Goal: Communication & Community: Share content

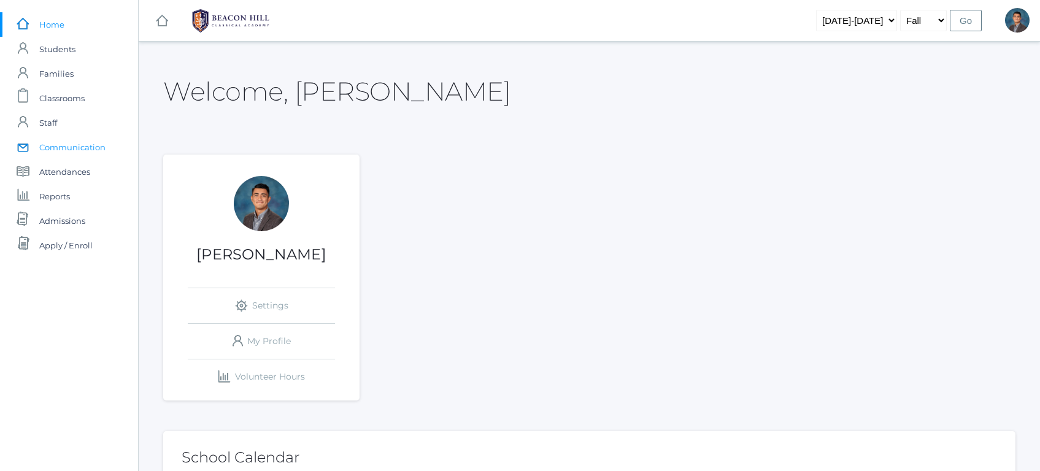
click at [74, 146] on span "Communication" at bounding box center [72, 147] width 66 height 25
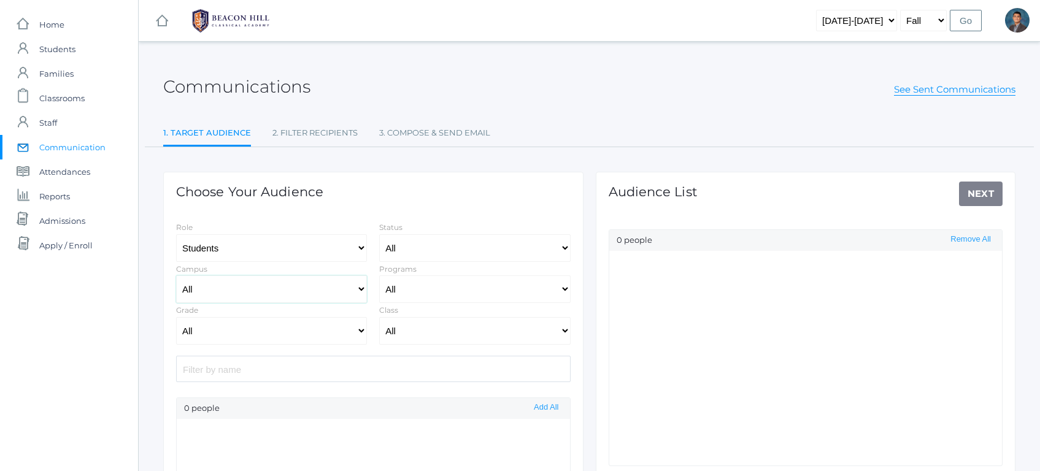
click at [323, 294] on select "All [GEOGRAPHIC_DATA]" at bounding box center [271, 289] width 191 height 28
select select "Enrolled"
drag, startPoint x: 329, startPoint y: 278, endPoint x: 325, endPoint y: 343, distance: 65.1
click at [325, 343] on select "All Grammar - Kindergarten - 1st Grade - 2nd Grade - 3rd Grade - 4th Grade - 5t…" at bounding box center [271, 331] width 191 height 28
select select "12"
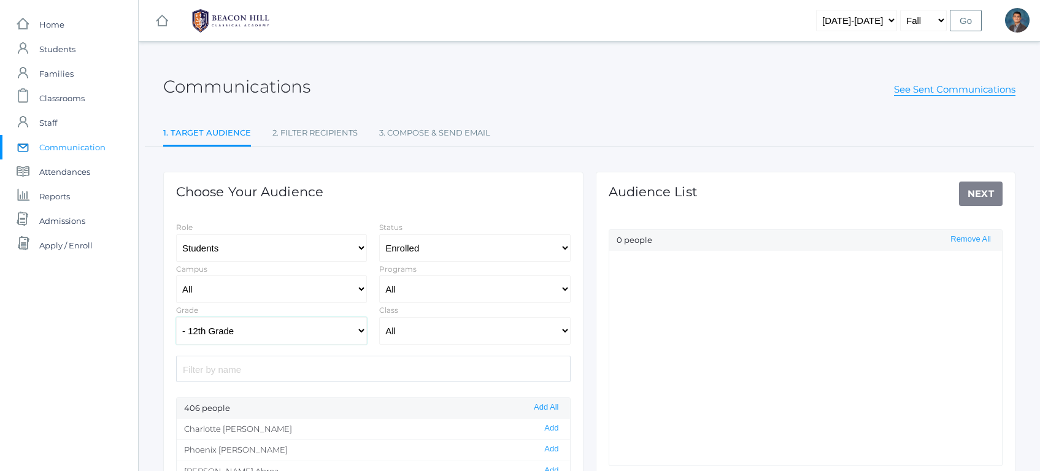
click at [176, 317] on select "All Grammar - Kindergarten - 1st Grade - 2nd Grade - 3rd Grade - 4th Grade - 5t…" at bounding box center [271, 331] width 191 height 28
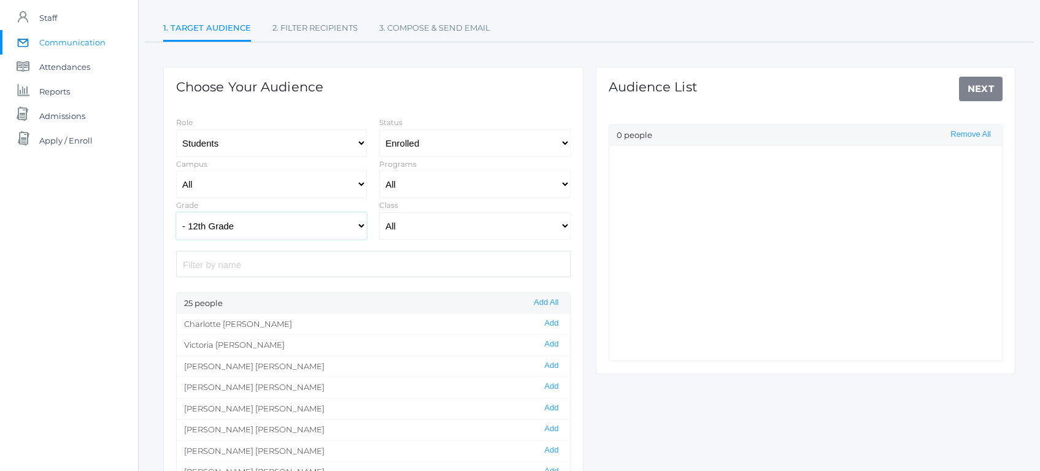
scroll to position [117, 0]
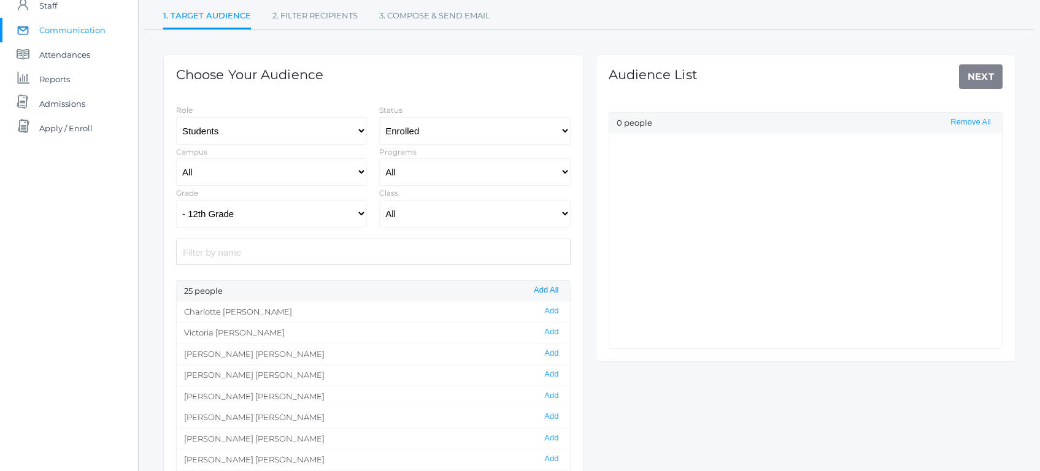
click at [543, 293] on button "Add All" at bounding box center [546, 290] width 32 height 10
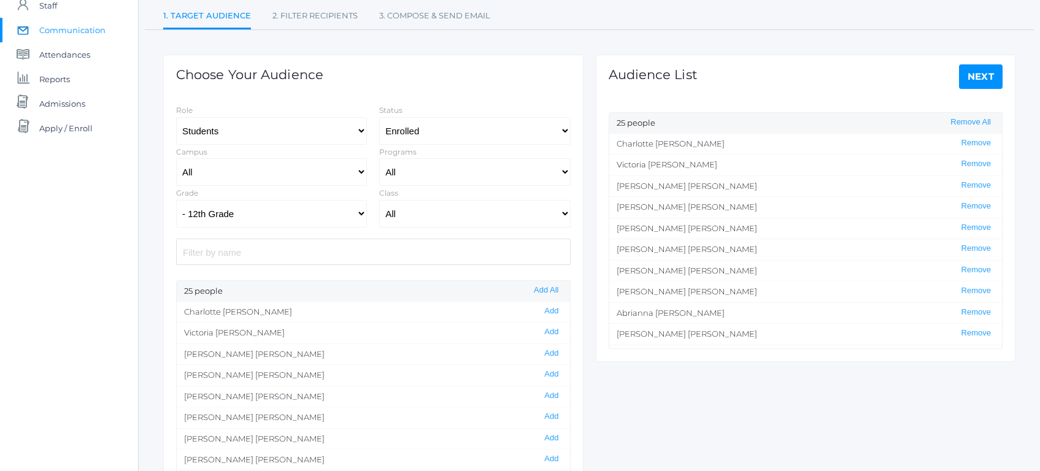
click at [983, 72] on link "Next" at bounding box center [981, 76] width 44 height 25
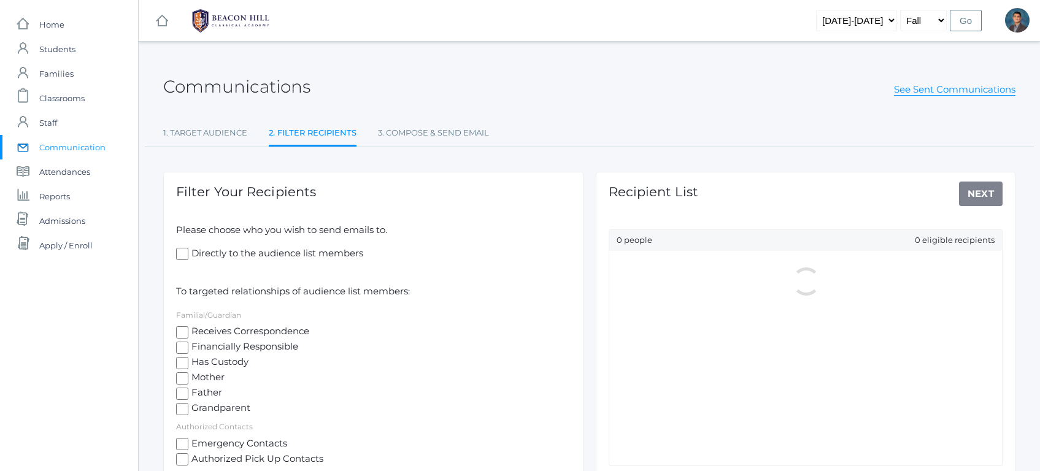
click at [218, 375] on span "Mother" at bounding box center [206, 377] width 36 height 15
click at [188, 375] on input "Mother" at bounding box center [182, 378] width 12 height 12
checkbox input "true"
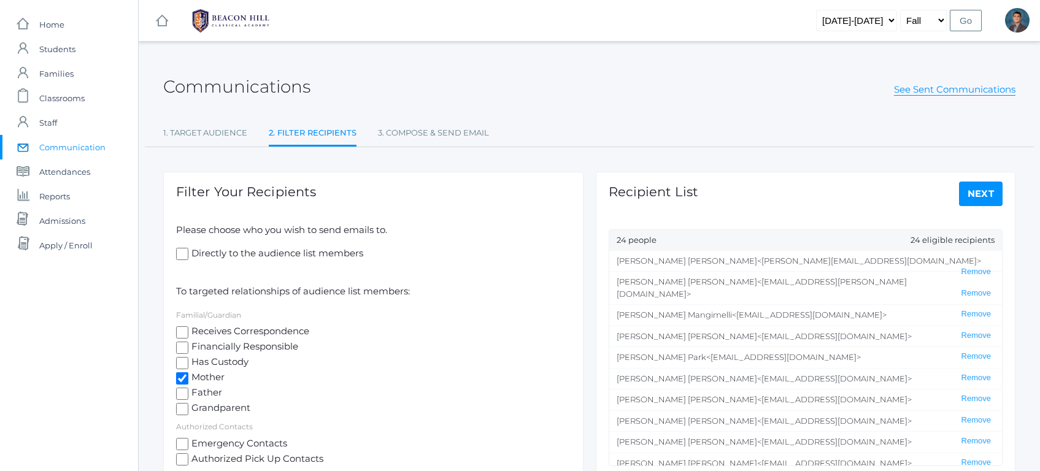
click at [213, 388] on span "Father" at bounding box center [205, 393] width 34 height 15
click at [188, 388] on input "Father" at bounding box center [182, 394] width 12 height 12
checkbox input "true"
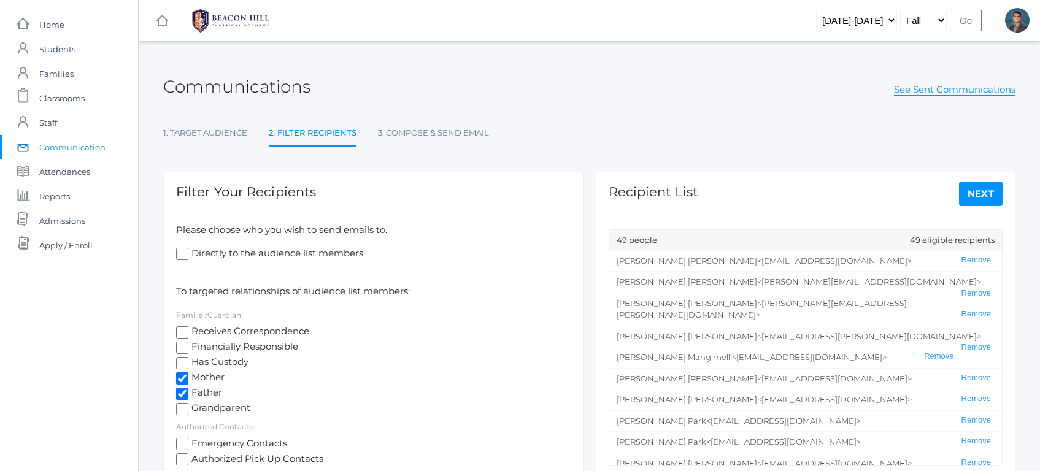
click at [989, 198] on link "Next" at bounding box center [981, 194] width 44 height 25
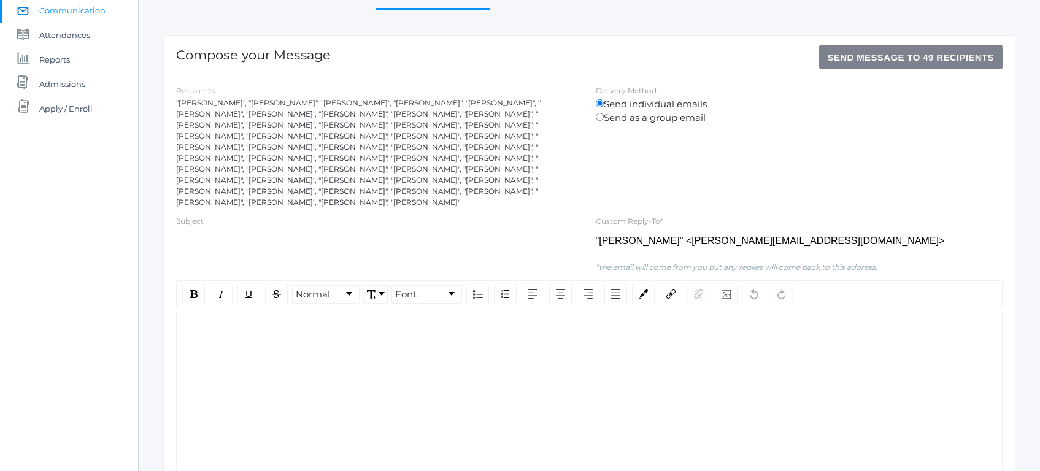
scroll to position [177, 0]
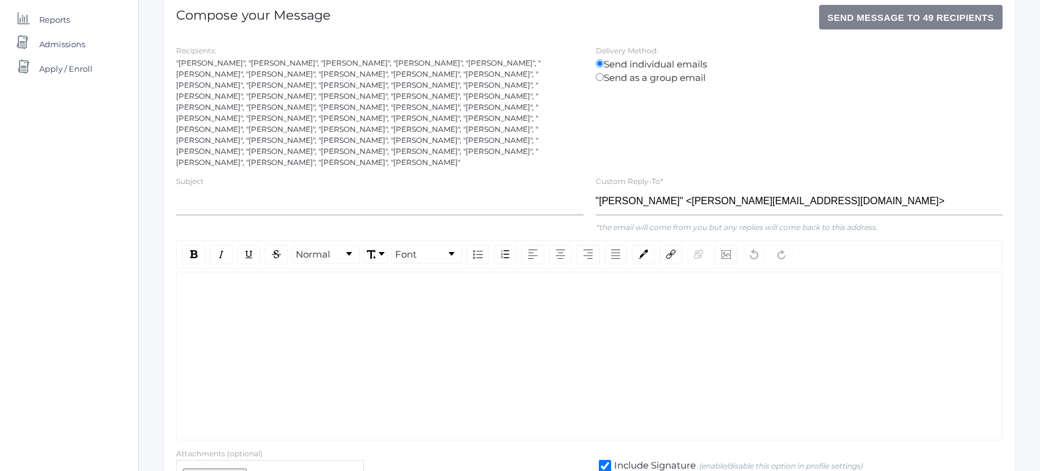
click at [381, 312] on div "rdw-wrapper" at bounding box center [589, 356] width 826 height 169
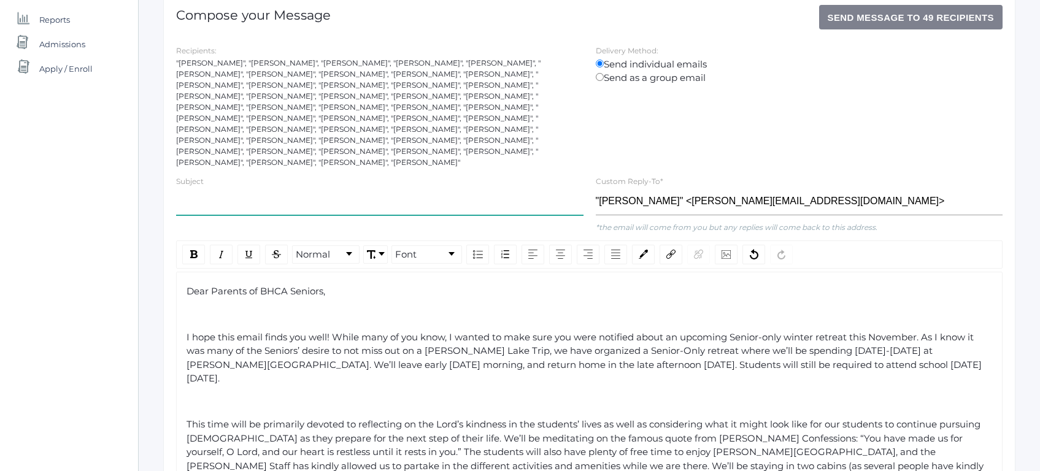
click at [264, 188] on input "text" at bounding box center [379, 202] width 407 height 28
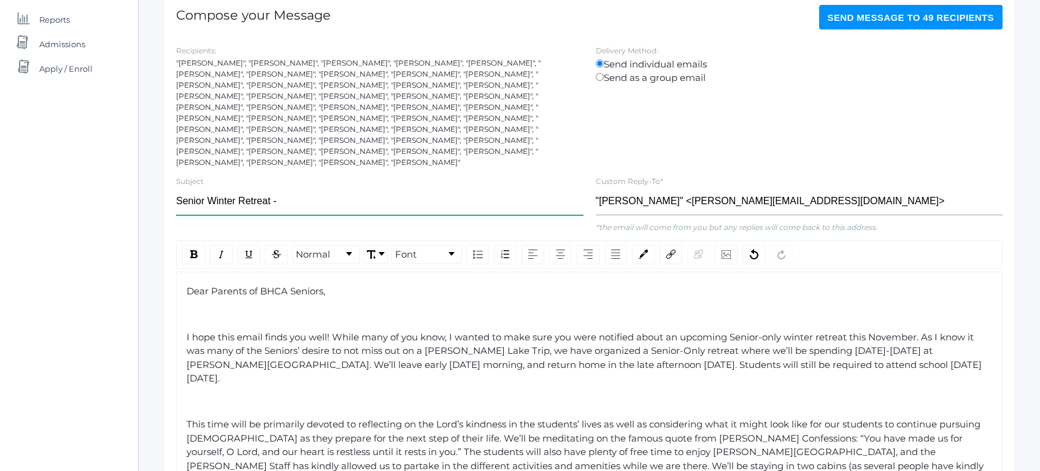
click at [246, 188] on input "Senior Winter Retreat -" at bounding box center [379, 202] width 407 height 28
click at [296, 188] on input "Senior Winter Retreat -" at bounding box center [379, 202] width 407 height 28
click at [281, 188] on input "Senior Winter Retreat - November 11th-13th" at bounding box center [379, 202] width 407 height 28
type input "Senior Winter Retreat | [DATE]-[DATE]"
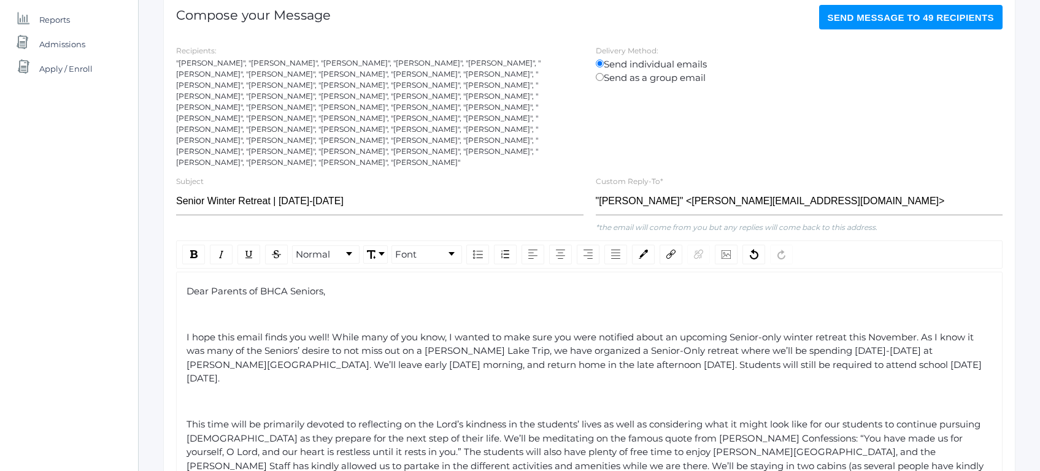
click at [227, 307] on div "rdw-editor" at bounding box center [589, 314] width 806 height 14
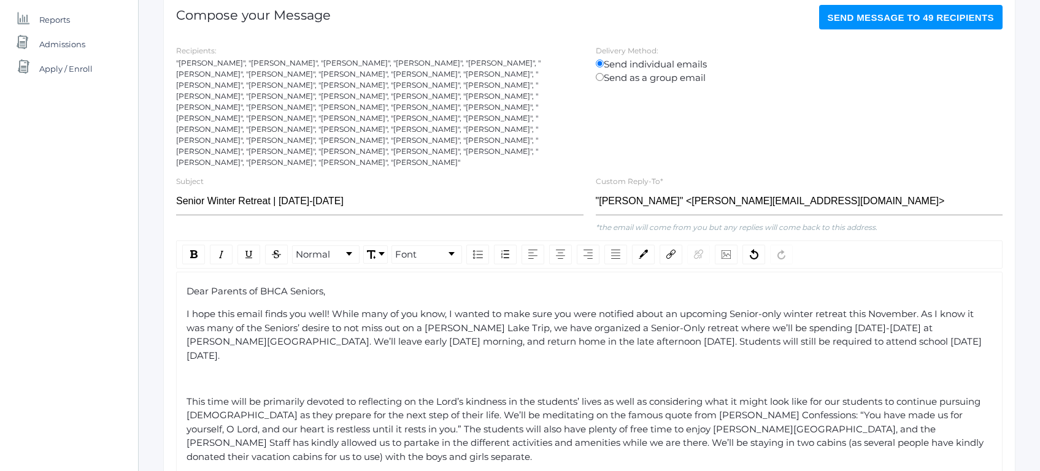
click at [233, 331] on div "Dear Parents of BHCA Seniors, I hope this email finds you well! While many of y…" at bounding box center [589, 469] width 806 height 368
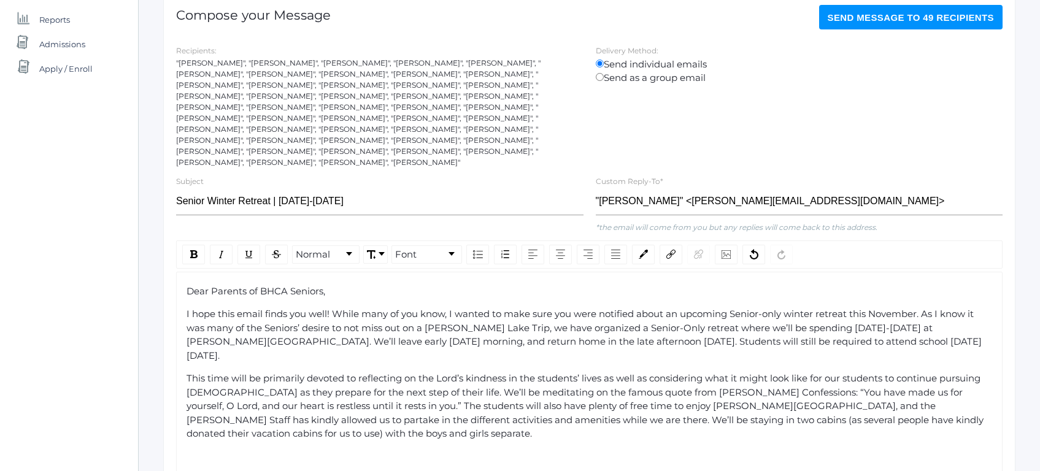
click at [196, 436] on div "Dear Parents of BHCA Seniors, I hope this email finds you well! While many of y…" at bounding box center [589, 457] width 806 height 345
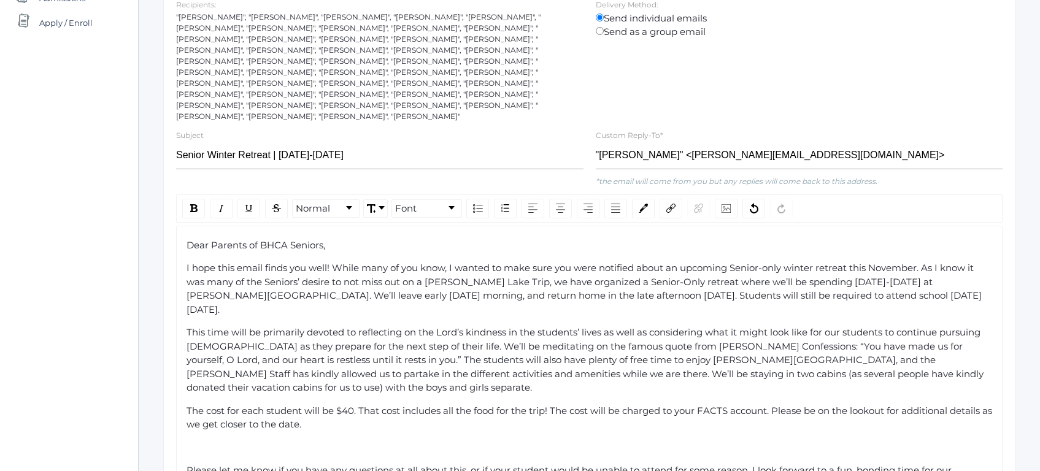
scroll to position [226, 0]
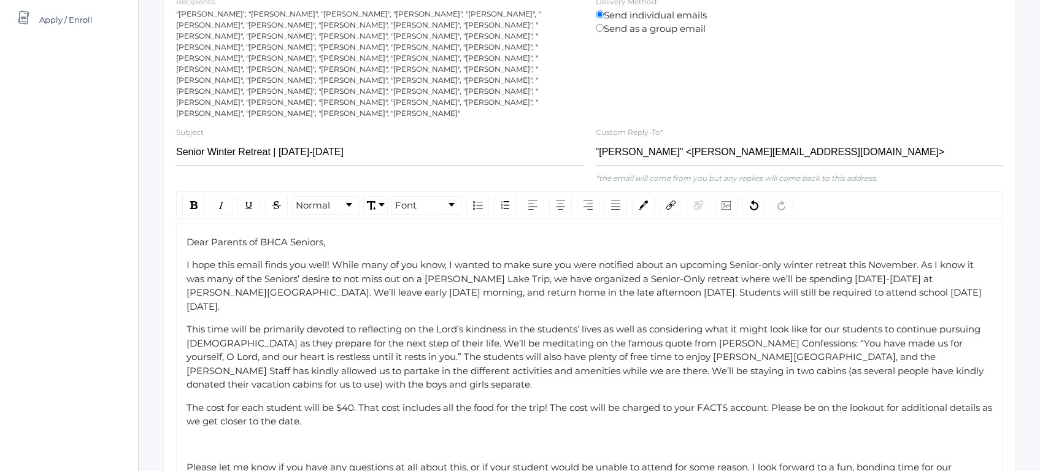
click at [194, 419] on div "Dear Parents of BHCA Seniors, I hope this email finds you well! While many of y…" at bounding box center [589, 397] width 806 height 322
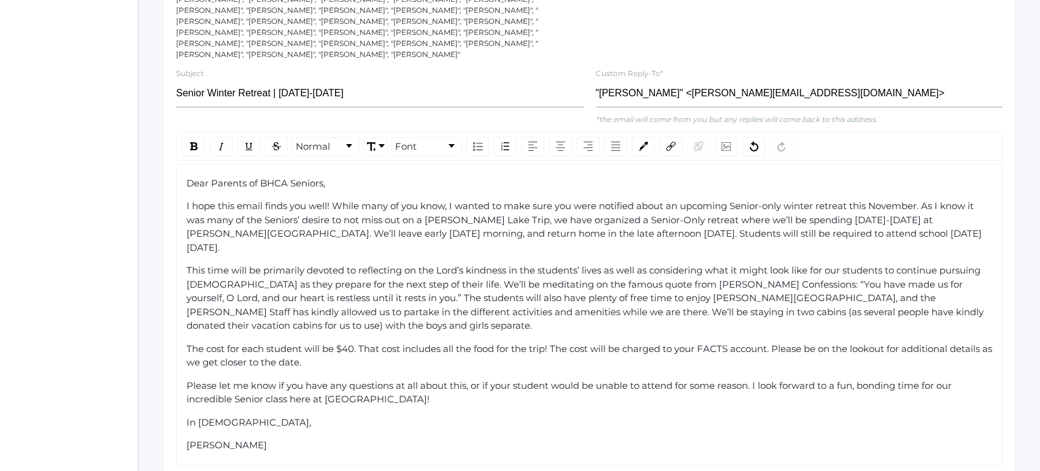
scroll to position [294, 0]
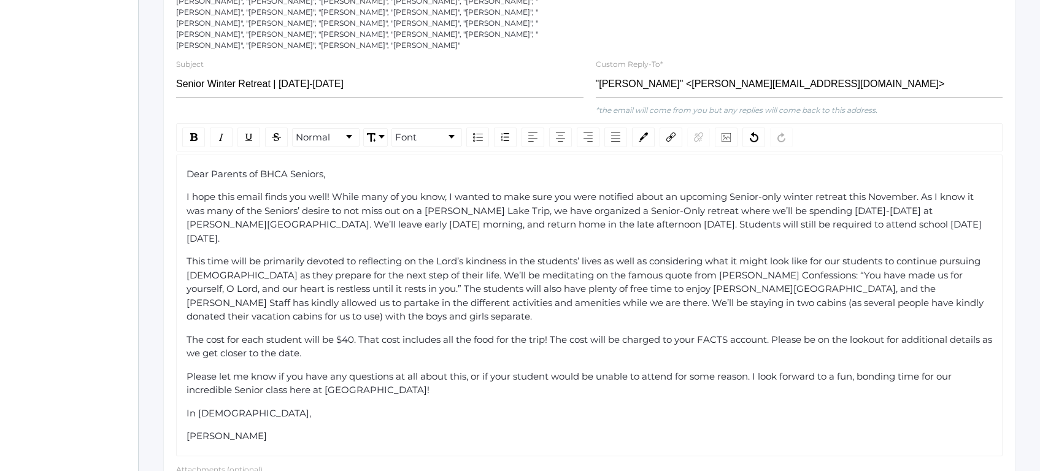
drag, startPoint x: 279, startPoint y: 405, endPoint x: 176, endPoint y: 145, distance: 280.3
click at [176, 155] on div "Dear Parents of BHCA Seniors, I hope this email finds you well! While many of y…" at bounding box center [589, 306] width 826 height 302
click at [412, 131] on span "Font" at bounding box center [405, 138] width 21 height 14
click at [422, 162] on li "[US_STATE]" at bounding box center [435, 169] width 85 height 15
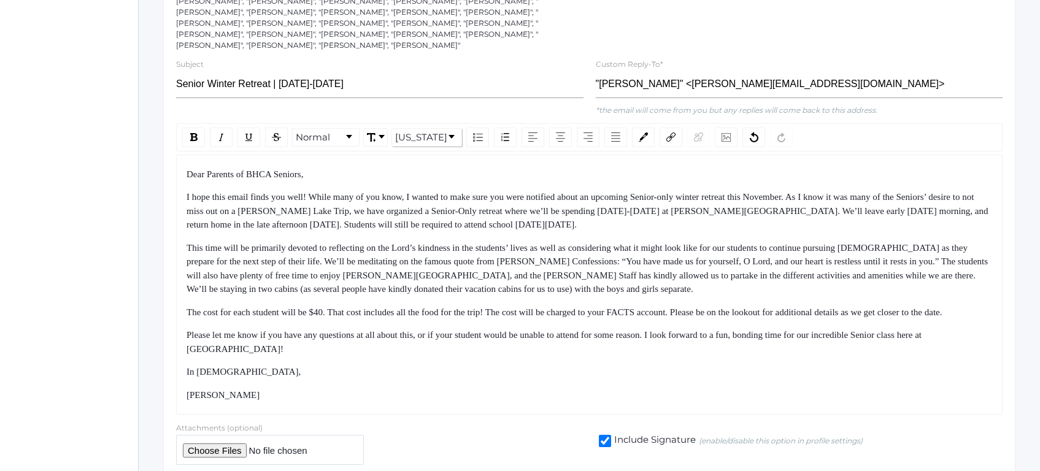
click at [375, 202] on span "I hope this email finds you well! While many of you know, I wanted to make sure…" at bounding box center [587, 210] width 803 height 37
click at [278, 266] on span "This time will be primarily devoted to reflecting on the Lord’s kindness in the…" at bounding box center [587, 269] width 803 height 52
drag, startPoint x: 278, startPoint y: 266, endPoint x: 245, endPoint y: 269, distance: 32.7
click at [245, 269] on span "This time will be primarily devoted to reflecting on the Lord’s kindness in the…" at bounding box center [587, 269] width 803 height 52
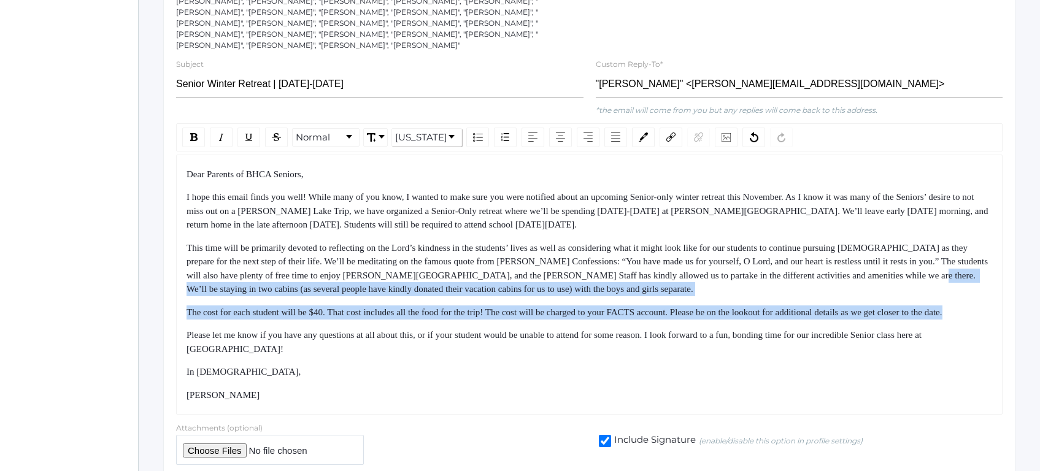
drag, startPoint x: 245, startPoint y: 269, endPoint x: 315, endPoint y: 314, distance: 83.4
click at [315, 313] on div "Dear Parents of BHCA Seniors, I hope this email finds you well! While many of y…" at bounding box center [589, 284] width 806 height 235
click at [315, 314] on div "Dear Parents of BHCA Seniors, I hope this email finds you well! While many of y…" at bounding box center [589, 284] width 806 height 235
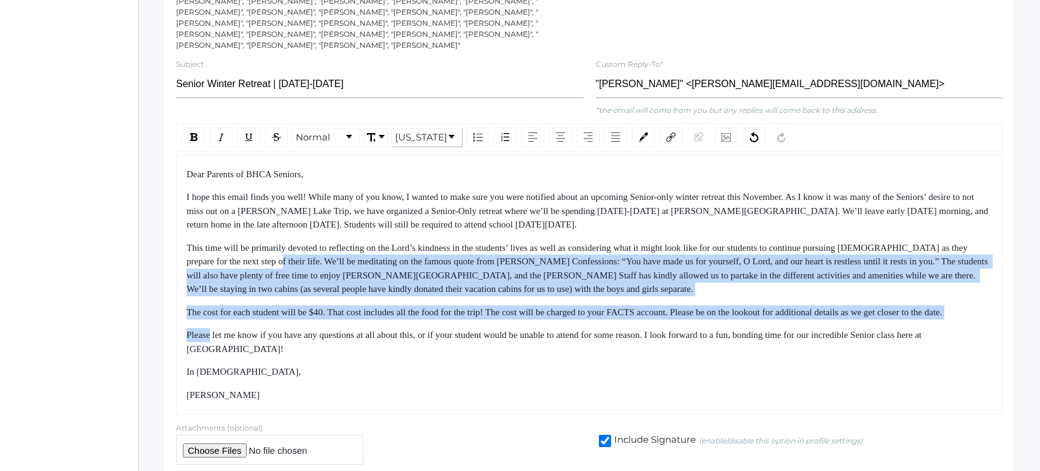
drag, startPoint x: 315, startPoint y: 314, endPoint x: 294, endPoint y: 226, distance: 90.0
click at [295, 228] on div "Dear Parents of BHCA Seniors, I hope this email finds you well! While many of y…" at bounding box center [589, 284] width 806 height 235
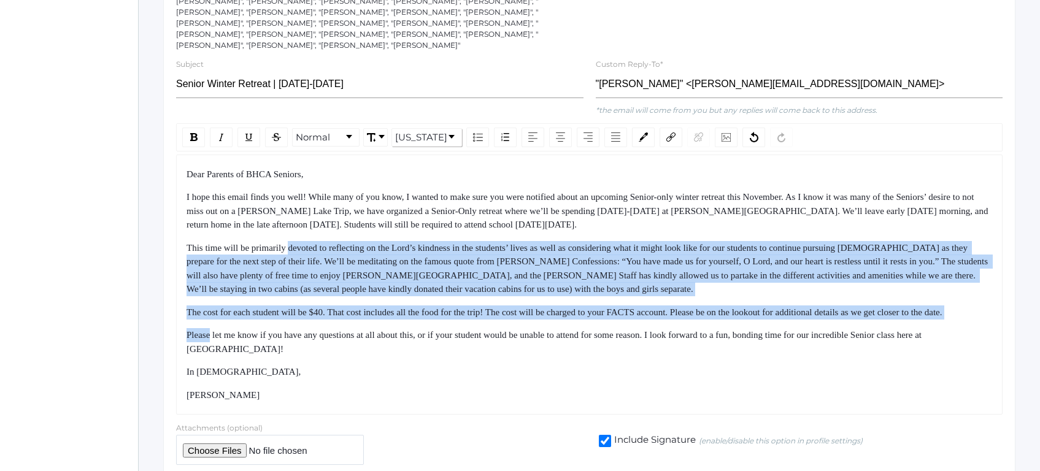
click at [294, 243] on span "This time will be primarily devoted to reflecting on the Lord’s kindness in the…" at bounding box center [587, 269] width 803 height 52
drag, startPoint x: 294, startPoint y: 226, endPoint x: 341, endPoint y: 312, distance: 97.2
click at [340, 311] on div "Dear Parents of BHCA Seniors, I hope this email finds you well! While many of y…" at bounding box center [589, 284] width 806 height 235
click at [341, 312] on div "Dear Parents of BHCA Seniors, I hope this email finds you well! While many of y…" at bounding box center [589, 284] width 806 height 235
drag, startPoint x: 341, startPoint y: 312, endPoint x: 301, endPoint y: 217, distance: 103.1
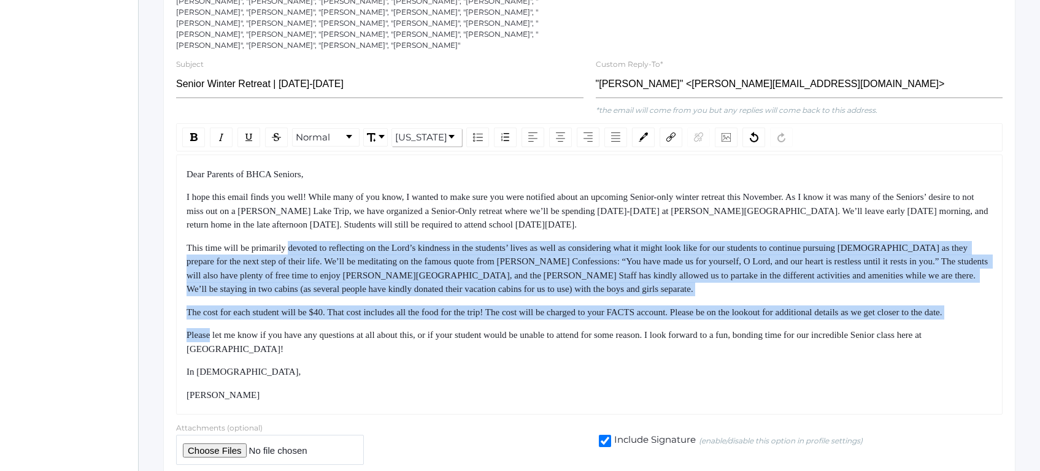
click at [301, 217] on div "Dear Parents of BHCA Seniors, I hope this email finds you well! While many of y…" at bounding box center [589, 284] width 806 height 235
click at [299, 212] on div "Dear Parents of BHCA Seniors, I hope this email finds you well! While many of y…" at bounding box center [589, 284] width 806 height 235
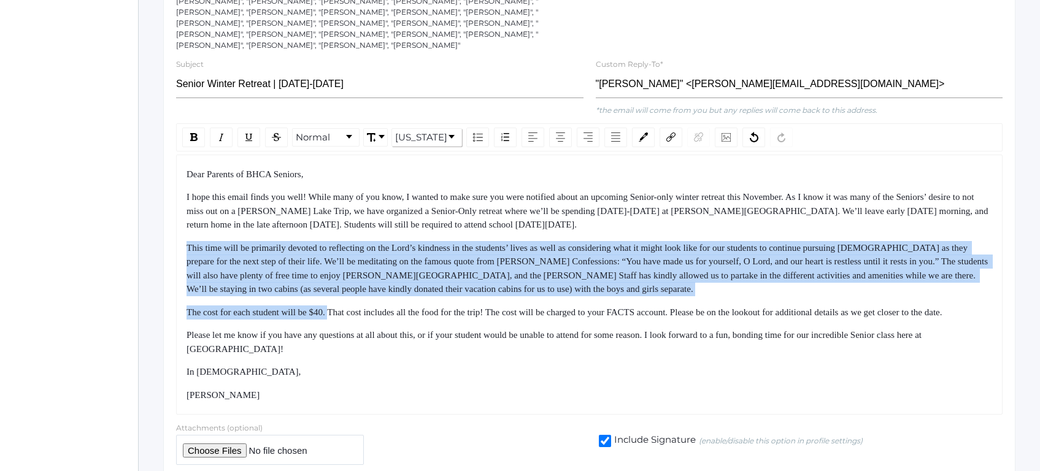
drag, startPoint x: 299, startPoint y: 212, endPoint x: 351, endPoint y: 315, distance: 115.5
click at [351, 315] on div "Dear Parents of BHCA Seniors, I hope this email finds you well! While many of y…" at bounding box center [589, 284] width 806 height 235
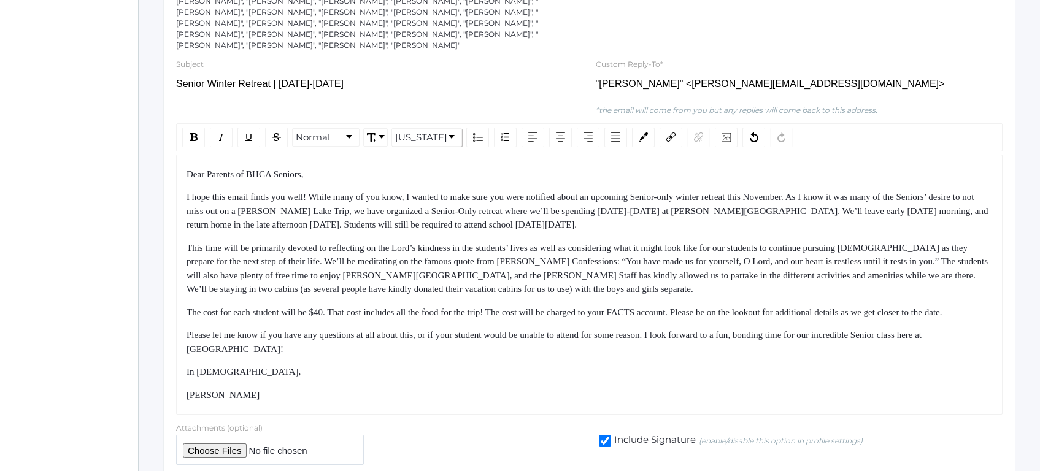
click at [355, 328] on div "Please let me know if you have any questions at all about this, or if your stud…" at bounding box center [589, 342] width 806 height 28
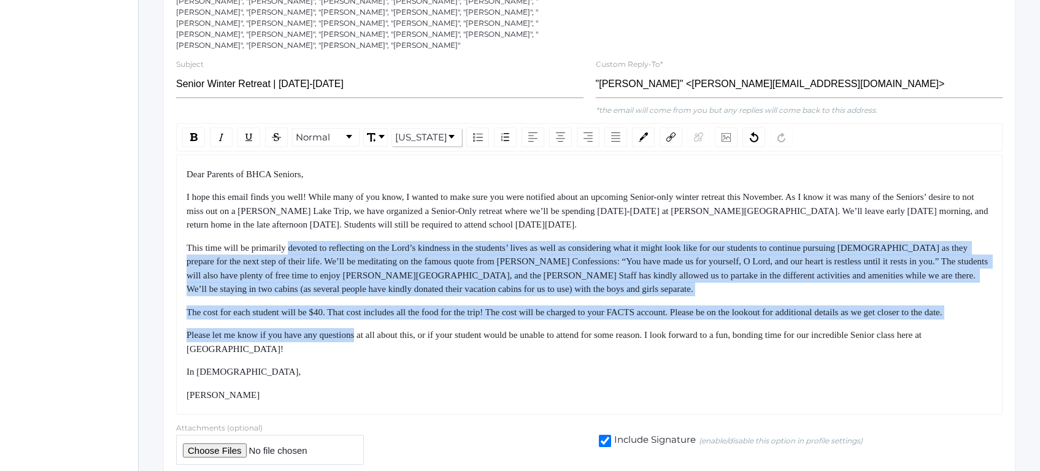
drag, startPoint x: 355, startPoint y: 320, endPoint x: 310, endPoint y: 220, distance: 109.8
click at [311, 223] on div "Dear Parents of BHCA Seniors, I hope this email finds you well! While many of y…" at bounding box center [589, 284] width 806 height 235
click at [310, 243] on span "This time will be primarily devoted to reflecting on the Lord’s kindness in the…" at bounding box center [587, 269] width 803 height 52
drag, startPoint x: 310, startPoint y: 220, endPoint x: 359, endPoint y: 314, distance: 105.9
click at [358, 313] on div "Dear Parents of BHCA Seniors, I hope this email finds you well! While many of y…" at bounding box center [589, 284] width 806 height 235
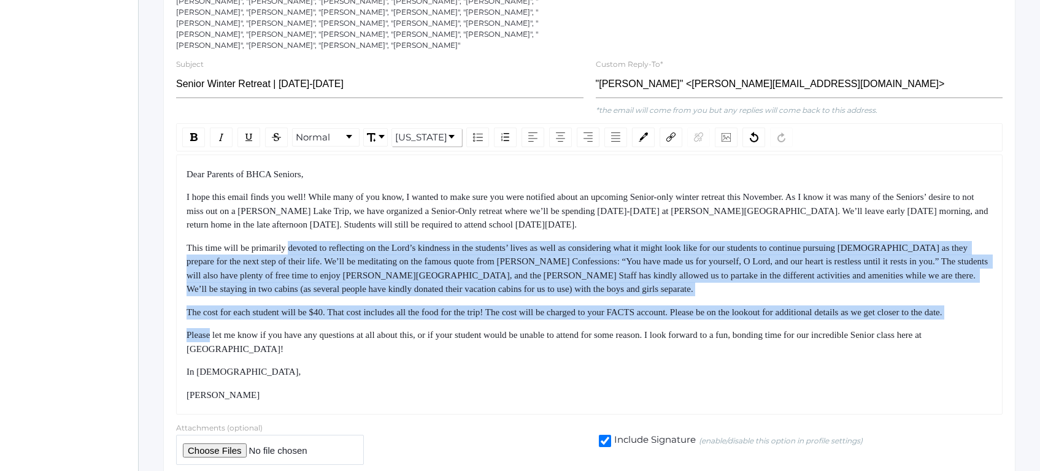
click at [359, 314] on div "Dear Parents of BHCA Seniors, I hope this email finds you well! While many of y…" at bounding box center [589, 284] width 806 height 235
drag, startPoint x: 359, startPoint y: 314, endPoint x: 325, endPoint y: 219, distance: 100.9
click at [325, 220] on div "Dear Parents of BHCA Seniors, I hope this email finds you well! While many of y…" at bounding box center [589, 284] width 806 height 235
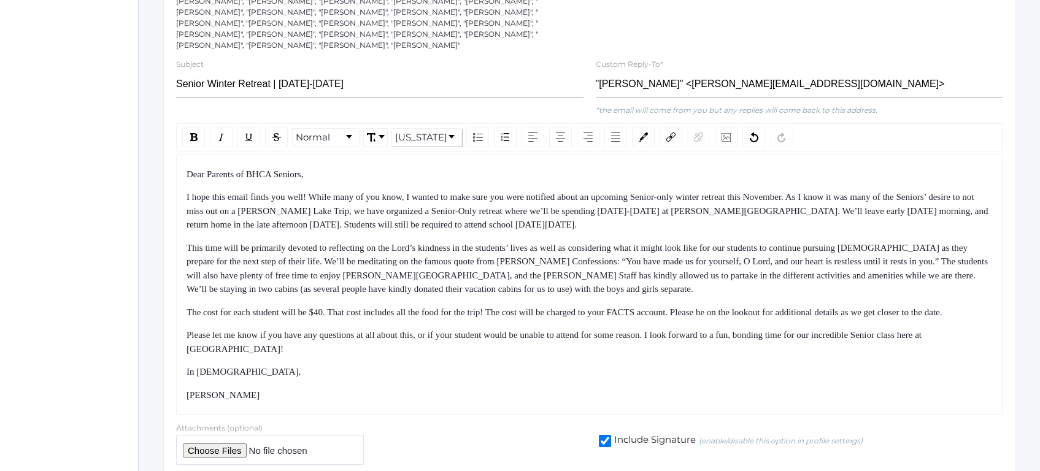
click at [325, 241] on div "This time will be primarily devoted to reflecting on the Lord’s kindness in the…" at bounding box center [589, 268] width 806 height 55
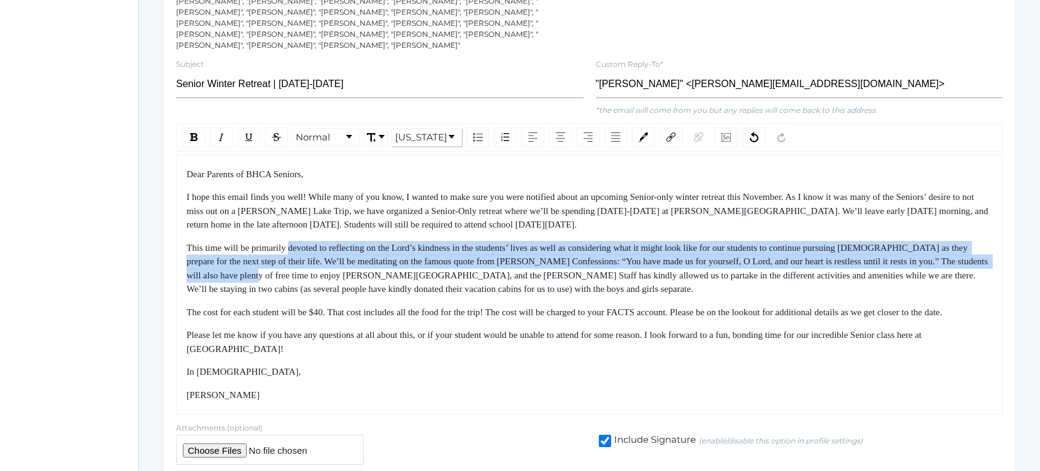
drag, startPoint x: 325, startPoint y: 219, endPoint x: 364, endPoint y: 293, distance: 84.0
click at [361, 288] on div "Dear Parents of BHCA Seniors, I hope this email finds you well! While many of y…" at bounding box center [589, 284] width 806 height 235
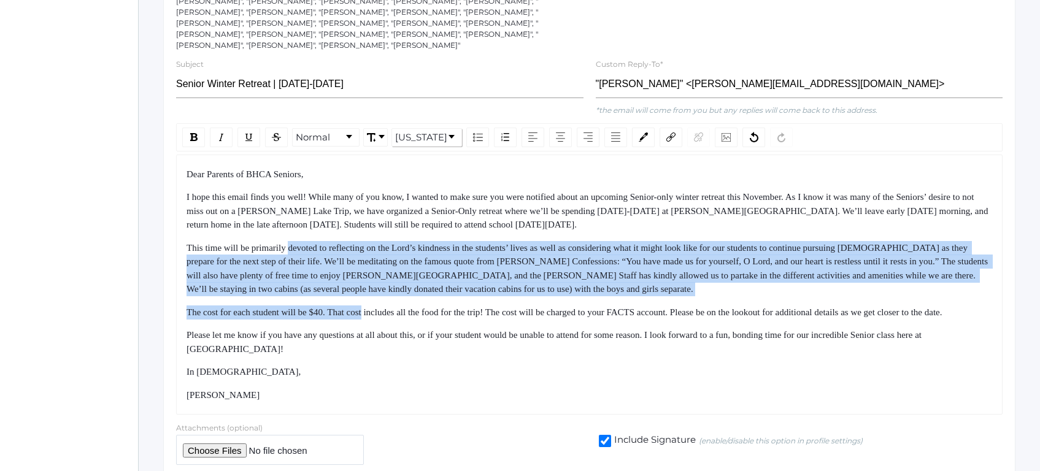
click at [364, 307] on span "The cost for each student will be $40. That cost includes all the food for the …" at bounding box center [564, 312] width 756 height 10
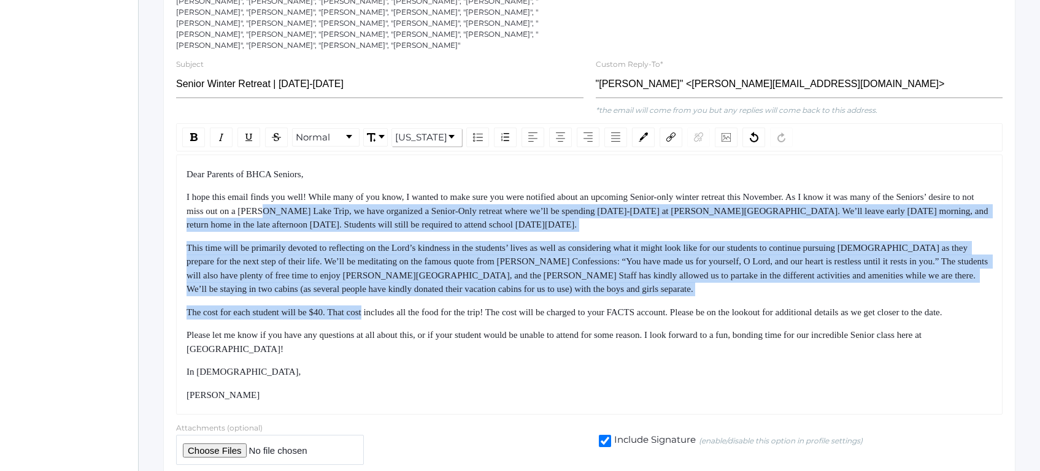
drag, startPoint x: 364, startPoint y: 293, endPoint x: 334, endPoint y: 192, distance: 105.7
click at [334, 194] on div "Dear Parents of BHCA Seniors, I hope this email finds you well! While many of y…" at bounding box center [589, 284] width 806 height 235
click at [334, 192] on span "I hope this email finds you well! While many of you know, I wanted to make sure…" at bounding box center [587, 210] width 803 height 37
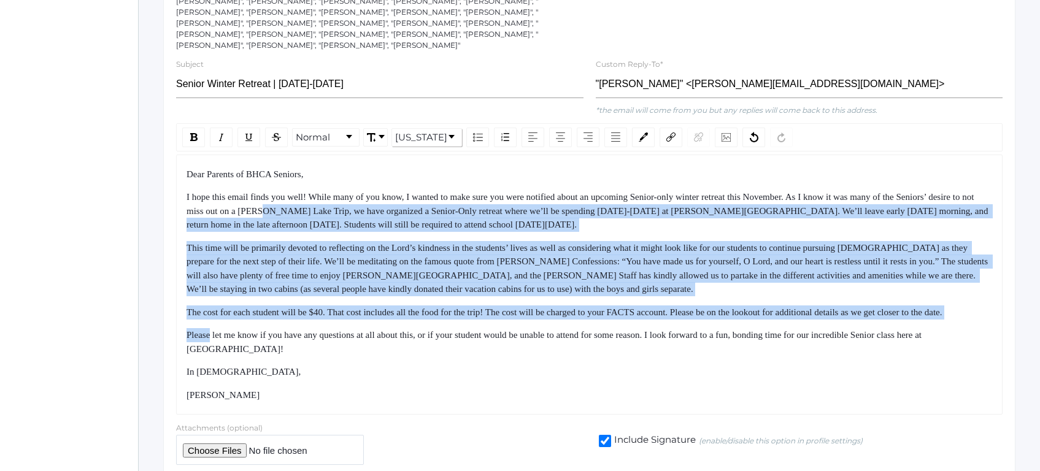
drag, startPoint x: 334, startPoint y: 192, endPoint x: 374, endPoint y: 320, distance: 133.7
click at [374, 320] on div "Dear Parents of BHCA Seniors, I hope this email finds you well! While many of y…" at bounding box center [589, 284] width 806 height 235
click at [375, 320] on div "Dear Parents of BHCA Seniors, I hope this email finds you well! While many of y…" at bounding box center [589, 284] width 806 height 235
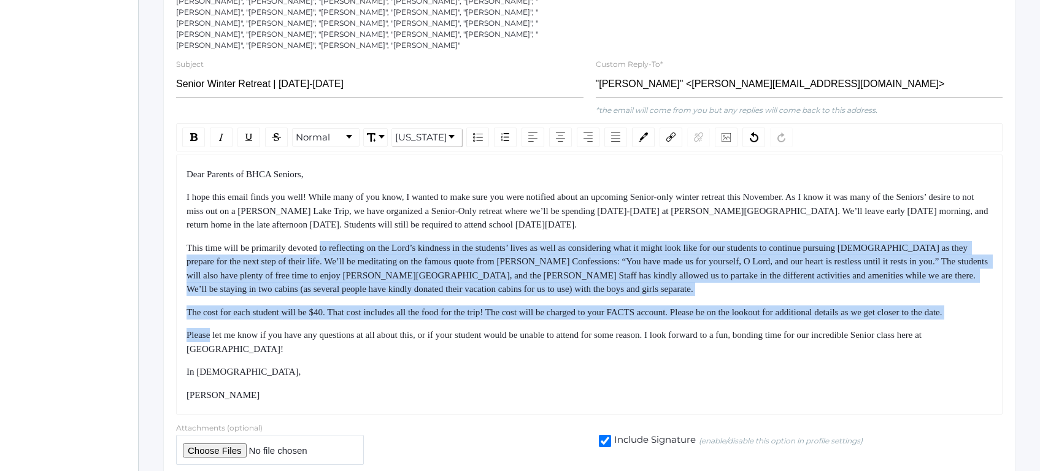
drag, startPoint x: 375, startPoint y: 320, endPoint x: 329, endPoint y: 218, distance: 111.5
click at [333, 226] on div "Dear Parents of BHCA Seniors, I hope this email finds you well! While many of y…" at bounding box center [589, 284] width 806 height 235
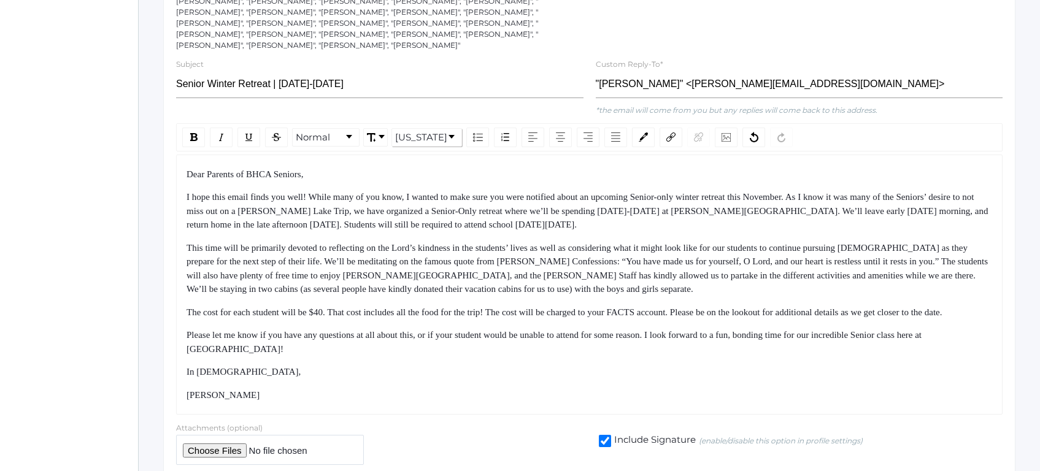
click at [329, 218] on div "Dear Parents of BHCA Seniors, I hope this email finds you well! While many of y…" at bounding box center [589, 284] width 806 height 235
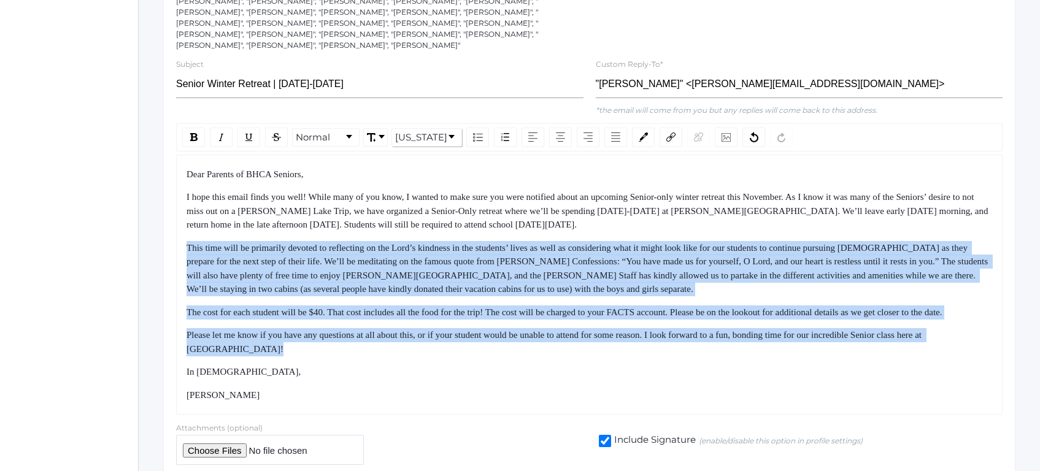
drag, startPoint x: 329, startPoint y: 218, endPoint x: 358, endPoint y: 348, distance: 133.8
click at [357, 345] on div "Dear Parents of BHCA Seniors, I hope this email finds you well! While many of y…" at bounding box center [589, 284] width 806 height 235
click at [358, 348] on div "Dear Parents of BHCA Seniors, I hope this email finds you well! While many of y…" at bounding box center [589, 284] width 806 height 235
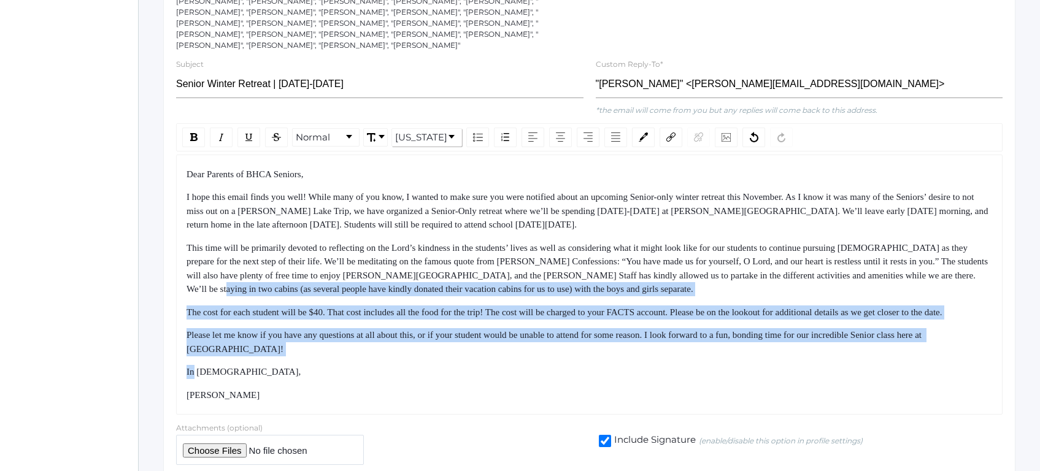
drag, startPoint x: 358, startPoint y: 348, endPoint x: 323, endPoint y: 227, distance: 126.4
click at [324, 237] on div "Dear Parents of BHCA Seniors, I hope this email finds you well! While many of y…" at bounding box center [589, 284] width 806 height 235
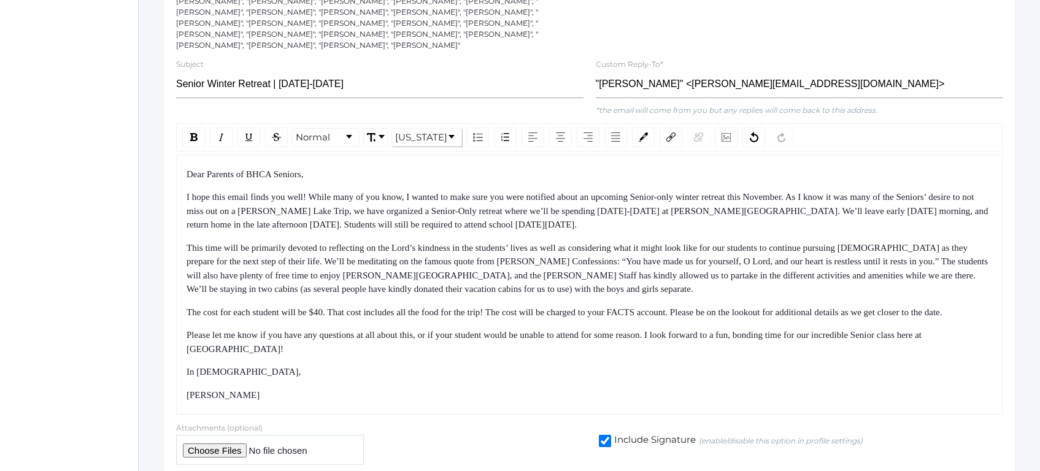
click at [323, 243] on span "This time will be primarily devoted to reflecting on the Lord’s kindness in the…" at bounding box center [587, 269] width 803 height 52
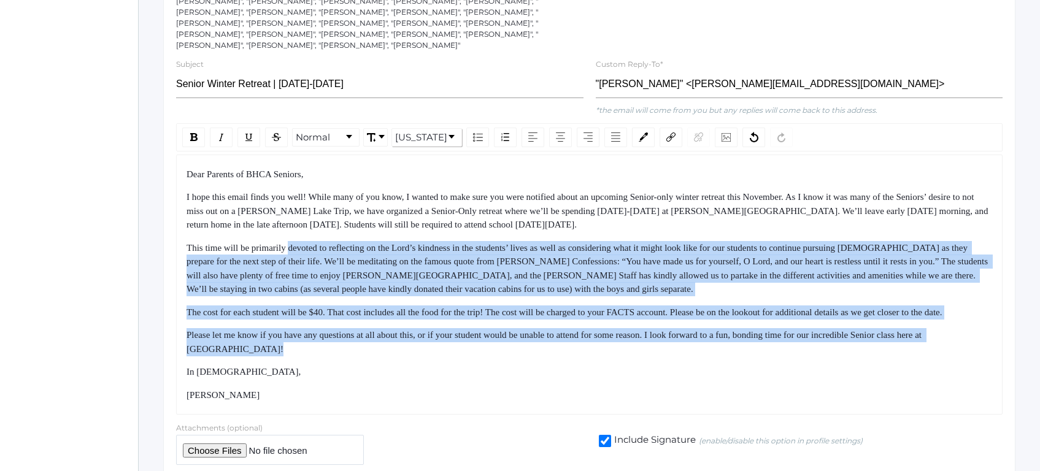
drag, startPoint x: 323, startPoint y: 227, endPoint x: 362, endPoint y: 350, distance: 128.6
click at [361, 348] on div "Dear Parents of BHCA Seniors, I hope this email finds you well! While many of y…" at bounding box center [589, 284] width 806 height 235
click at [362, 350] on div "Dear Parents of BHCA Seniors, I hope this email finds you well! While many of y…" at bounding box center [589, 284] width 806 height 235
drag, startPoint x: 362, startPoint y: 350, endPoint x: 331, endPoint y: 228, distance: 126.0
click at [331, 232] on div "Dear Parents of BHCA Seniors, I hope this email finds you well! While many of y…" at bounding box center [589, 284] width 806 height 235
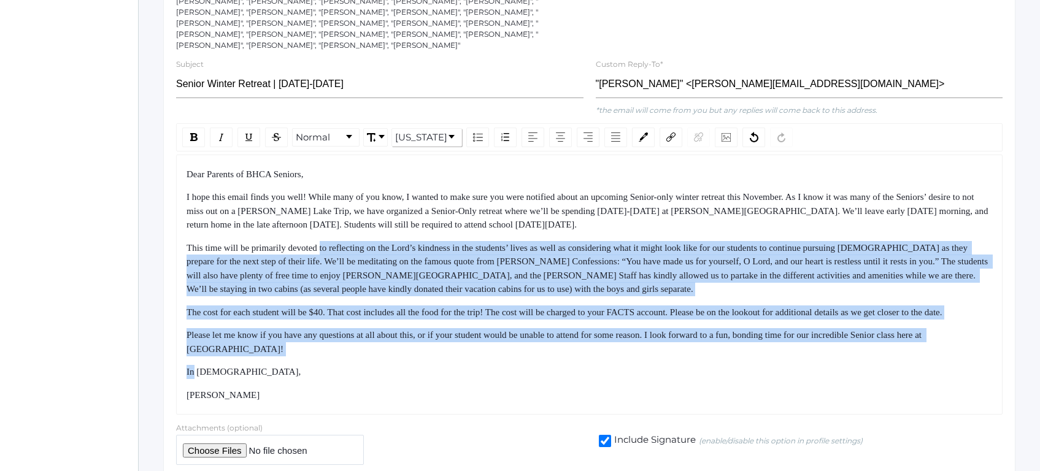
click at [331, 243] on span "This time will be primarily devoted to reflecting on the Lord’s kindness in the…" at bounding box center [587, 269] width 803 height 52
drag, startPoint x: 331, startPoint y: 228, endPoint x: 350, endPoint y: 389, distance: 162.4
click at [349, 388] on div "Dear Parents of BHCA Seniors, I hope this email finds you well! While many of y…" at bounding box center [589, 284] width 806 height 235
click at [350, 389] on div "[PERSON_NAME]" at bounding box center [589, 395] width 806 height 14
drag, startPoint x: 350, startPoint y: 389, endPoint x: 320, endPoint y: 238, distance: 153.8
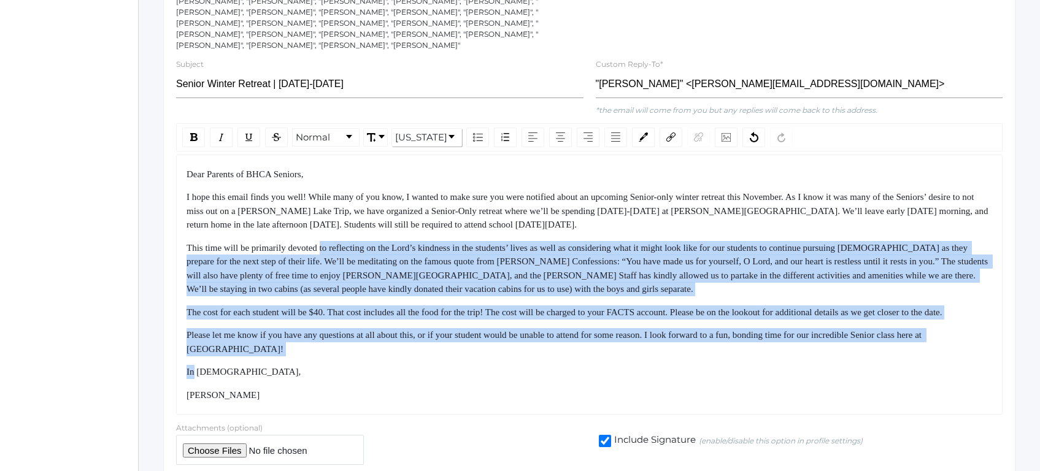
click at [320, 242] on div "Dear Parents of BHCA Seniors, I hope this email finds you well! While many of y…" at bounding box center [589, 284] width 806 height 235
click at [320, 243] on span "This time will be primarily devoted to reflecting on the Lord’s kindness in the…" at bounding box center [587, 269] width 803 height 52
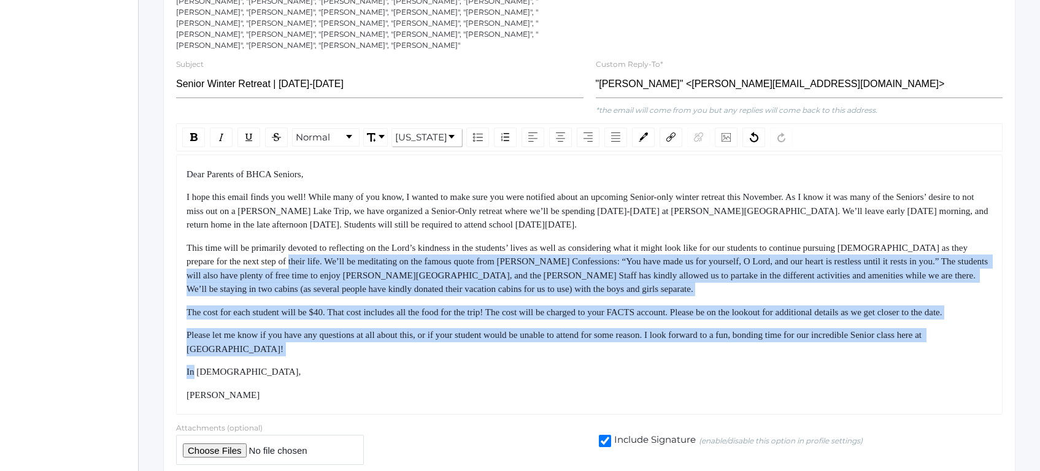
drag, startPoint x: 320, startPoint y: 238, endPoint x: 351, endPoint y: 355, distance: 120.8
click at [351, 355] on div "Dear Parents of BHCA Seniors, I hope this email finds you well! While many of y…" at bounding box center [589, 284] width 806 height 235
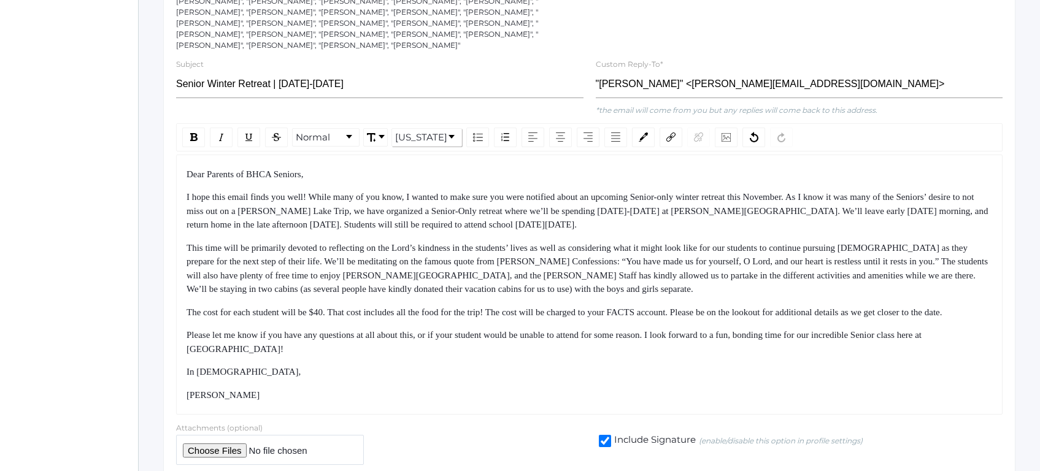
click at [354, 365] on div "In [DEMOGRAPHIC_DATA]," at bounding box center [589, 372] width 806 height 14
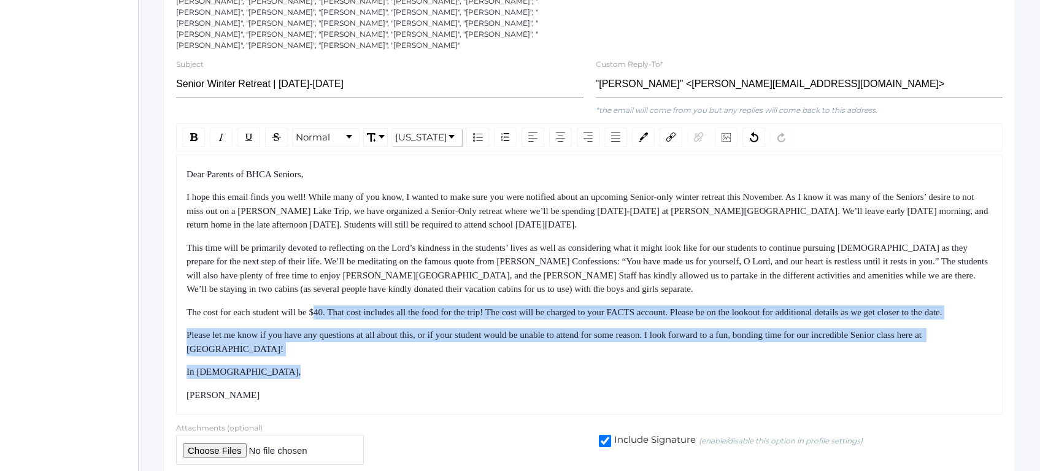
drag, startPoint x: 354, startPoint y: 360, endPoint x: 322, endPoint y: 232, distance: 132.1
click at [322, 232] on div "Dear Parents of BHCA Seniors, I hope this email finds you well! While many of y…" at bounding box center [589, 284] width 806 height 235
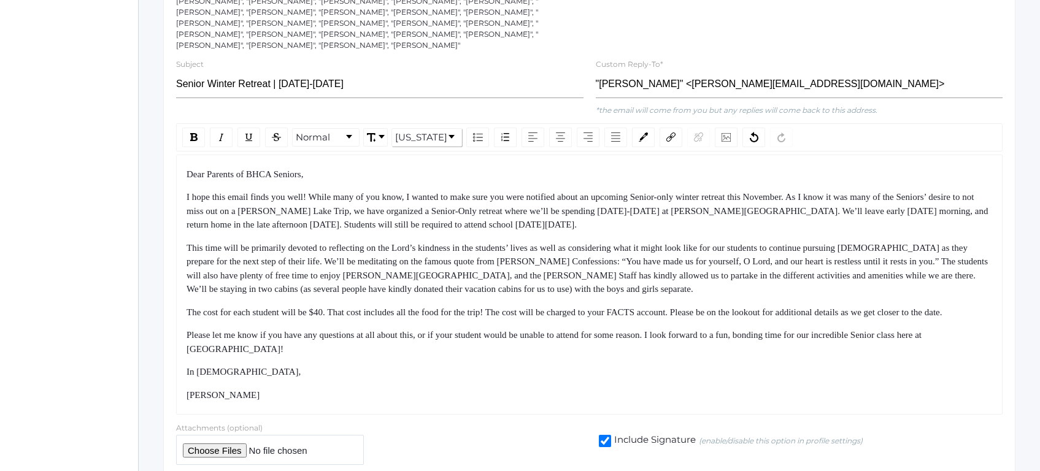
click at [321, 213] on div "Dear Parents of BHCA Seniors, I hope this email finds you well! While many of y…" at bounding box center [589, 284] width 806 height 235
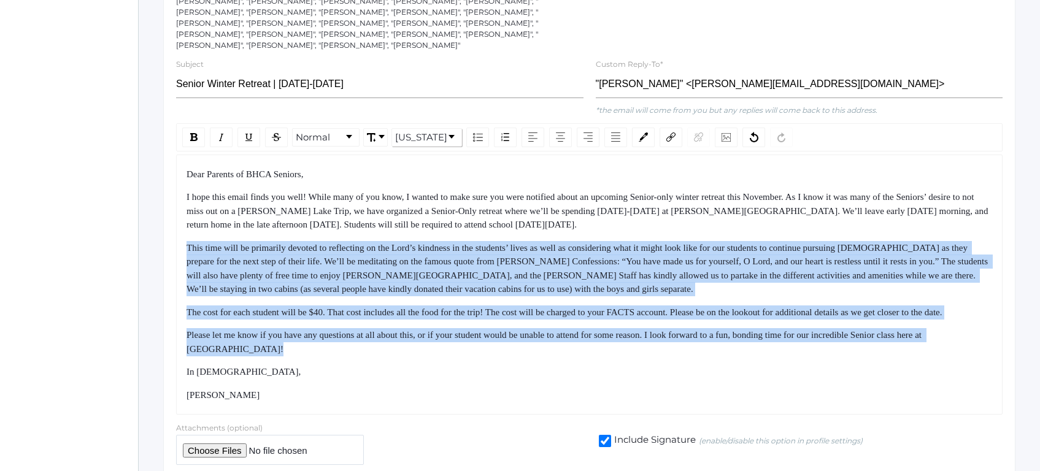
drag, startPoint x: 321, startPoint y: 213, endPoint x: 362, endPoint y: 350, distance: 142.6
click at [360, 348] on div "Dear Parents of BHCA Seniors, I hope this email finds you well! While many of y…" at bounding box center [589, 284] width 806 height 235
click at [362, 350] on div "Dear Parents of BHCA Seniors, I hope this email finds you well! While many of y…" at bounding box center [589, 284] width 806 height 235
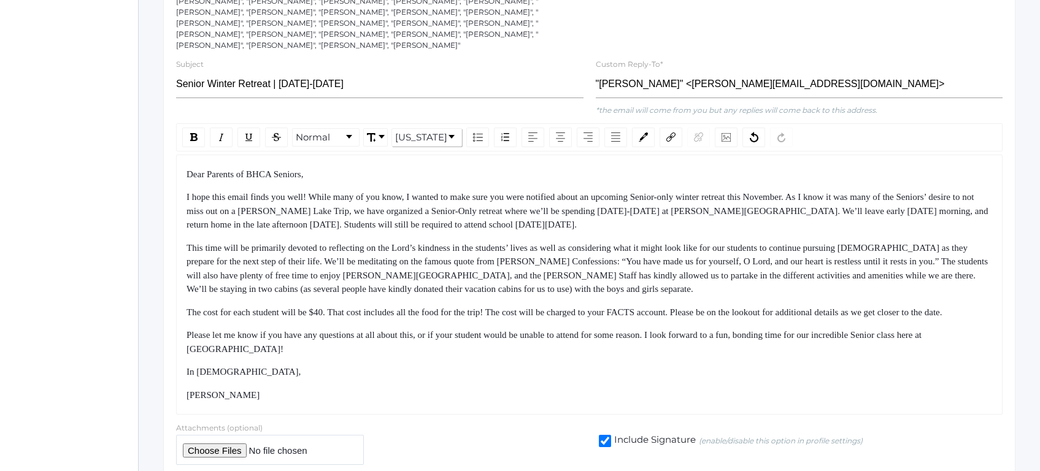
scroll to position [336, 0]
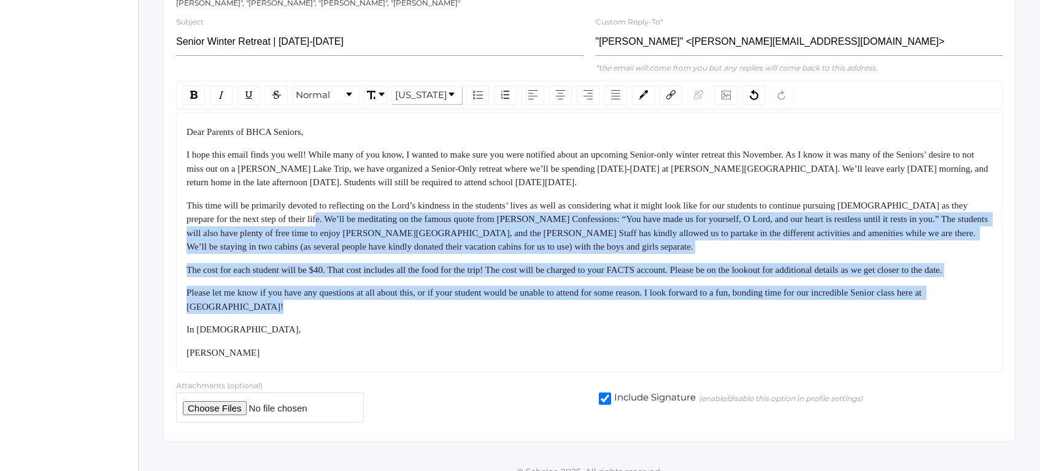
drag, startPoint x: 338, startPoint y: 199, endPoint x: 371, endPoint y: 314, distance: 120.0
click at [371, 313] on div "Dear Parents of BHCA Seniors, I hope this email finds you well! While many of y…" at bounding box center [589, 242] width 806 height 235
click at [371, 323] on div "In [DEMOGRAPHIC_DATA]," at bounding box center [589, 330] width 806 height 14
drag, startPoint x: 371, startPoint y: 314, endPoint x: 344, endPoint y: 194, distance: 123.2
click at [344, 196] on div "Dear Parents of BHCA Seniors, I hope this email finds you well! While many of y…" at bounding box center [589, 242] width 806 height 235
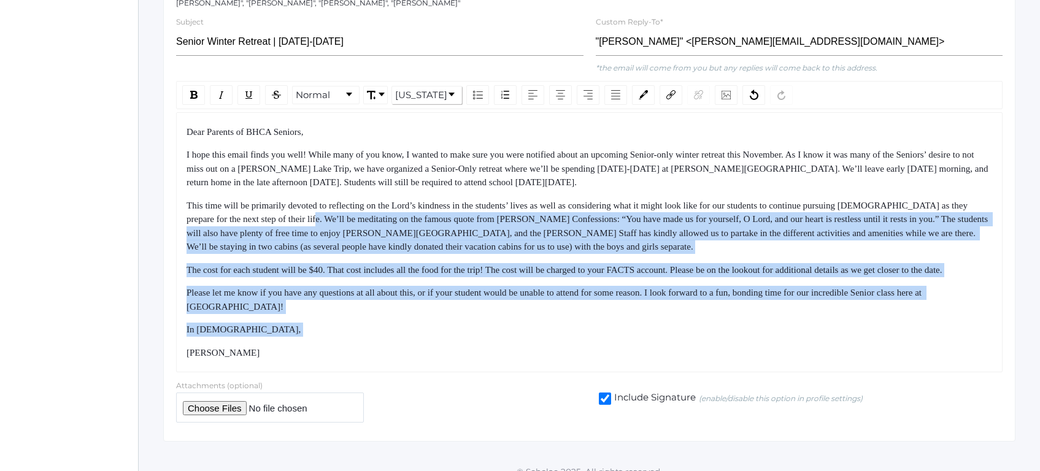
click at [344, 201] on span "This time will be primarily devoted to reflecting on the Lord’s kindness in the…" at bounding box center [587, 227] width 803 height 52
drag, startPoint x: 344, startPoint y: 194, endPoint x: 385, endPoint y: 306, distance: 119.3
click at [384, 305] on div "Dear Parents of BHCA Seniors, I hope this email finds you well! While many of y…" at bounding box center [589, 242] width 806 height 235
click at [385, 306] on div "Dear Parents of BHCA Seniors, I hope this email finds you well! While many of y…" at bounding box center [589, 242] width 806 height 235
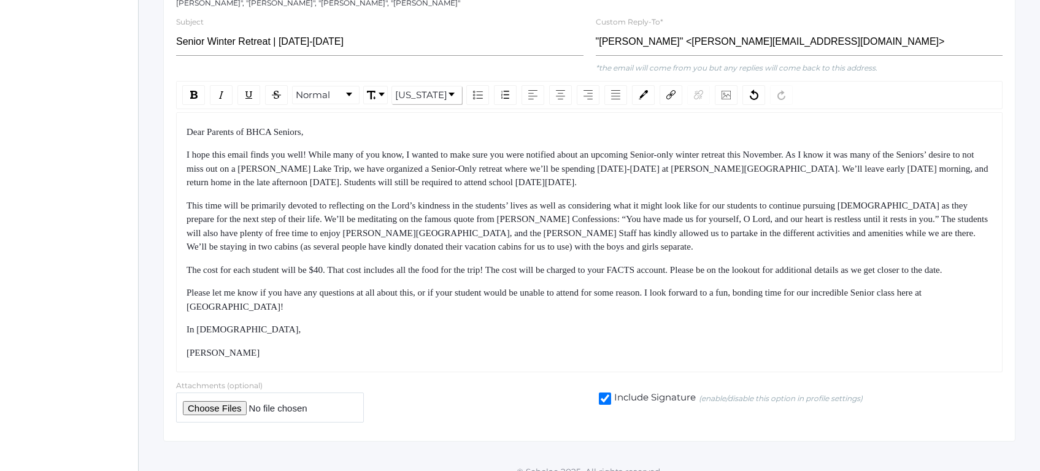
click at [445, 265] on span "The cost for each student will be $40. That cost includes all the food for the …" at bounding box center [564, 270] width 756 height 10
click at [461, 265] on span "The cost for each student will be $40. That cost includes all the food for the …" at bounding box center [564, 270] width 756 height 10
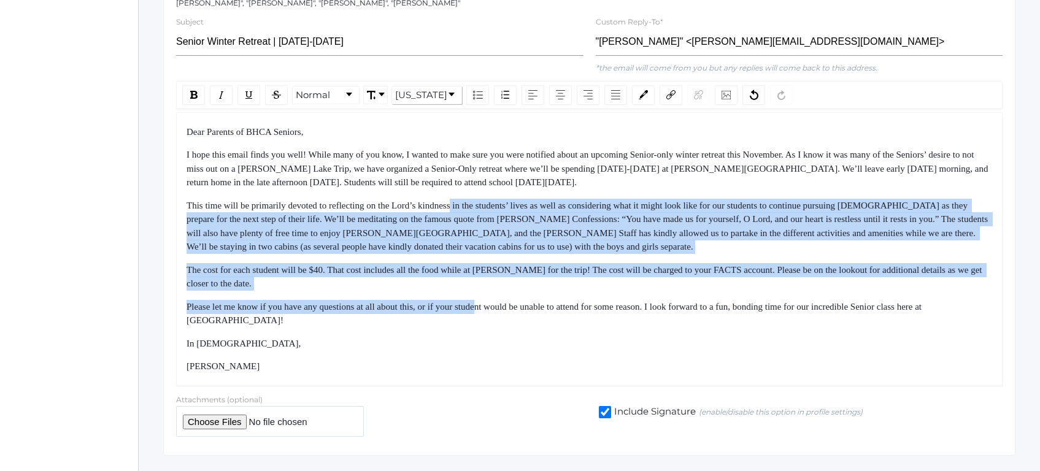
drag, startPoint x: 473, startPoint y: 185, endPoint x: 500, endPoint y: 291, distance: 109.5
click at [500, 286] on div "Dear Parents of BHCA Seniors, I hope this email finds you well! While many of y…" at bounding box center [589, 249] width 806 height 248
click at [500, 300] on div "Please let me know if you have any questions at all about this, or if your stud…" at bounding box center [589, 314] width 806 height 28
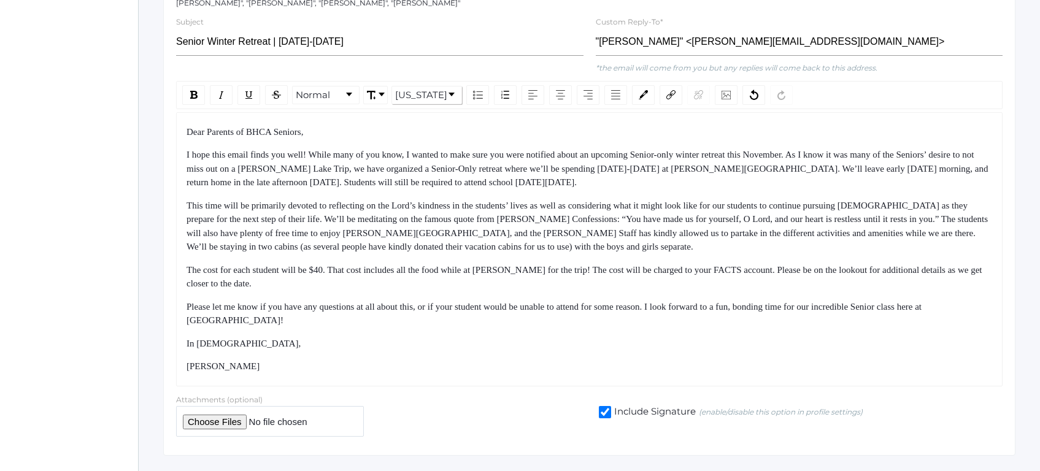
click at [526, 265] on span "The cost for each student will be $40. That cost includes all the food while at…" at bounding box center [584, 277] width 797 height 24
drag, startPoint x: 526, startPoint y: 250, endPoint x: 563, endPoint y: 245, distance: 37.1
click at [563, 265] on span "The cost for each student will be $40. That cost includes all the food while at…" at bounding box center [584, 277] width 797 height 24
click at [564, 265] on span "The cost for each student will be $40. That cost includes all the food while at…" at bounding box center [584, 277] width 797 height 24
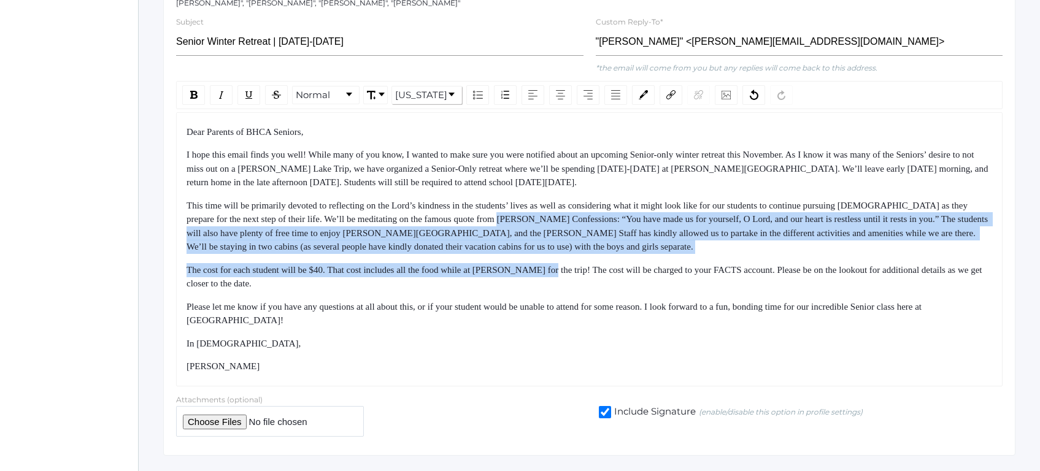
drag, startPoint x: 564, startPoint y: 245, endPoint x: 540, endPoint y: 188, distance: 61.9
click at [540, 188] on div "Dear Parents of BHCA Seniors, I hope this email finds you well! While many of y…" at bounding box center [589, 249] width 806 height 248
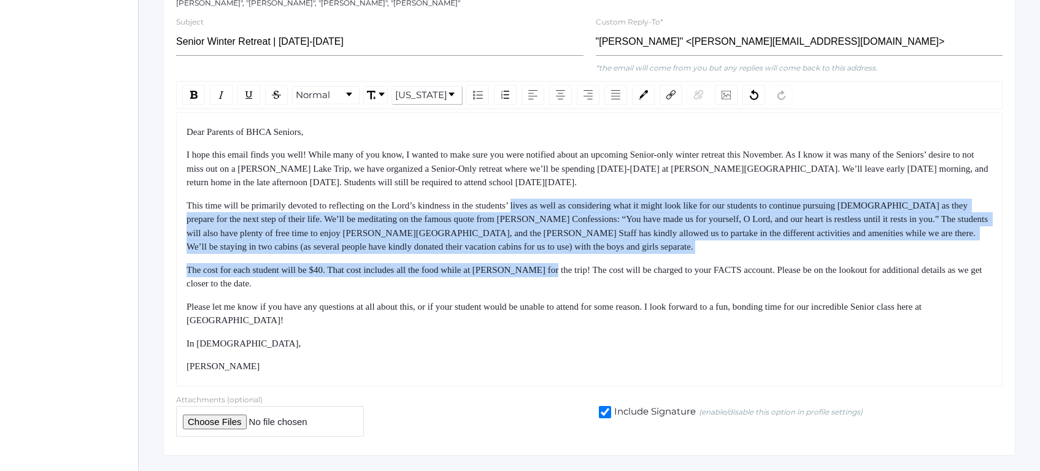
click at [539, 201] on span "This time will be primarily devoted to reflecting on the Lord’s kindness in the…" at bounding box center [587, 227] width 803 height 52
drag, startPoint x: 532, startPoint y: 177, endPoint x: 564, endPoint y: 290, distance: 117.3
click at [562, 280] on div "Dear Parents of BHCA Seniors, I hope this email finds you well! While many of y…" at bounding box center [589, 249] width 806 height 248
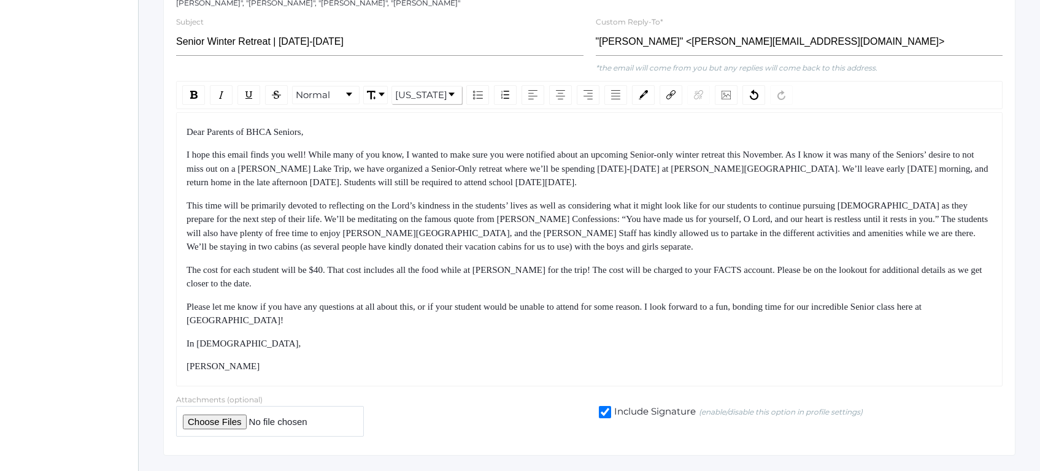
click at [562, 300] on div "Please let me know if you have any questions at all about this, or if your stud…" at bounding box center [589, 314] width 806 height 28
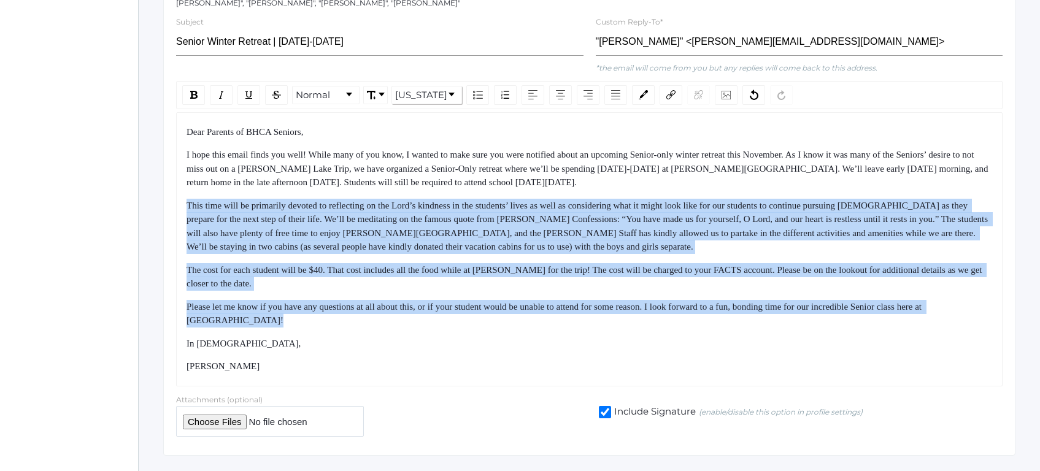
drag
click at [531, 171] on div "Dear Parents of BHCA Seniors, I hope this email finds you well! While many of y…" at bounding box center [589, 249] width 806 height 248
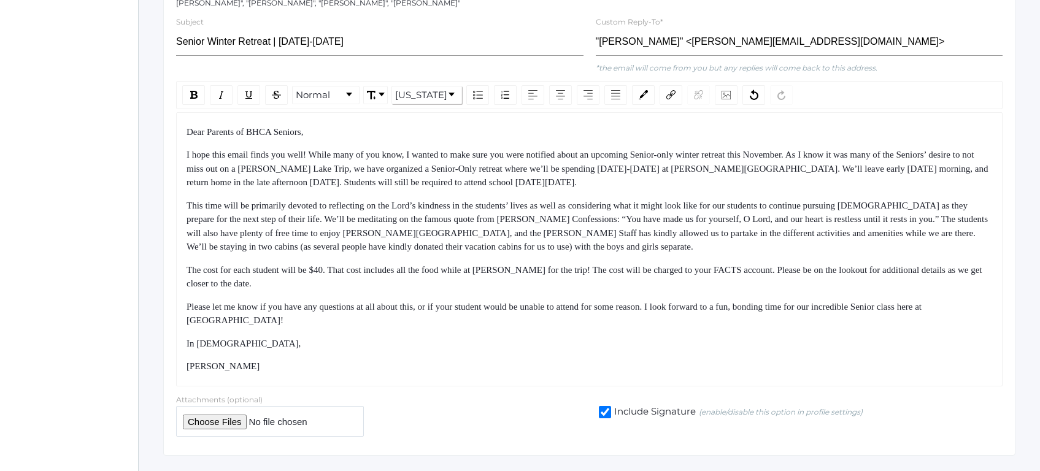
click at [530, 163] on span "I hope this email finds you well! While many of you know, I wanted to make sure…" at bounding box center [587, 168] width 803 height 37
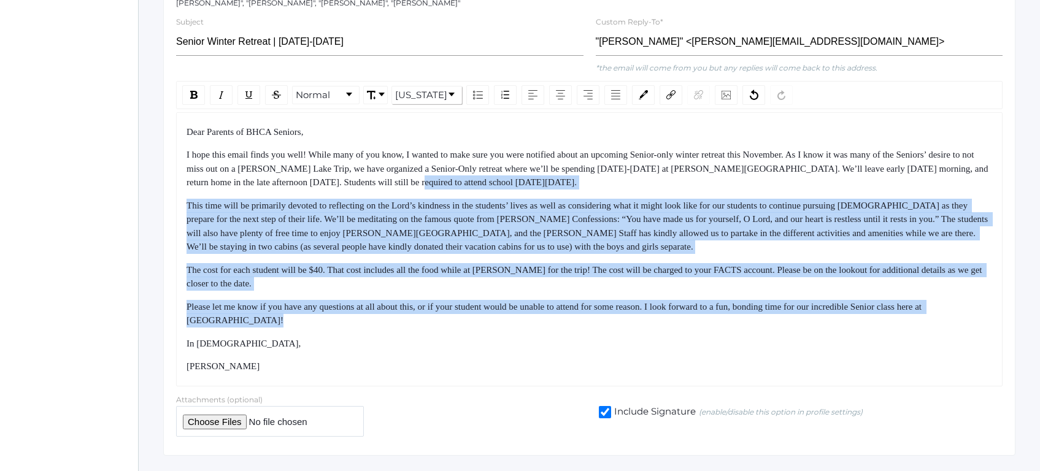
click at [547, 312] on div "Dear Parents of BHCA Seniors, I hope this email finds you well! While many of y…" at bounding box center [589, 249] width 806 height 248
click at [547, 313] on div "Dear Parents of BHCA Seniors, I hope this email finds you well! While many of y…" at bounding box center [589, 249] width 806 height 248
click at [504, 168] on div "Dear Parents of BHCA Seniors, I hope this email finds you well! While many of y…" at bounding box center [589, 249] width 806 height 248
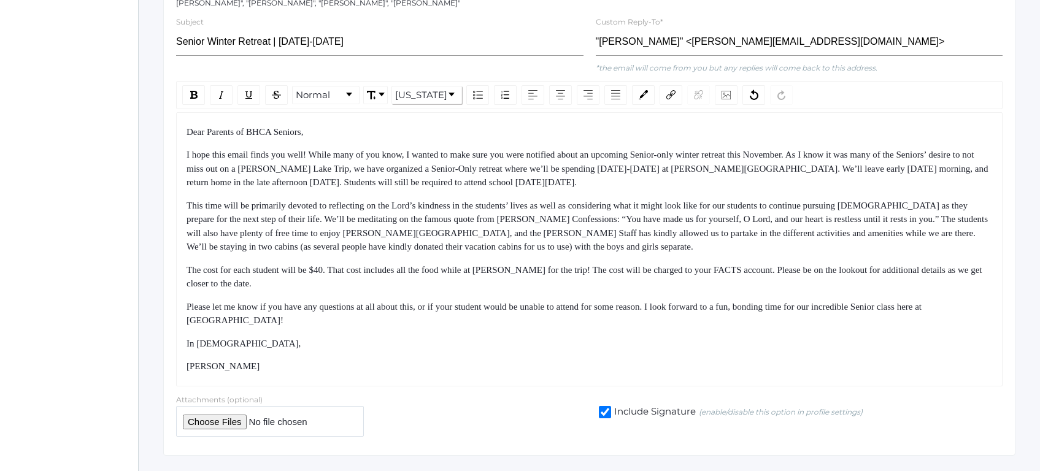
click at [503, 164] on span "I hope this email finds you well! While many of you know, I wanted to make sure…" at bounding box center [587, 168] width 803 height 37
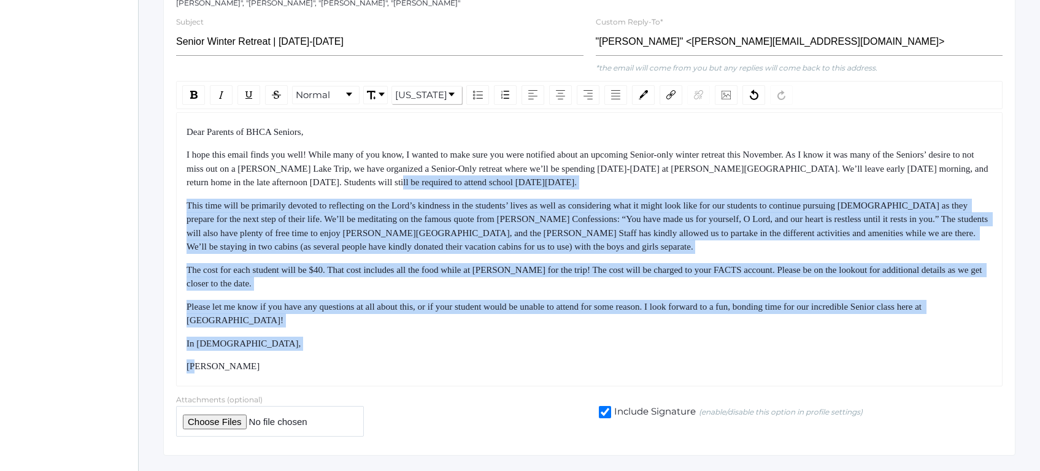
click at [518, 332] on div "Dear Parents of BHCA Seniors, I hope this email finds you well! While many of y…" at bounding box center [589, 249] width 806 height 248
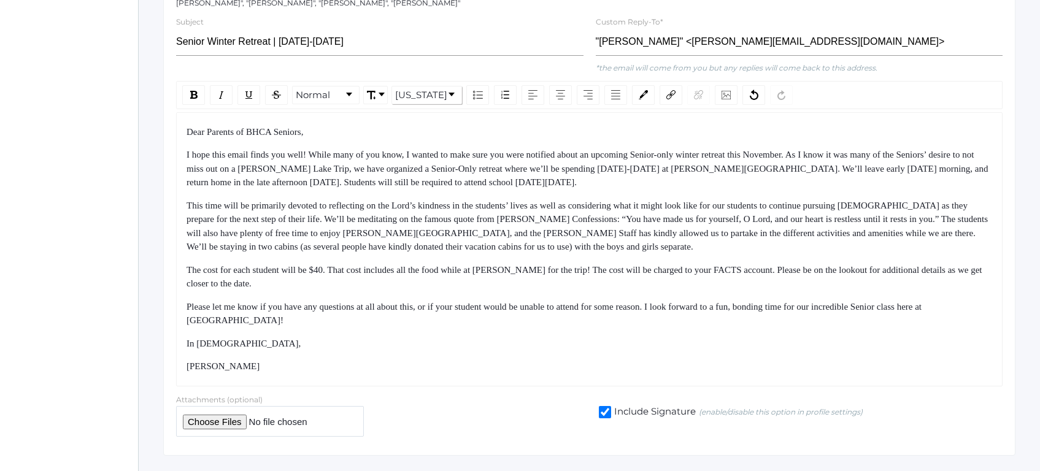
click at [522, 359] on div "[PERSON_NAME]" at bounding box center [589, 366] width 806 height 14
click at [493, 179] on div "Dear Parents of BHCA Seniors, I hope this email finds you well! While many of y…" at bounding box center [589, 249] width 806 height 248
click at [492, 171] on div "Dear Parents of BHCA Seniors, I hope this email finds you well! While many of y…" at bounding box center [589, 249] width 806 height 248
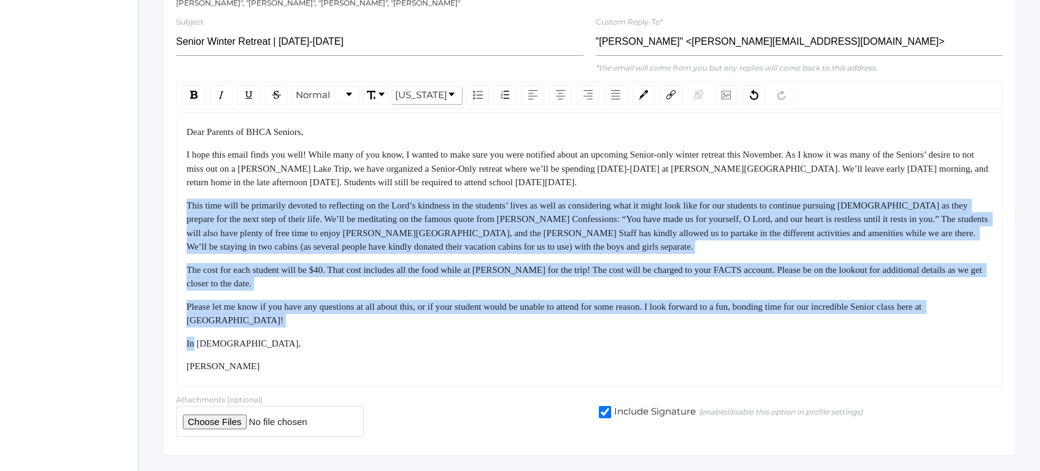
click at [513, 313] on div "Dear Parents of BHCA Seniors, I hope this email finds you well! While many of y…" at bounding box center [589, 249] width 806 height 248
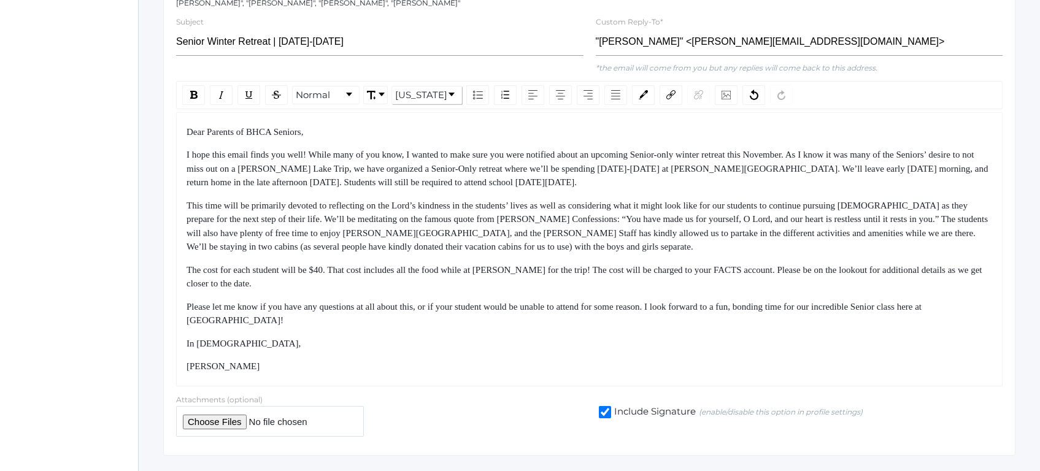
click at [514, 337] on div "In [DEMOGRAPHIC_DATA]," at bounding box center [589, 344] width 806 height 14
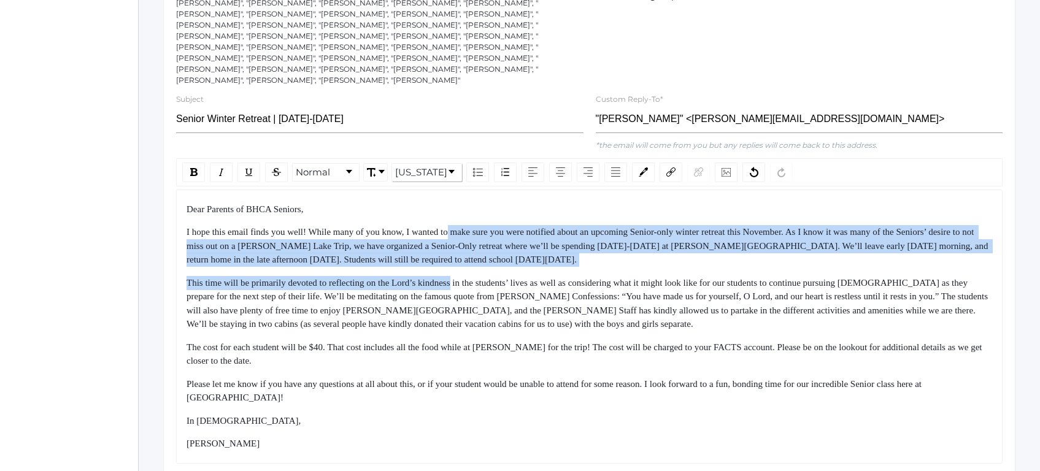
click at [477, 283] on div "Dear Parents of BHCA Seniors, I hope this email finds you well! While many of y…" at bounding box center [589, 326] width 806 height 248
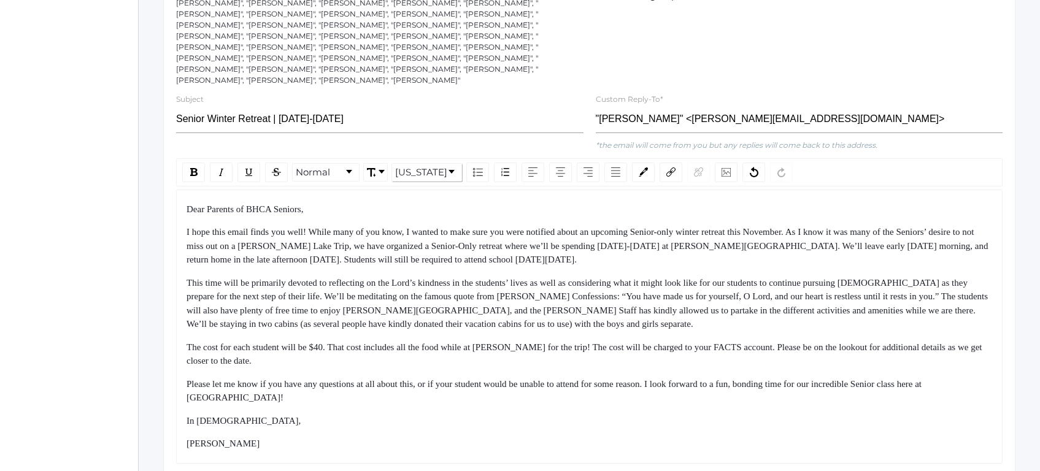
click at [480, 297] on span "This time will be primarily devoted to reflecting on the Lord’s kindness in the…" at bounding box center [587, 304] width 803 height 52
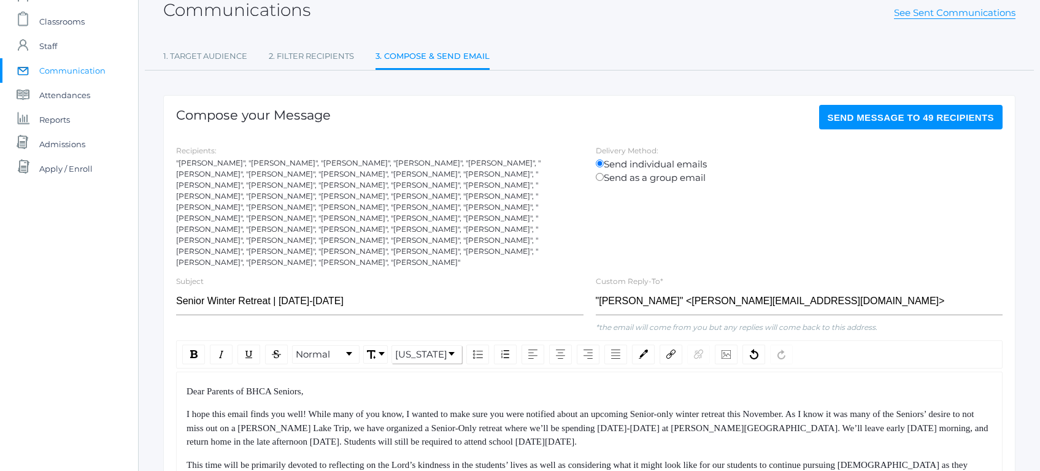
scroll to position [76, 0]
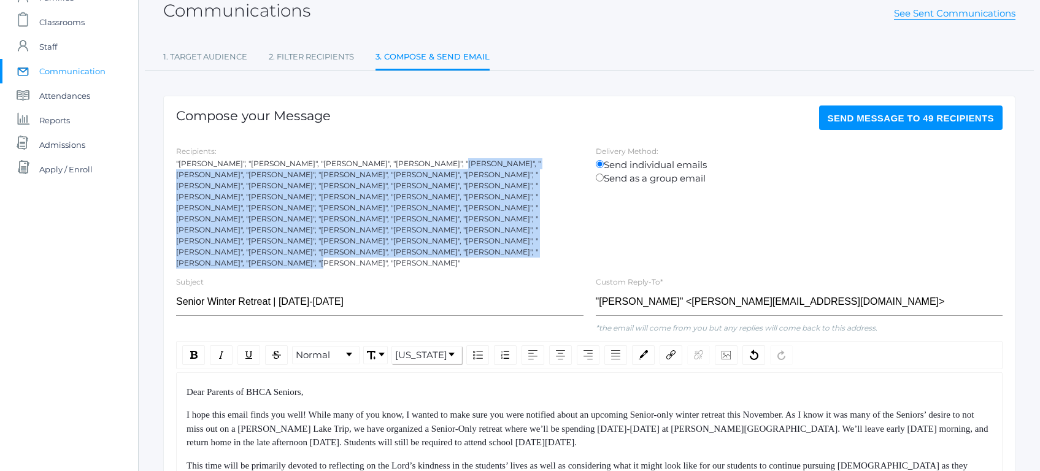
click at [451, 246] on div ""Dan Fowler", "Juliana Fowler", "Brent Riskey", "Lindsay Riskey", "Heather Mang…" at bounding box center [379, 213] width 407 height 110
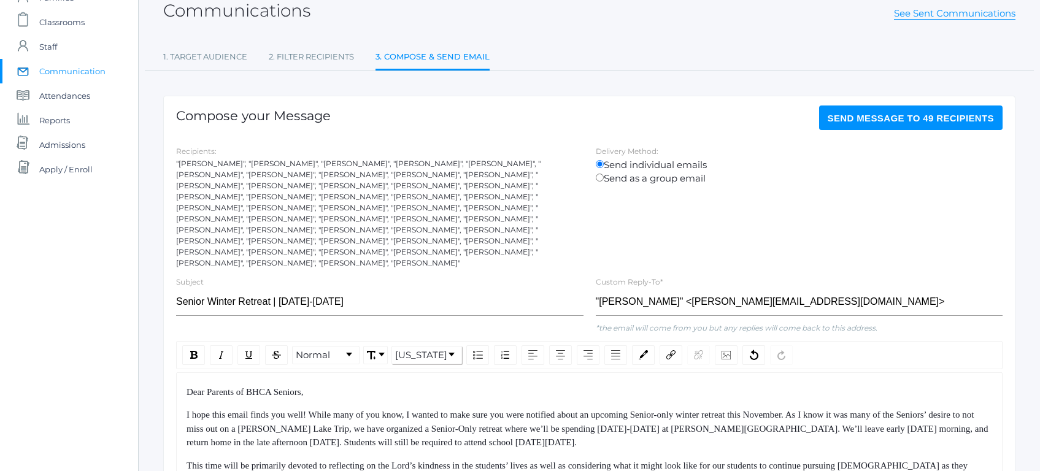
click at [451, 247] on div "Compose your Message Send Message to 49 recipients Recipients: "Dan Fowler", "J…" at bounding box center [589, 405] width 852 height 619
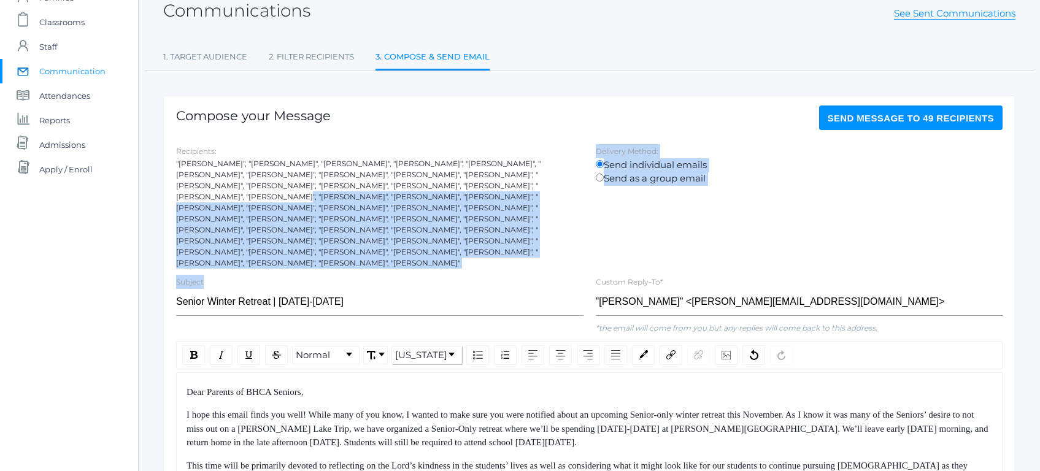
click at [415, 167] on div "Compose your Message Send Message to 49 recipients Recipients: "Dan Fowler", "J…" at bounding box center [589, 405] width 852 height 619
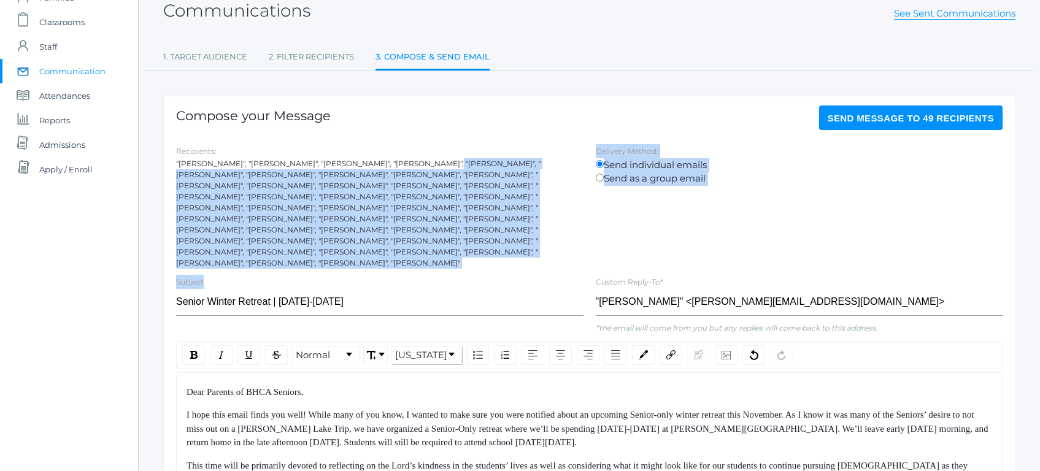
click at [413, 163] on div ""Dan Fowler", "Juliana Fowler", "Brent Riskey", "Lindsay Riskey", "Heather Mang…" at bounding box center [379, 213] width 407 height 110
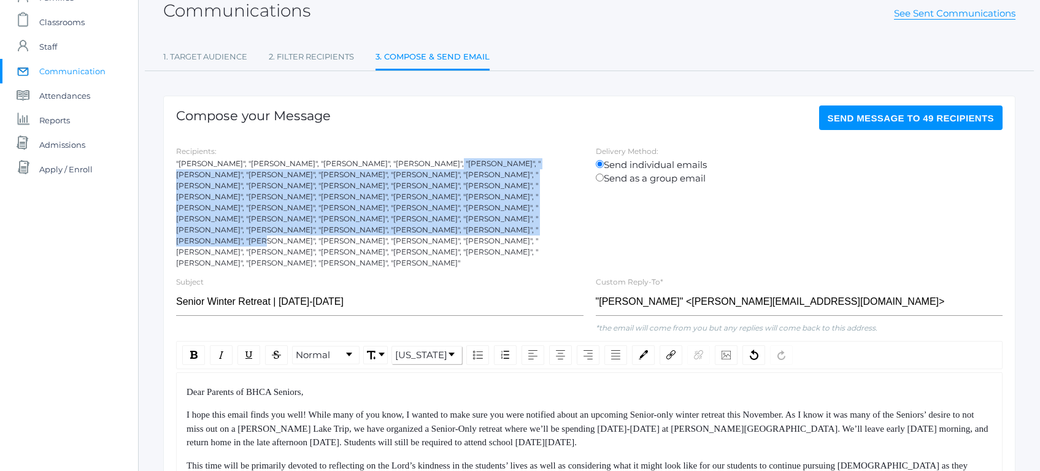
click at [435, 227] on div ""Dan Fowler", "Juliana Fowler", "Brent Riskey", "Lindsay Riskey", "Heather Mang…" at bounding box center [379, 213] width 407 height 110
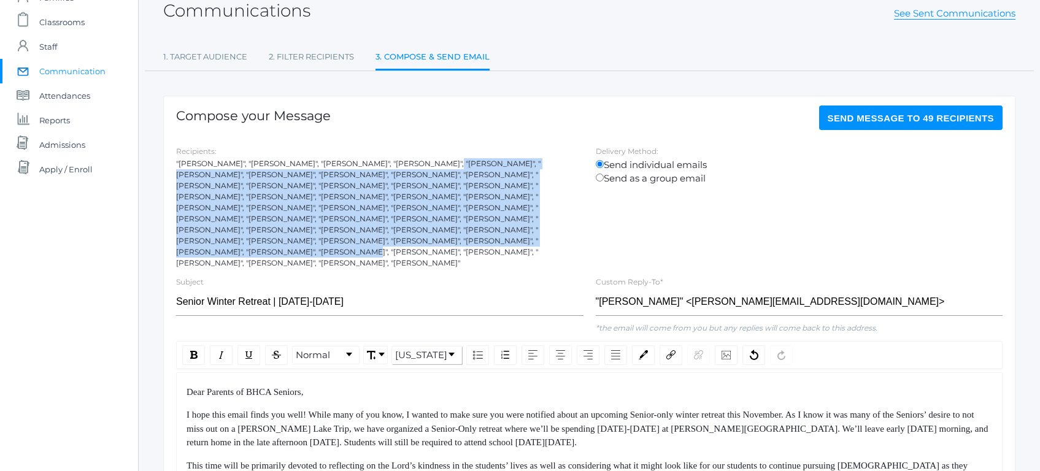
click at [439, 234] on div ""Dan Fowler", "Juliana Fowler", "Brent Riskey", "Lindsay Riskey", "Heather Mang…" at bounding box center [379, 213] width 407 height 110
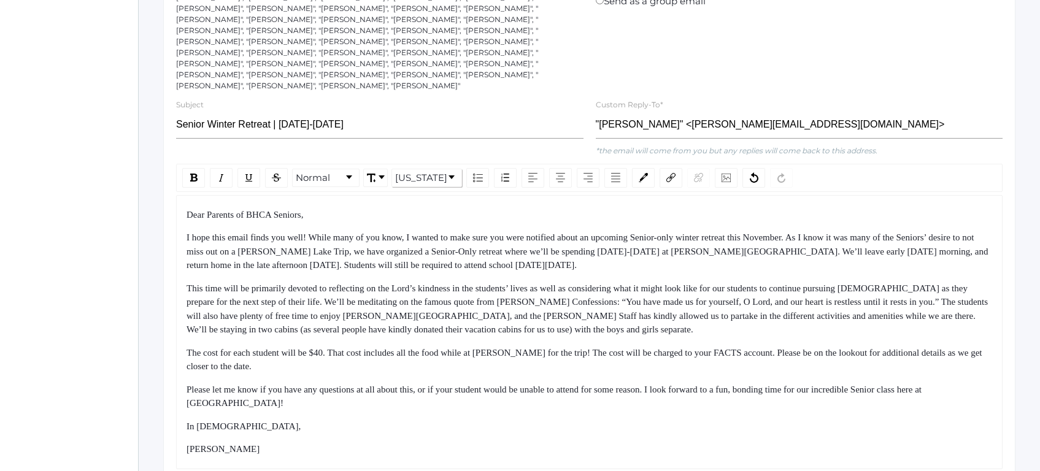
scroll to position [259, 0]
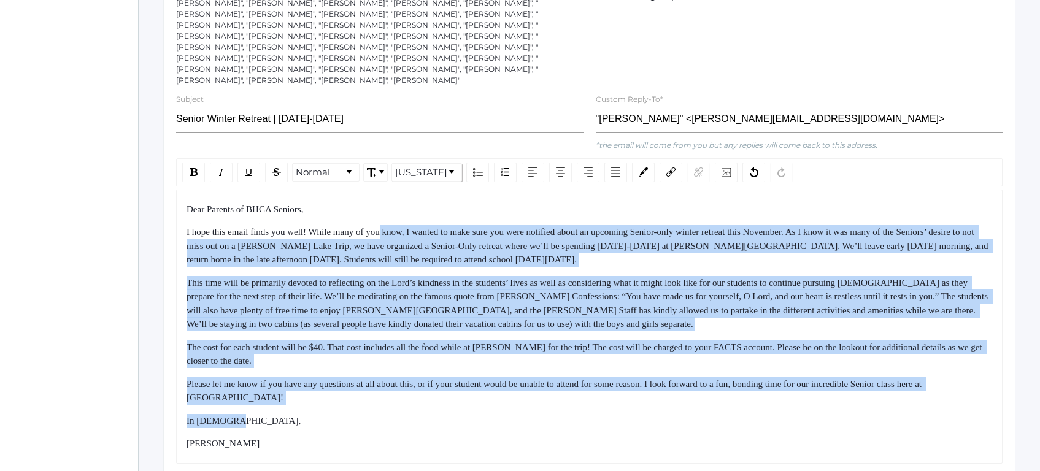
click at [456, 408] on div "Dear Parents of BHCA Seniors, I hope this email finds you well! While many of y…" at bounding box center [589, 326] width 806 height 248
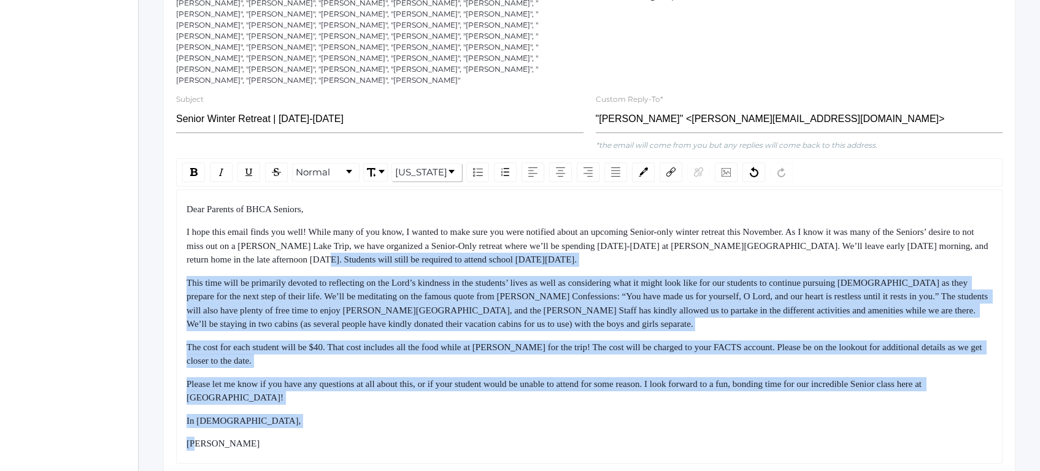
click at [411, 229] on div "Dear Parents of BHCA Seniors, I hope this email finds you well! While many of y…" at bounding box center [589, 326] width 806 height 248
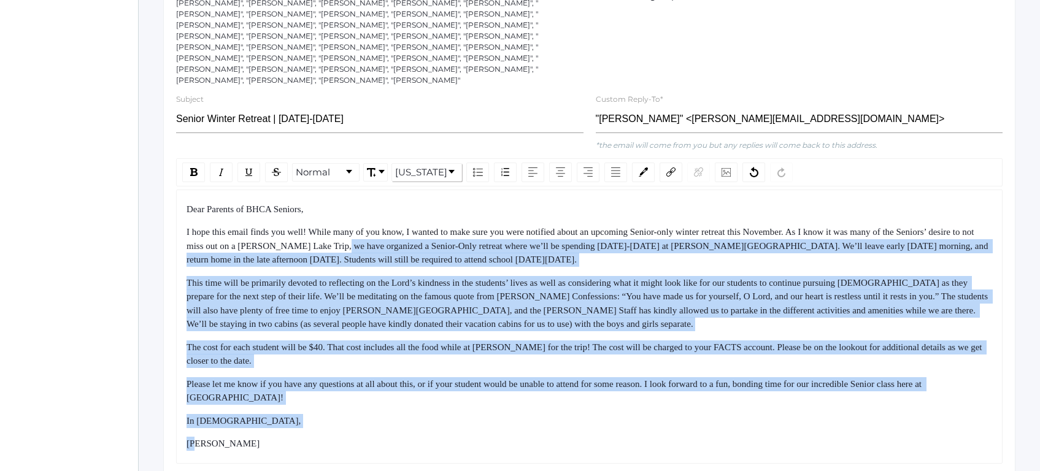
click at [410, 227] on span "I hope this email finds you well! While many of you know, I wanted to make sure…" at bounding box center [587, 245] width 803 height 37
click at [450, 413] on div "Dear Parents of BHCA Seniors, I hope this email finds you well! While many of y…" at bounding box center [589, 326] width 806 height 248
click at [450, 412] on div "Dear Parents of BHCA Seniors, I hope this email finds you well! While many of y…" at bounding box center [589, 326] width 806 height 248
click at [407, 222] on div "Dear Parents of BHCA Seniors, I hope this email finds you well! While many of y…" at bounding box center [589, 326] width 806 height 248
click at [407, 227] on span "I hope this email finds you well! While many of you know, I wanted to make sure…" at bounding box center [587, 245] width 803 height 37
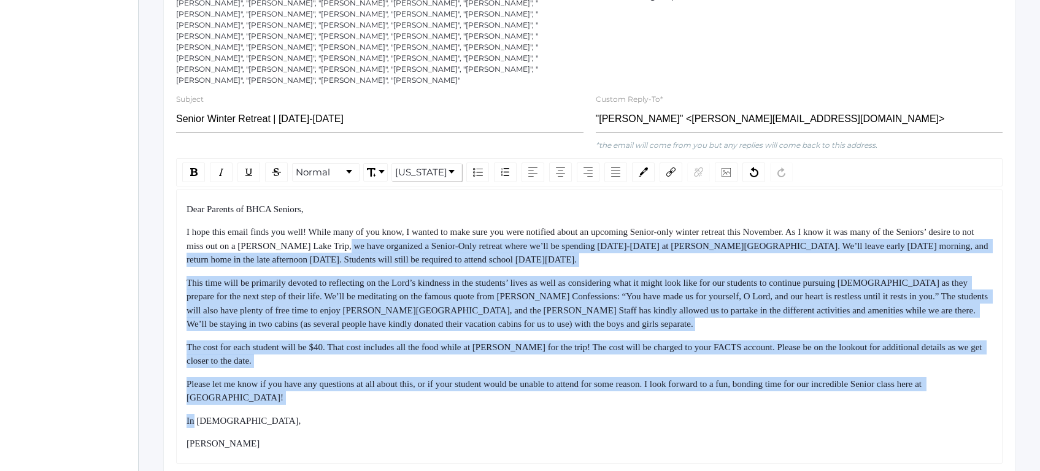
click at [454, 404] on div "Dear Parents of BHCA Seniors, I hope this email finds you well! While many of y…" at bounding box center [589, 326] width 806 height 248
click at [454, 406] on div "Dear Parents of BHCA Seniors, I hope this email finds you well! While many of y…" at bounding box center [589, 326] width 806 height 248
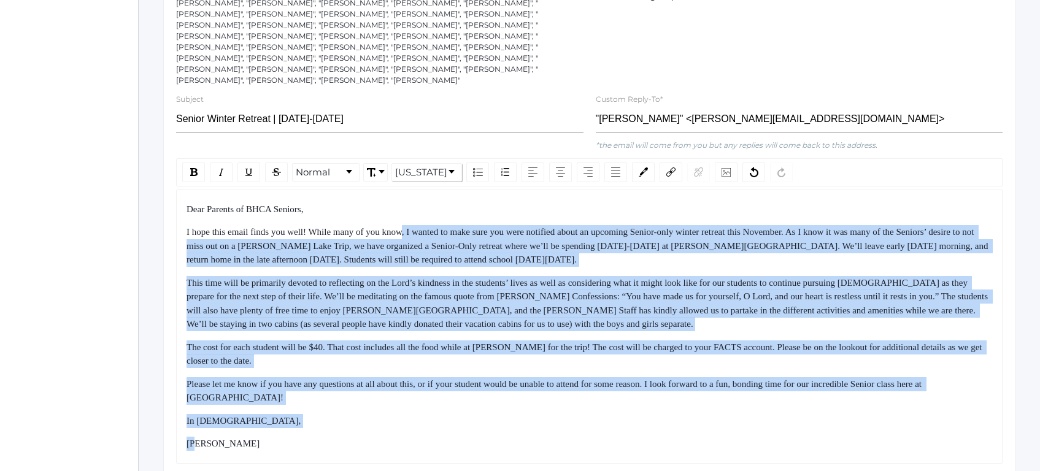
click at [418, 214] on div "Dear Parents of BHCA Seniors, I hope this email finds you well! While many of y…" at bounding box center [589, 326] width 806 height 248
click at [418, 227] on span "I hope this email finds you well! While many of you know, I wanted to make sure…" at bounding box center [587, 245] width 803 height 37
click at [485, 387] on div "Dear Parents of BHCA Seniors, I hope this email finds you well! While many of y…" at bounding box center [589, 326] width 806 height 248
click at [485, 388] on div "Dear Parents of BHCA Seniors, I hope this email finds you well! While many of y…" at bounding box center [589, 326] width 806 height 248
click at [432, 202] on div "Dear Parents of BHCA Seniors, I hope this email finds you well! While many of y…" at bounding box center [589, 326] width 806 height 248
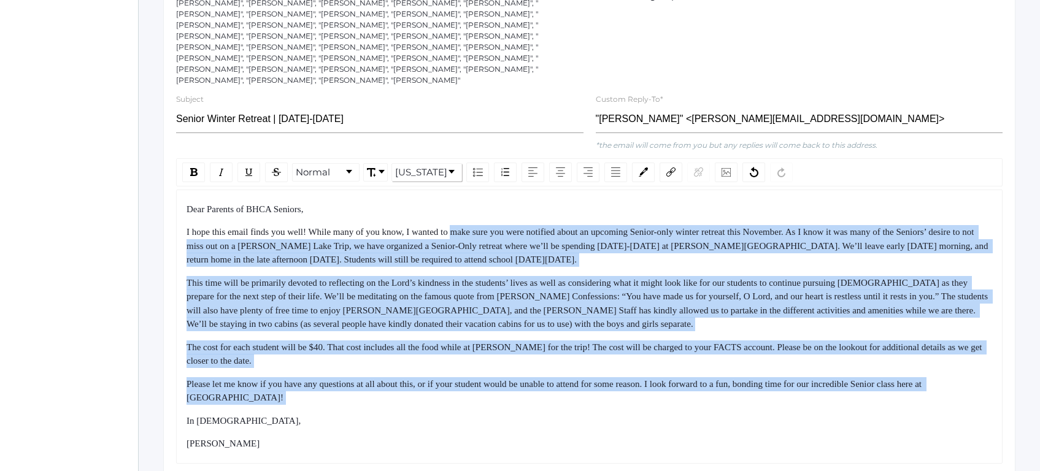
click at [432, 202] on div "Dear Parents of BHCA Seniors," at bounding box center [589, 209] width 806 height 14
click at [488, 387] on div "Dear Parents of BHCA Seniors, I hope this email finds you well! While many of y…" at bounding box center [589, 326] width 806 height 248
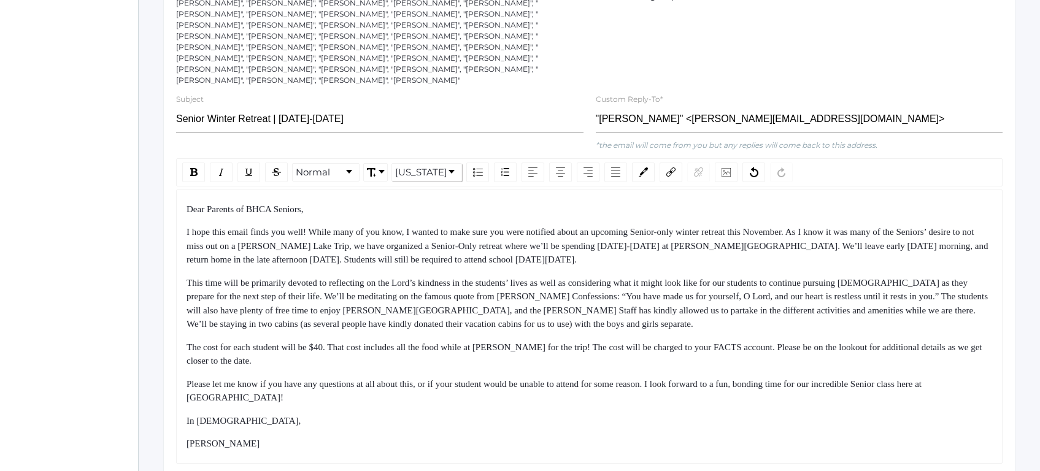
click at [491, 414] on div "In [DEMOGRAPHIC_DATA]," at bounding box center [589, 421] width 806 height 14
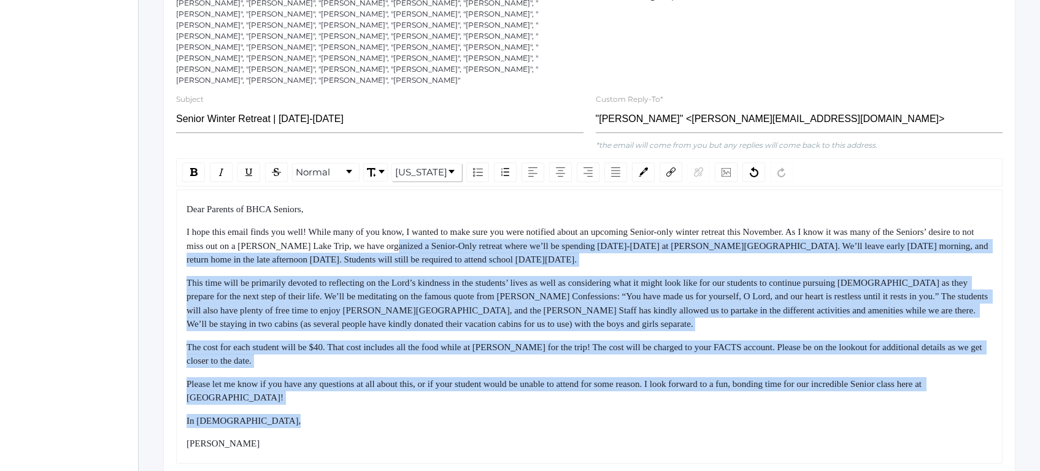
click at [449, 202] on div "Dear Parents of BHCA Seniors, I hope this email finds you well! While many of y…" at bounding box center [589, 326] width 806 height 248
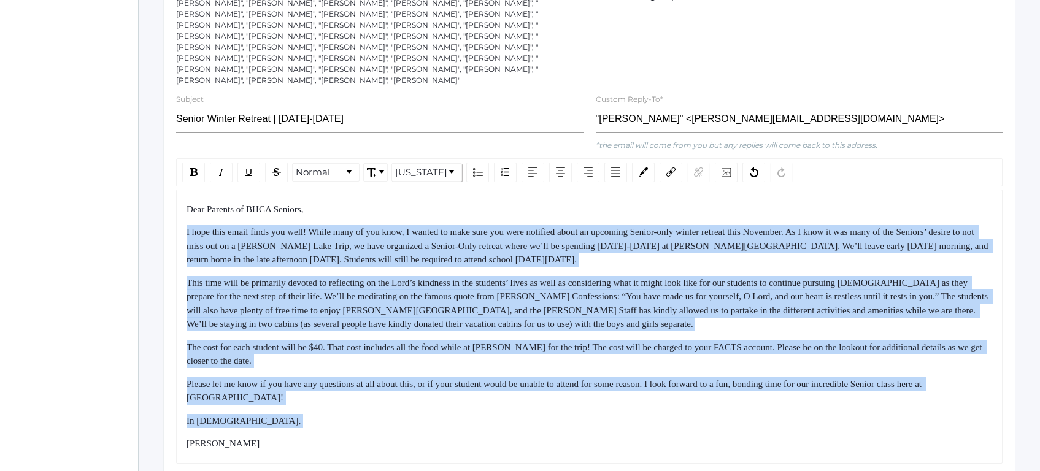
click at [449, 202] on div "Dear Parents of BHCA Seniors, I hope this email finds you well! While many of y…" at bounding box center [589, 326] width 806 height 248
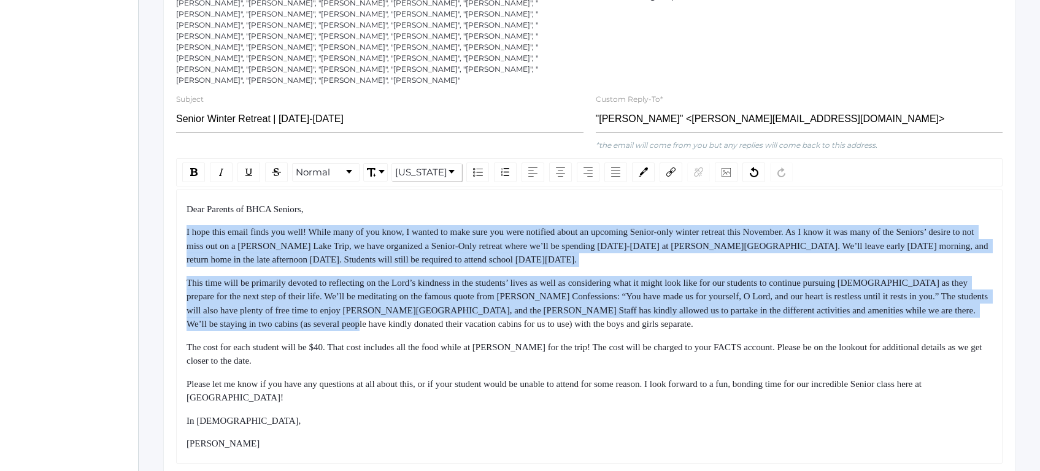
click at [466, 366] on div "Dear Parents of BHCA Seniors, I hope this email finds you well! While many of y…" at bounding box center [589, 326] width 806 height 248
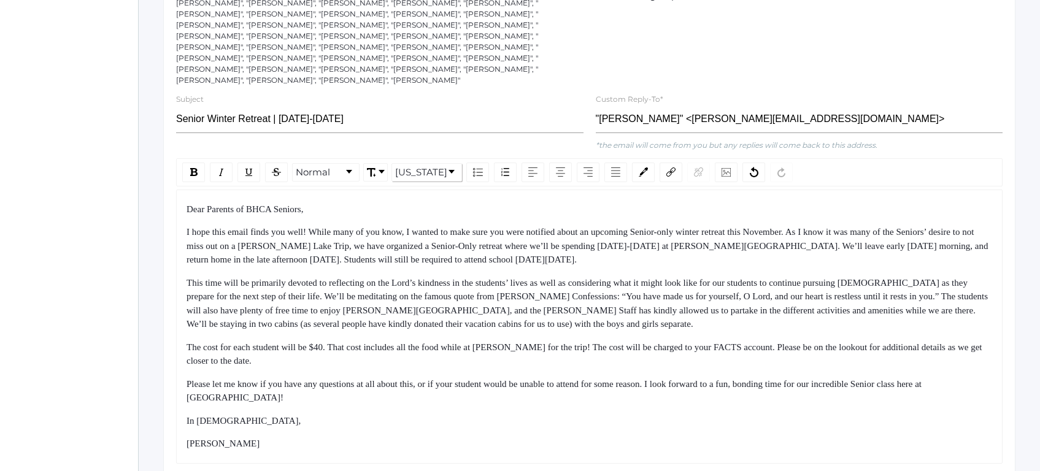
click at [466, 377] on div "Please let me know if you have any questions at all about this, or if your stud…" at bounding box center [589, 391] width 806 height 28
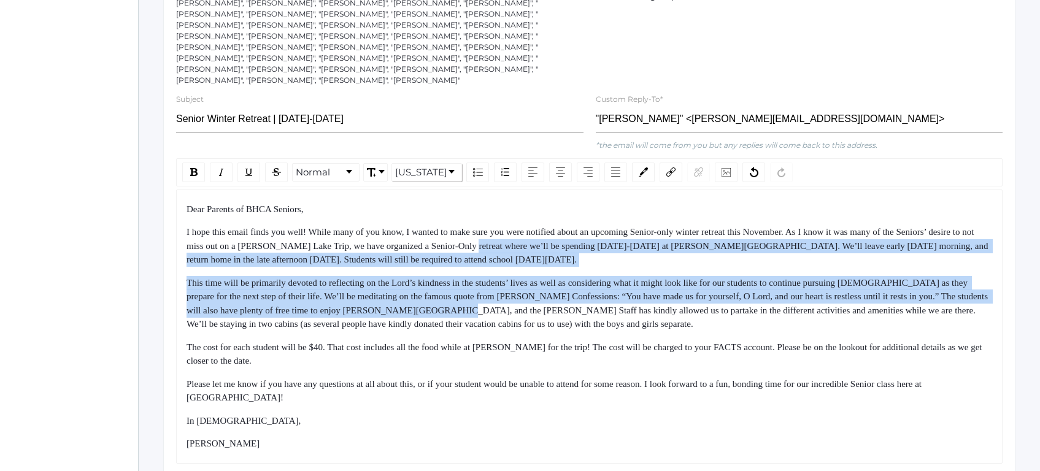
click at [572, 325] on div "Dear Parents of BHCA Seniors, I hope this email finds you well! While many of y…" at bounding box center [589, 326] width 806 height 248
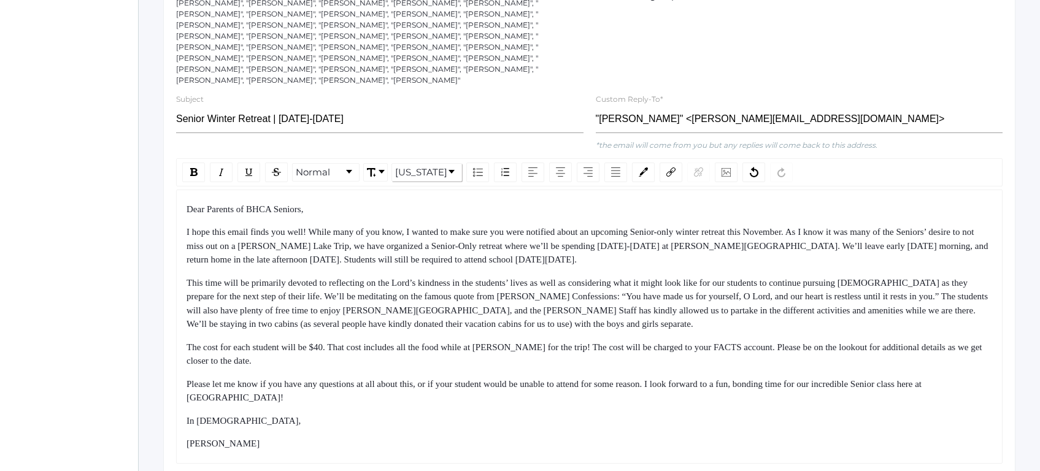
click at [580, 342] on div "The cost for each student will be $40. That cost includes all the food while at…" at bounding box center [589, 354] width 806 height 28
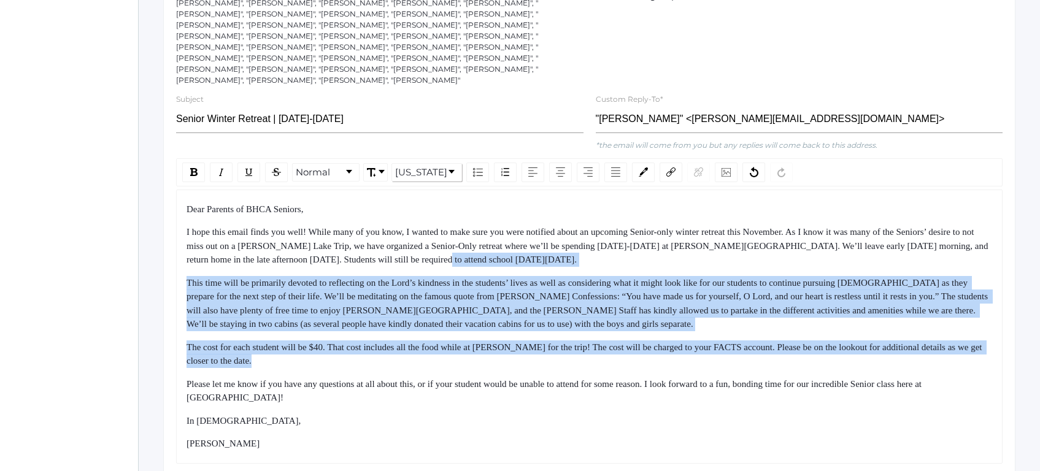
click at [531, 227] on div "Dear Parents of BHCA Seniors, I hope this email finds you well! While many of y…" at bounding box center [589, 326] width 806 height 248
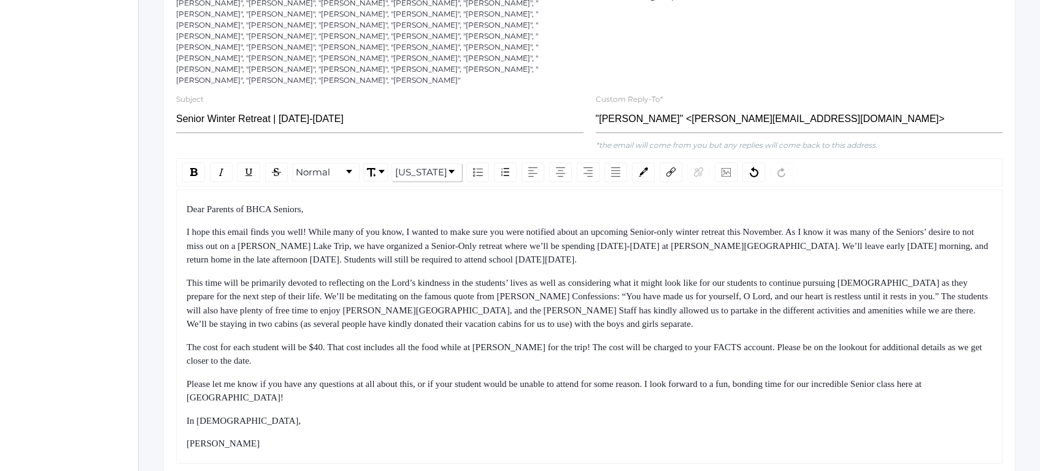
click at [530, 227] on span "I hope this email finds you well! While many of you know, I wanted to make sure…" at bounding box center [587, 245] width 803 height 37
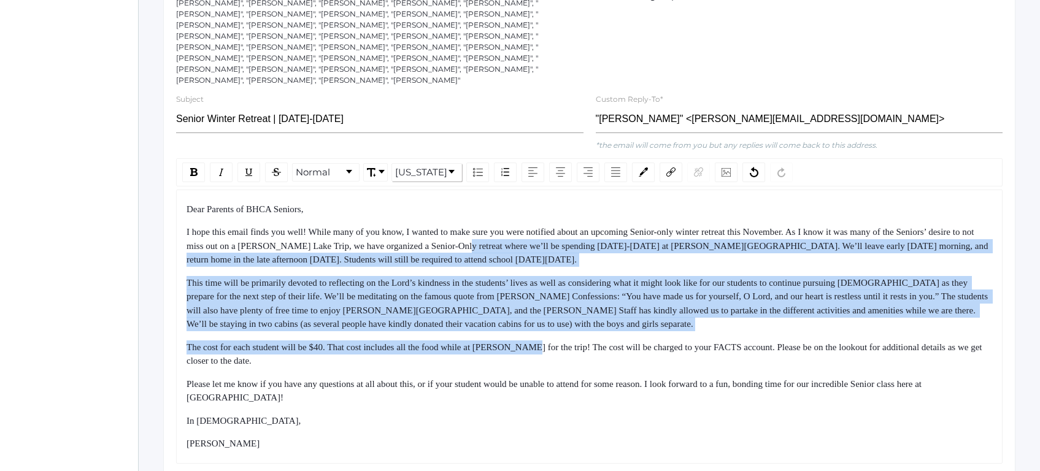
click at [559, 370] on div "Dear Parents of BHCA Seniors, I hope this email finds you well! While many of y…" at bounding box center [589, 326] width 806 height 248
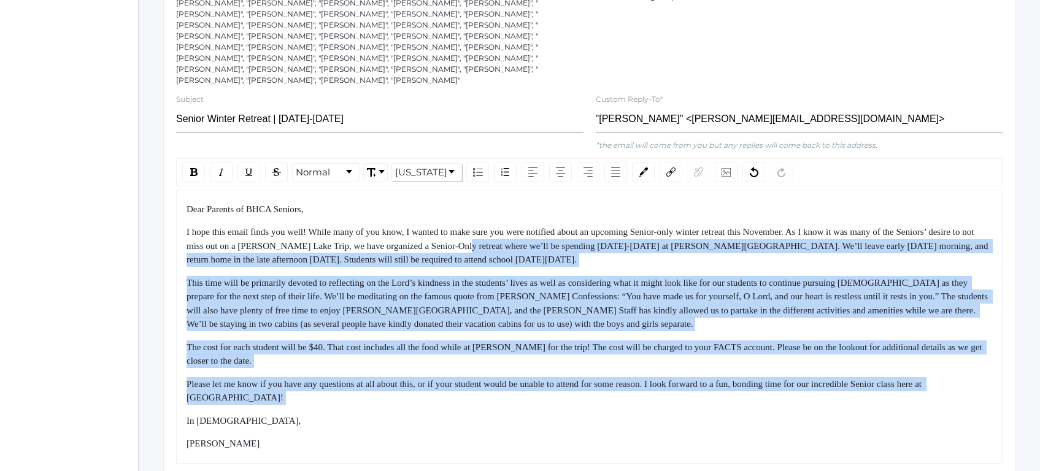
click at [559, 377] on div "Please let me know if you have any questions at all about this, or if your stud…" at bounding box center [589, 391] width 806 height 28
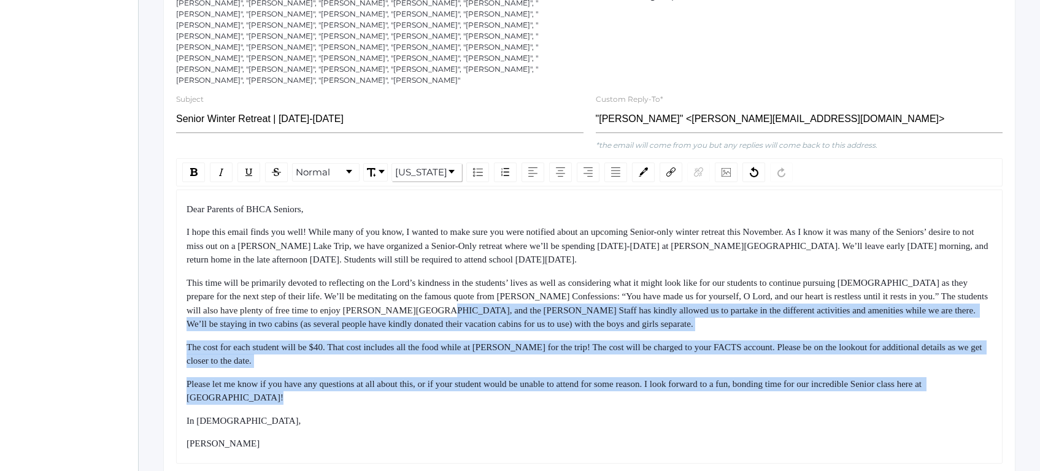
click at [524, 236] on div "Dear Parents of BHCA Seniors, I hope this email finds you well! While many of y…" at bounding box center [589, 326] width 806 height 248
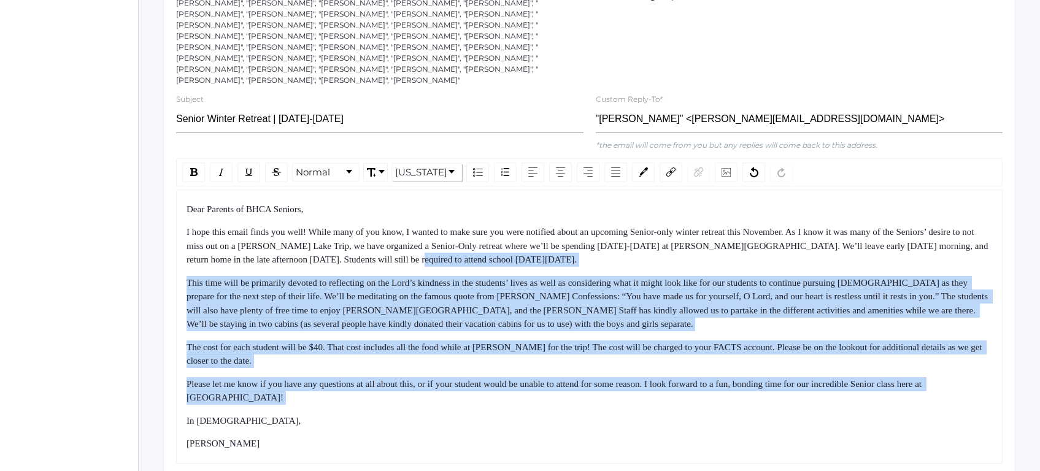
click at [524, 232] on span "I hope this email finds you well! While many of you know, I wanted to make sure…" at bounding box center [587, 245] width 803 height 37
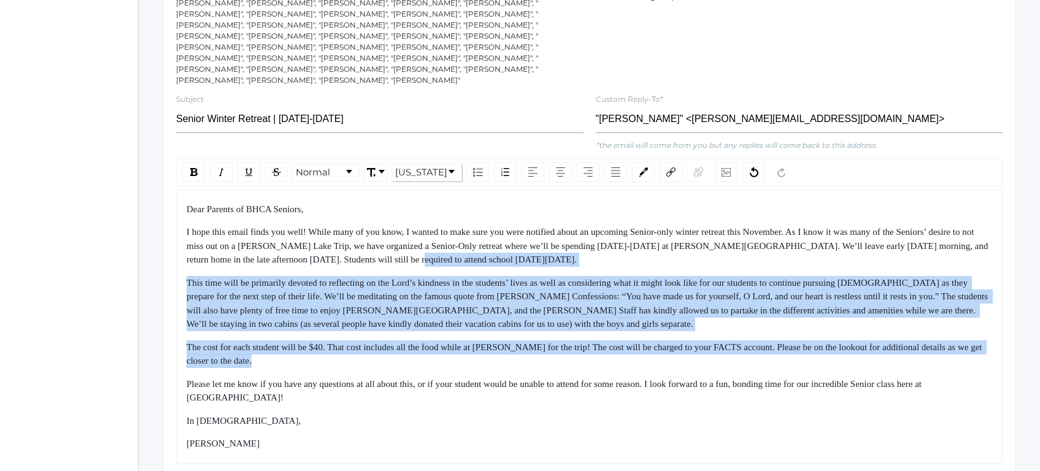
click at [541, 343] on div "Dear Parents of BHCA Seniors, I hope this email finds you well! While many of y…" at bounding box center [589, 326] width 806 height 248
click at [543, 354] on div "Dear Parents of BHCA Seniors, I hope this email finds you well! While many of y…" at bounding box center [589, 326] width 806 height 248
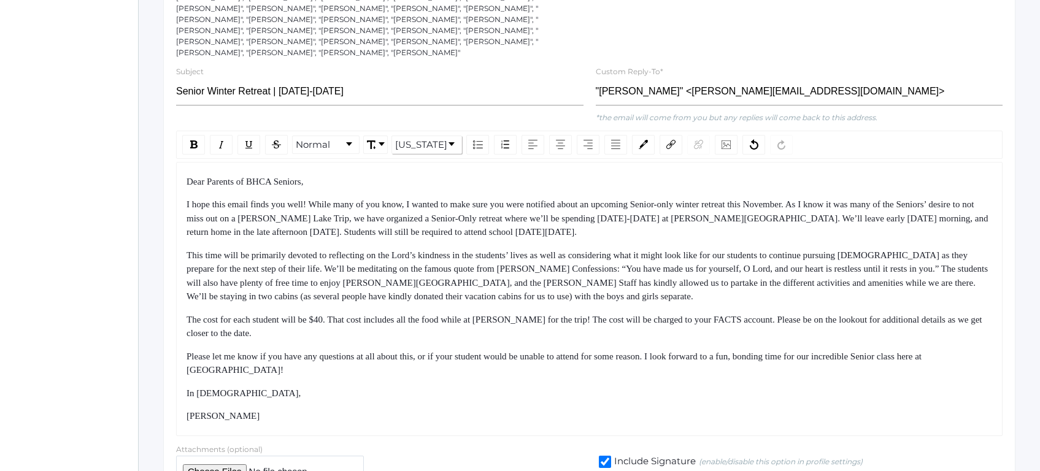
scroll to position [290, 0]
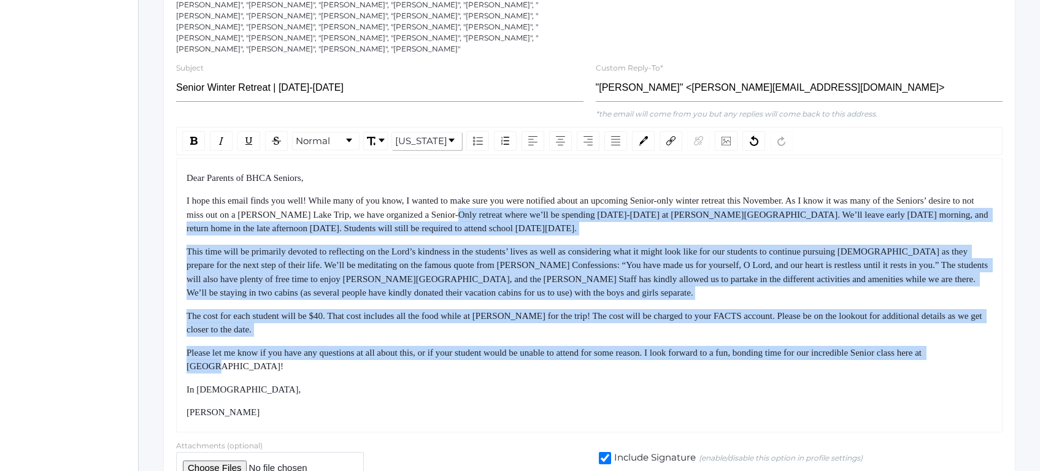
click at [535, 366] on div "Dear Parents of BHCA Seniors, I hope this email finds you well! While many of y…" at bounding box center [589, 295] width 806 height 248
click at [535, 383] on div "In [DEMOGRAPHIC_DATA]," at bounding box center [589, 390] width 806 height 14
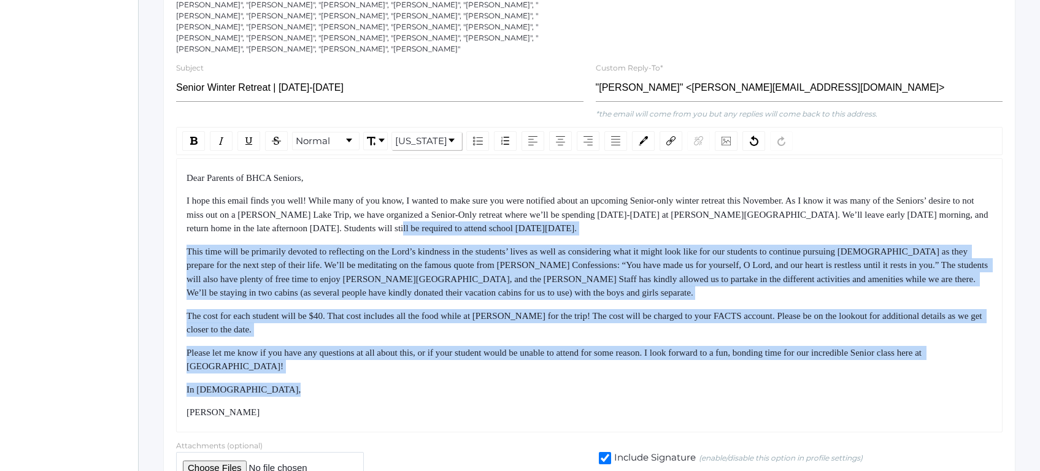
click at [506, 195] on div "Dear Parents of BHCA Seniors, I hope this email finds you well! While many of y…" at bounding box center [589, 295] width 806 height 248
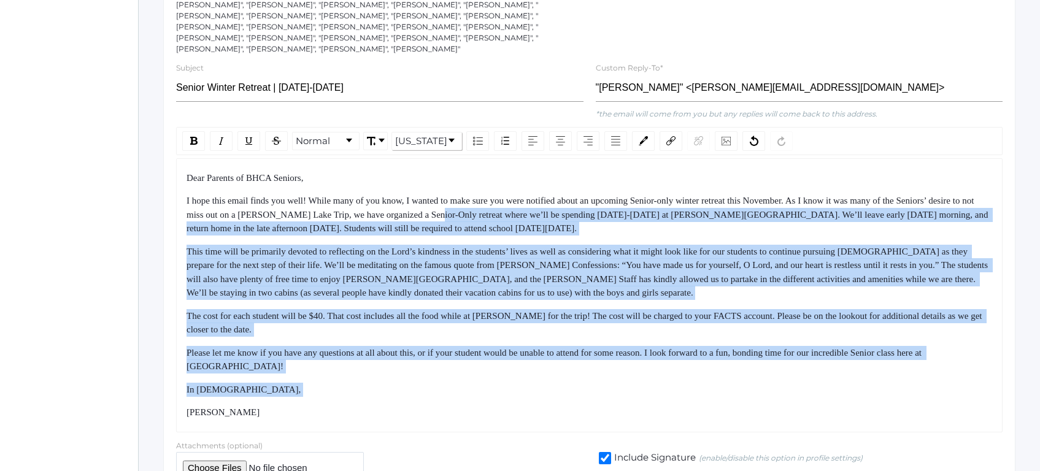
click at [506, 196] on span "I hope this email finds you well! While many of you know, I wanted to make sure…" at bounding box center [587, 214] width 803 height 37
click at [526, 380] on div "Dear Parents of BHCA Seniors, I hope this email finds you well! While many of y…" at bounding box center [589, 295] width 806 height 248
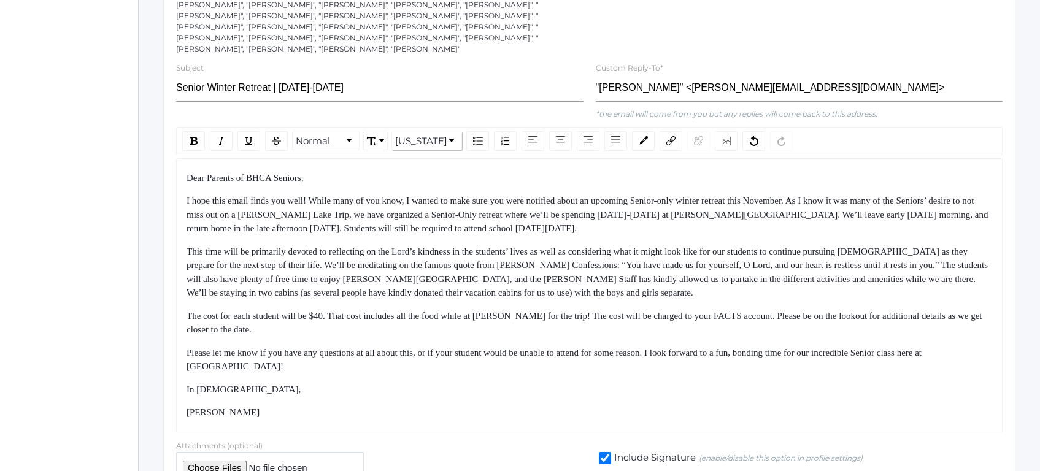
click at [528, 405] on div "[PERSON_NAME]" at bounding box center [589, 412] width 806 height 14
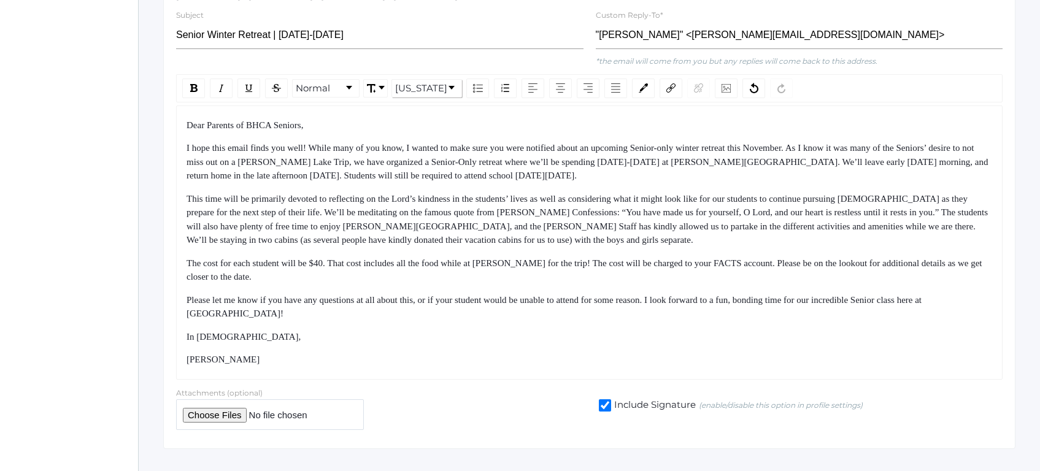
scroll to position [65, 0]
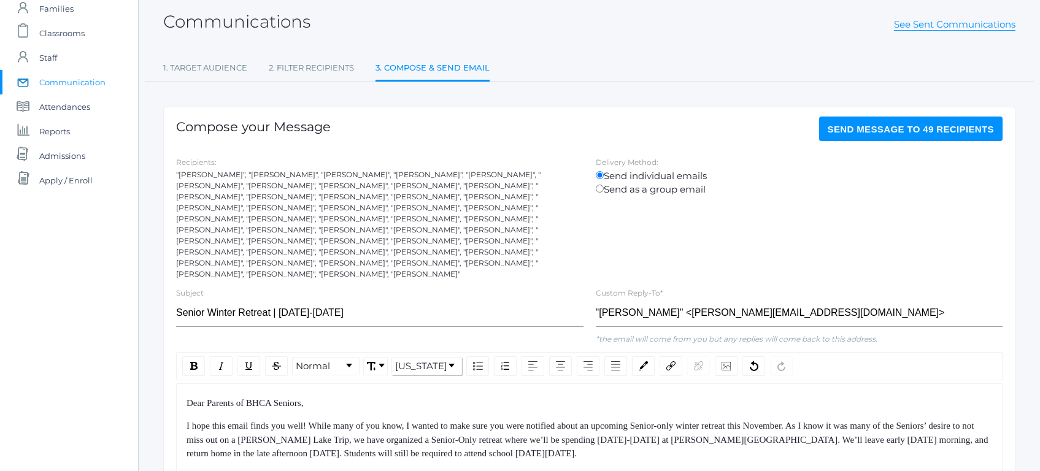
click at [856, 136] on button "Send Message to 49 recipients" at bounding box center [911, 129] width 184 height 25
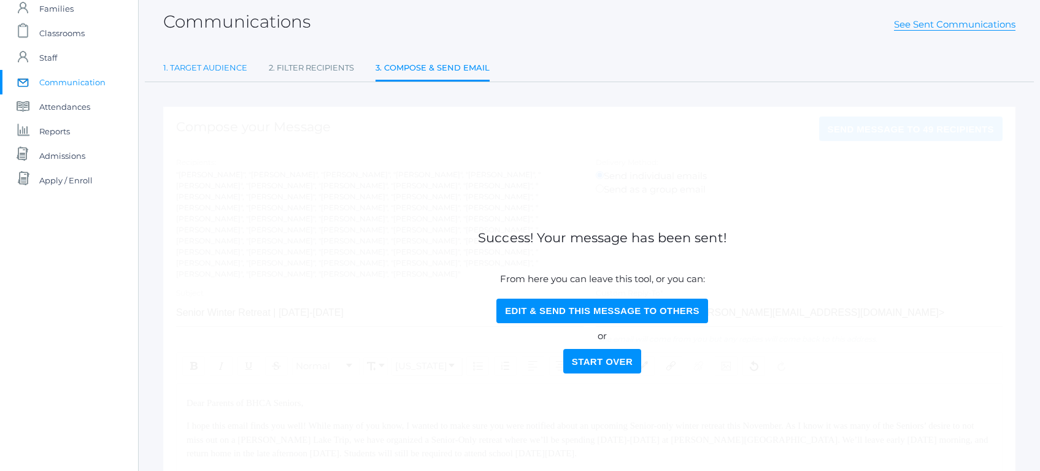
click at [187, 73] on link "1. Target Audience" at bounding box center [205, 68] width 84 height 25
select select "Enrolled"
select select "12"
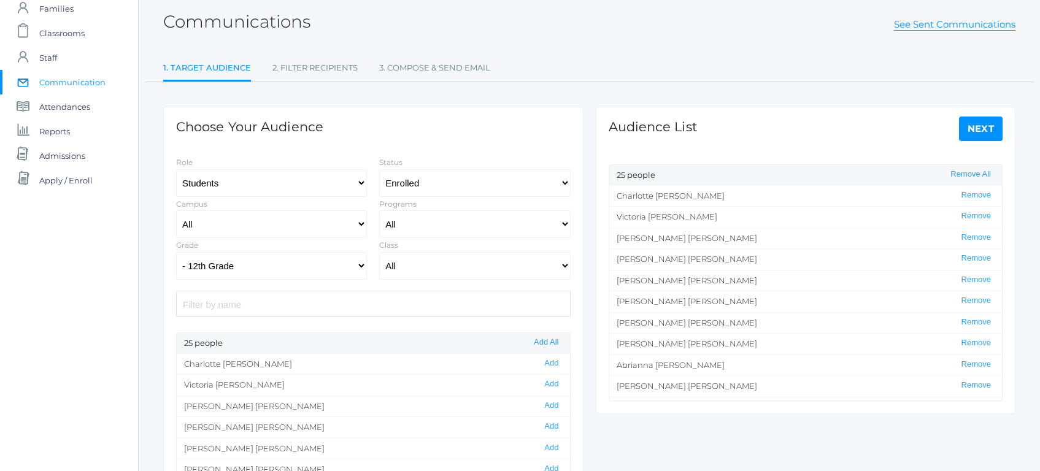
click at [71, 83] on span "Communication" at bounding box center [72, 82] width 66 height 25
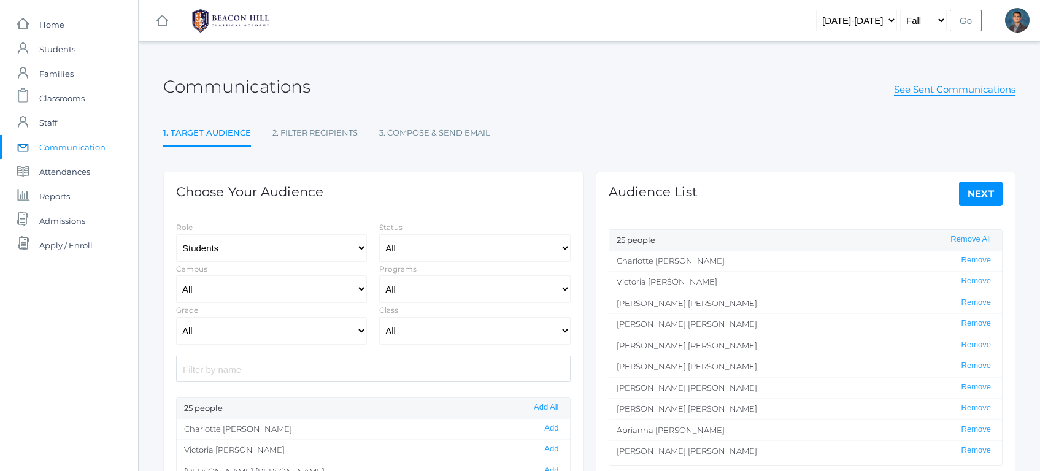
select select "Enrolled"
select select "12"
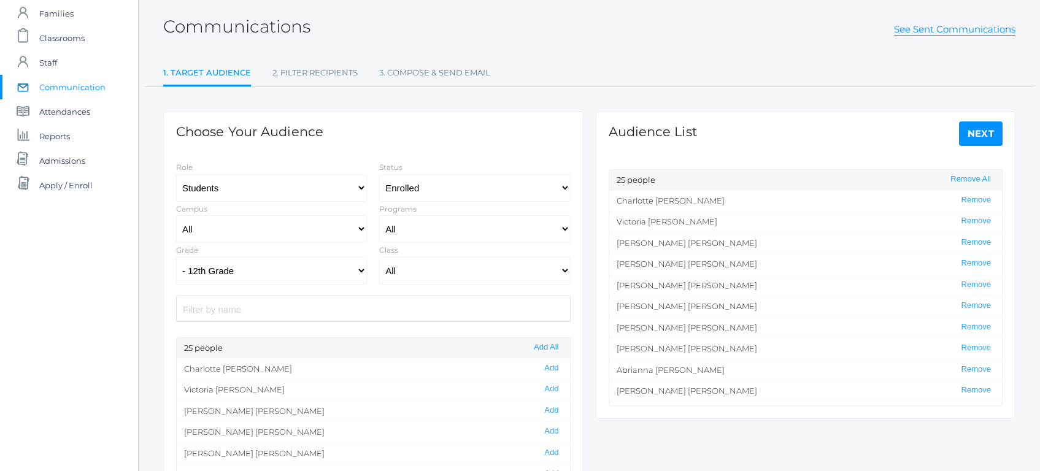
scroll to position [62, 0]
click at [929, 28] on link "See Sent Communications" at bounding box center [954, 27] width 121 height 12
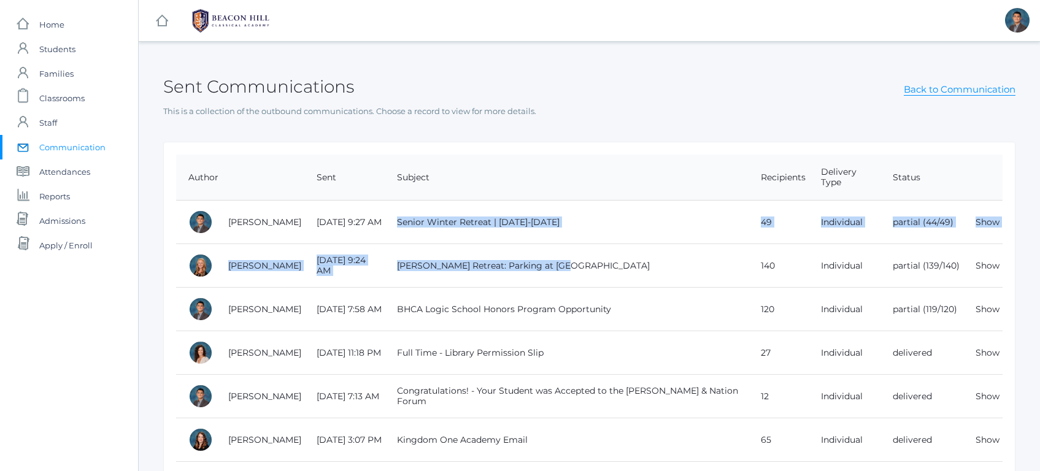
drag, startPoint x: 625, startPoint y: 209, endPoint x: 668, endPoint y: 270, distance: 74.9
click at [669, 271] on td "[PERSON_NAME] Retreat: Parking at [GEOGRAPHIC_DATA]" at bounding box center [567, 266] width 364 height 44
click at [609, 210] on td "Senior Winter Retreat | [DATE]-[DATE]" at bounding box center [567, 223] width 364 height 44
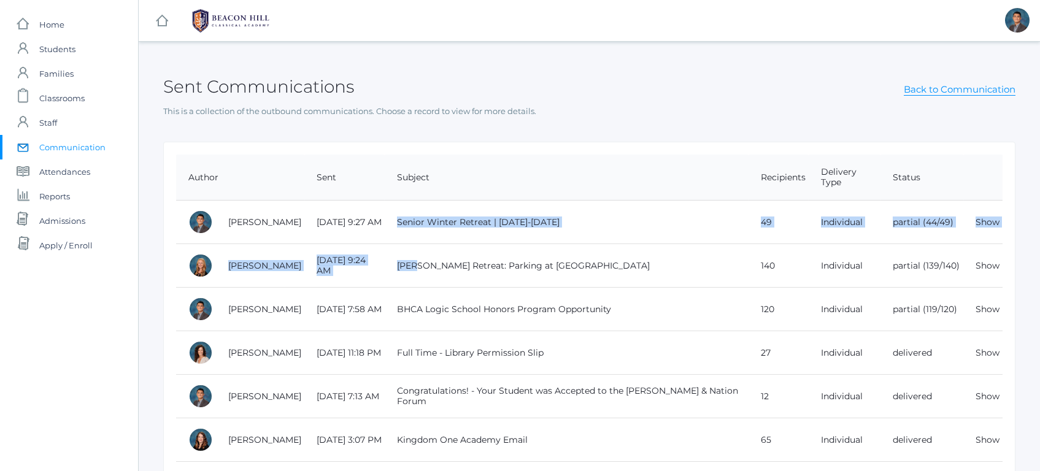
click at [638, 281] on td "[PERSON_NAME] Retreat: Parking at [GEOGRAPHIC_DATA]" at bounding box center [567, 266] width 364 height 44
drag, startPoint x: 638, startPoint y: 281, endPoint x: 575, endPoint y: 212, distance: 93.8
click at [575, 212] on td "Senior Winter Retreat | [DATE]-[DATE]" at bounding box center [567, 223] width 364 height 44
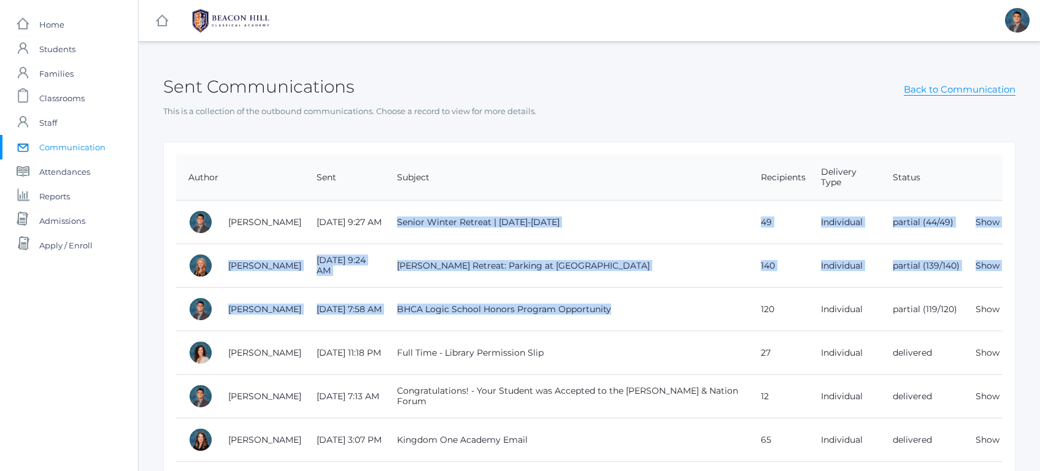
click at [628, 326] on td "BHCA Logic School Honors Program Opportunity" at bounding box center [567, 310] width 364 height 44
drag, startPoint x: 628, startPoint y: 326, endPoint x: 585, endPoint y: 214, distance: 119.6
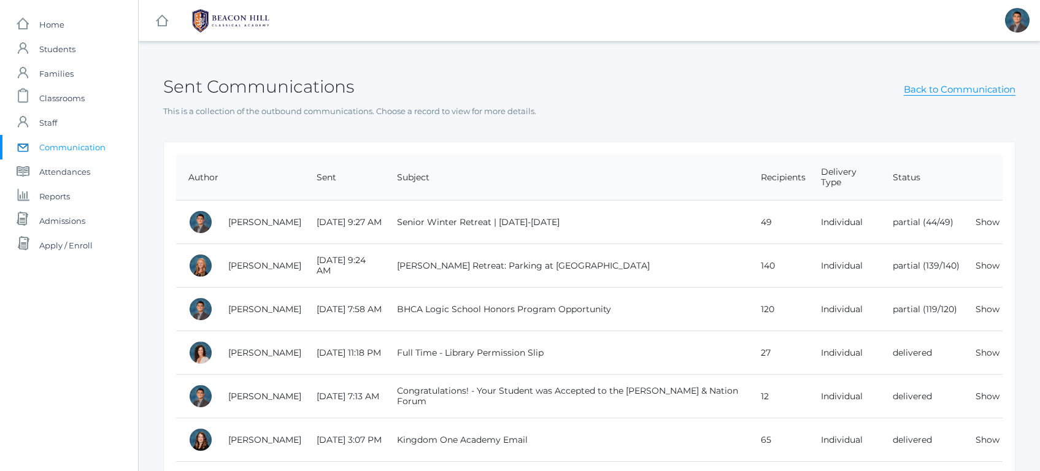
click at [585, 214] on td "Senior Winter Retreat | [DATE]-[DATE]" at bounding box center [567, 223] width 364 height 44
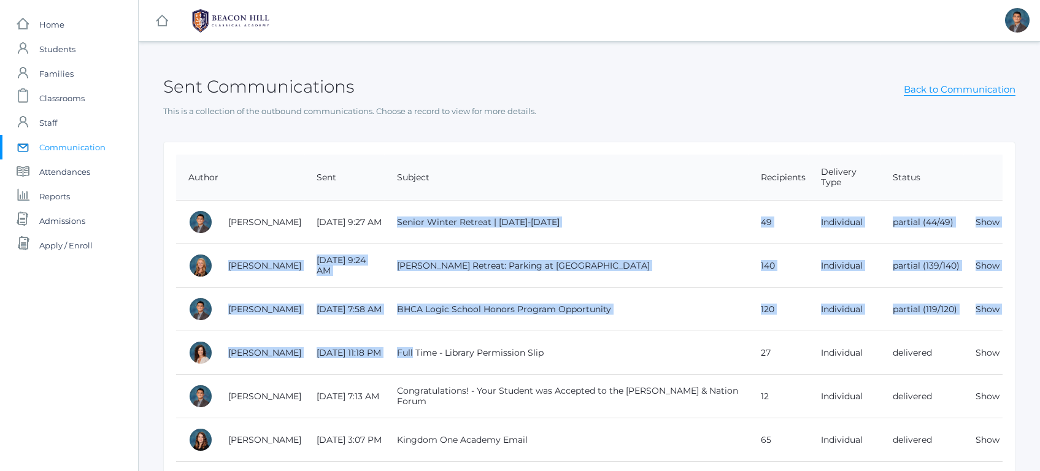
drag, startPoint x: 585, startPoint y: 214, endPoint x: 635, endPoint y: 347, distance: 142.3
click at [635, 347] on td "Full Time - Library Permission Slip" at bounding box center [567, 353] width 364 height 44
click at [558, 202] on td "Senior Winter Retreat | [DATE]-[DATE]" at bounding box center [567, 223] width 364 height 44
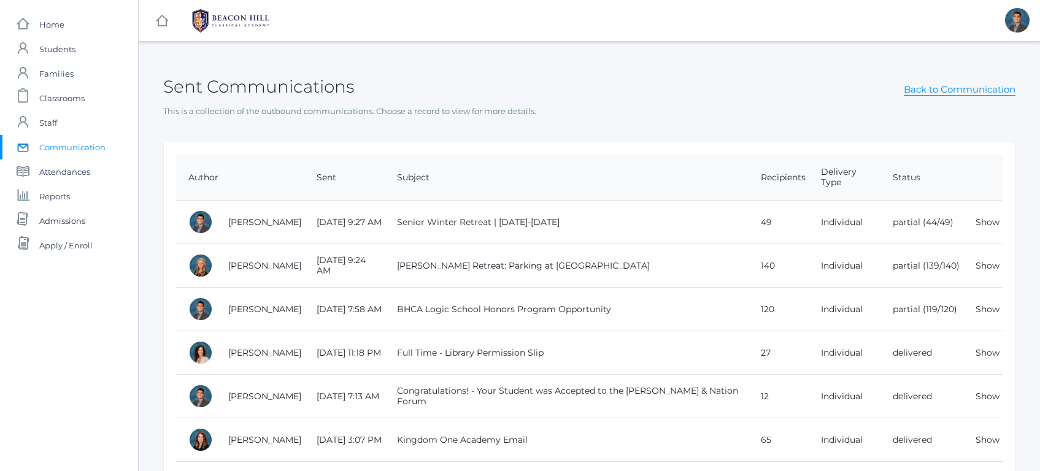
click at [605, 377] on td "Congratulations! - Your Student was Accepted to the [PERSON_NAME] & Nation Forum" at bounding box center [567, 397] width 364 height 44
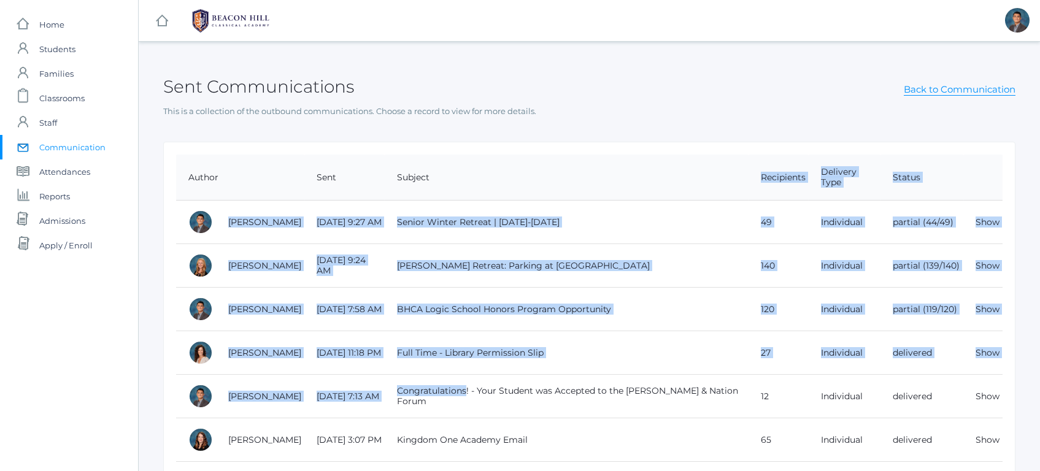
click at [516, 193] on th "Subject" at bounding box center [567, 178] width 364 height 46
click at [583, 410] on td "Congratulations! - Your Student was Accepted to the [PERSON_NAME] & Nation Forum" at bounding box center [567, 397] width 364 height 44
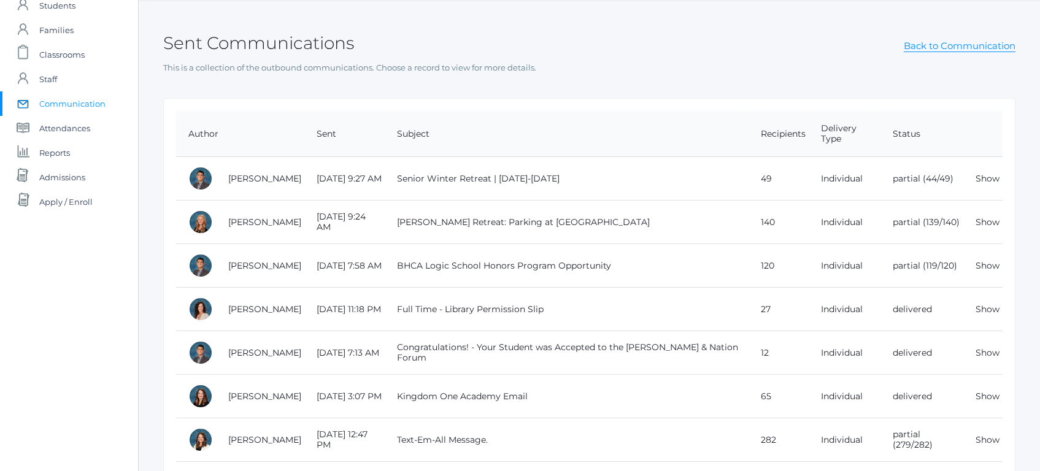
scroll to position [45, 0]
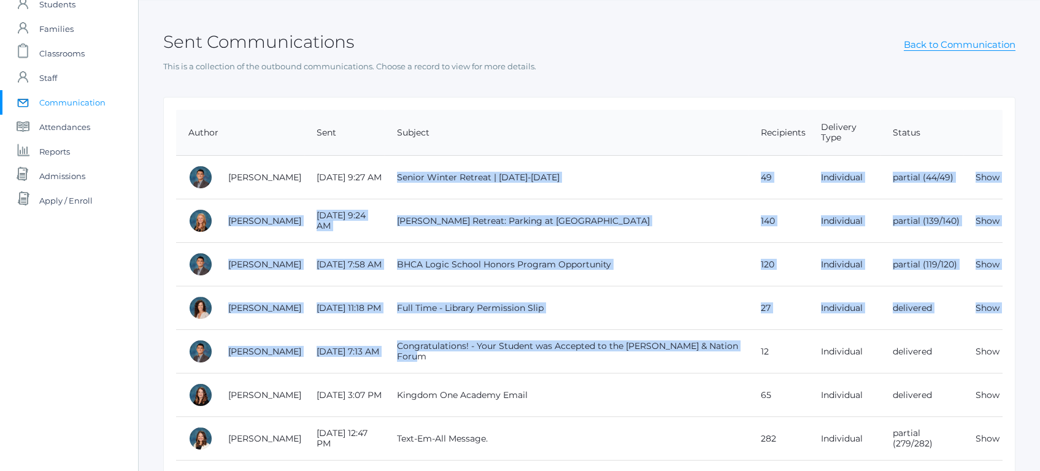
click at [572, 376] on td "Kingdom One Academy Email" at bounding box center [567, 396] width 364 height 44
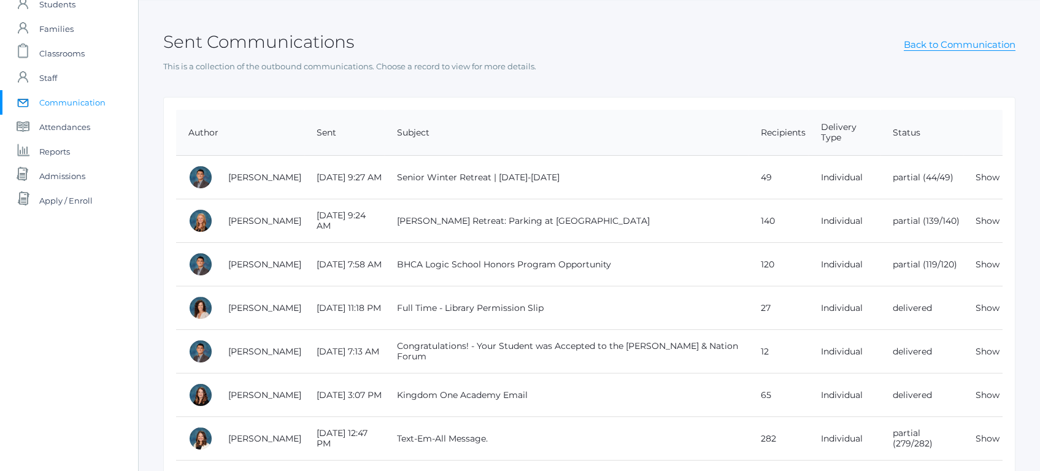
click at [520, 171] on td "Senior Winter Retreat | [DATE]-[DATE]" at bounding box center [567, 178] width 364 height 44
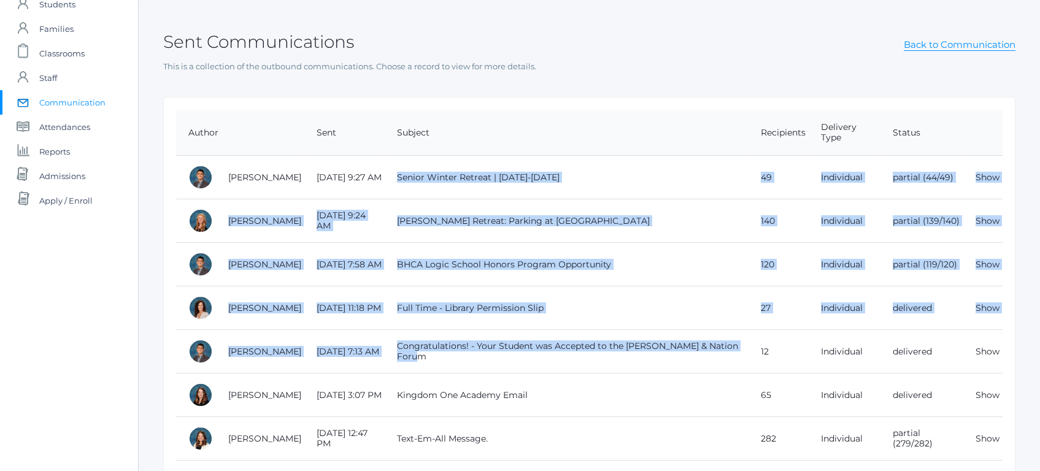
click at [551, 369] on td "Congratulations! - Your Student was Accepted to the [PERSON_NAME] & Nation Forum" at bounding box center [567, 352] width 364 height 44
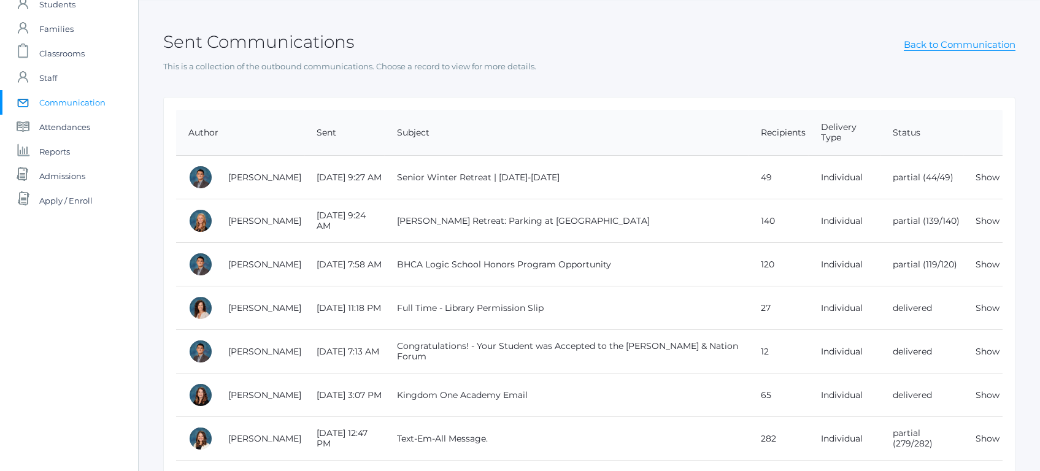
scroll to position [0, 0]
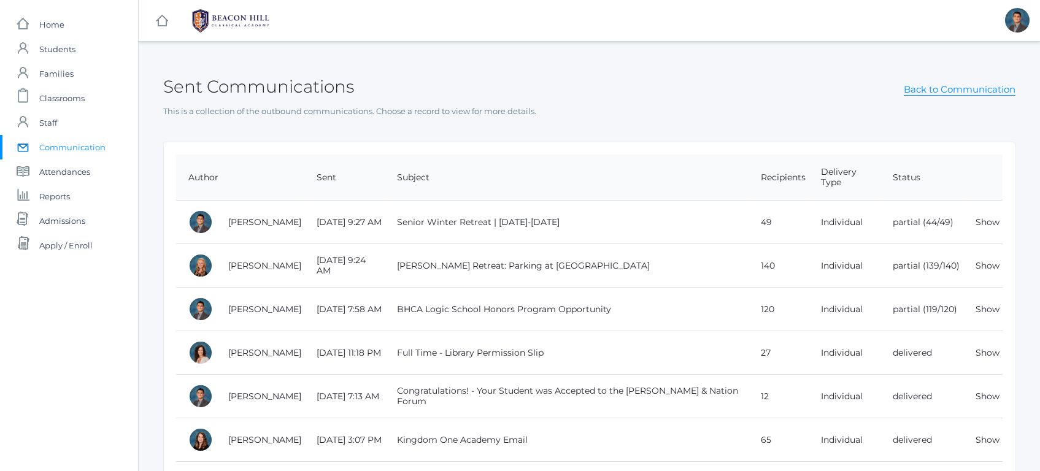
click at [78, 143] on span "Communication" at bounding box center [72, 147] width 66 height 25
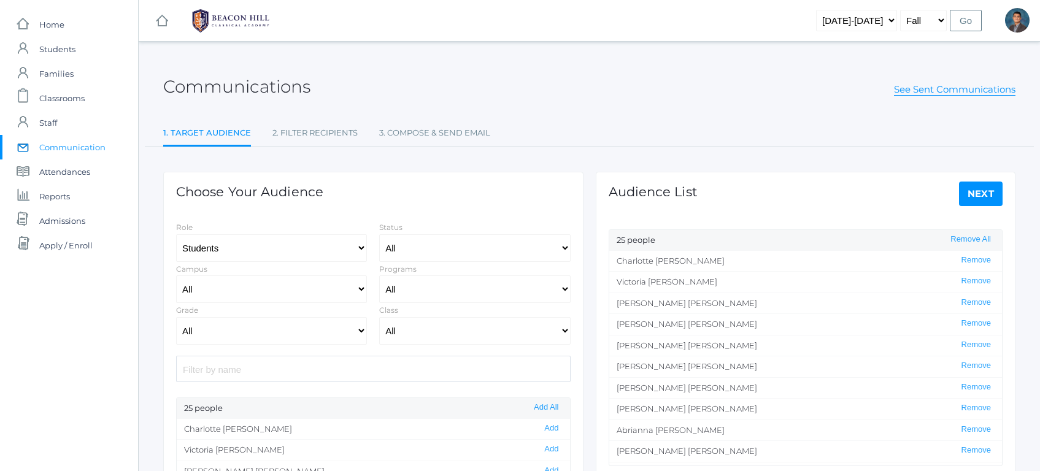
select select "Enrolled"
click at [277, 333] on select "All Grammar - Kindergarten - 1st Grade - 2nd Grade - 3rd Grade - 4th Grade - 5t…" at bounding box center [271, 331] width 191 height 28
click at [176, 317] on select "All Grammar - Kindergarten - 1st Grade - 2nd Grade - 3rd Grade - 4th Grade - 5t…" at bounding box center [271, 331] width 191 height 28
click at [533, 404] on button "Add All" at bounding box center [546, 407] width 32 height 10
click at [323, 340] on select "All Grammar - Kindergarten - 1st Grade - 2nd Grade - 3rd Grade - 4th Grade - 5t…" at bounding box center [271, 331] width 191 height 28
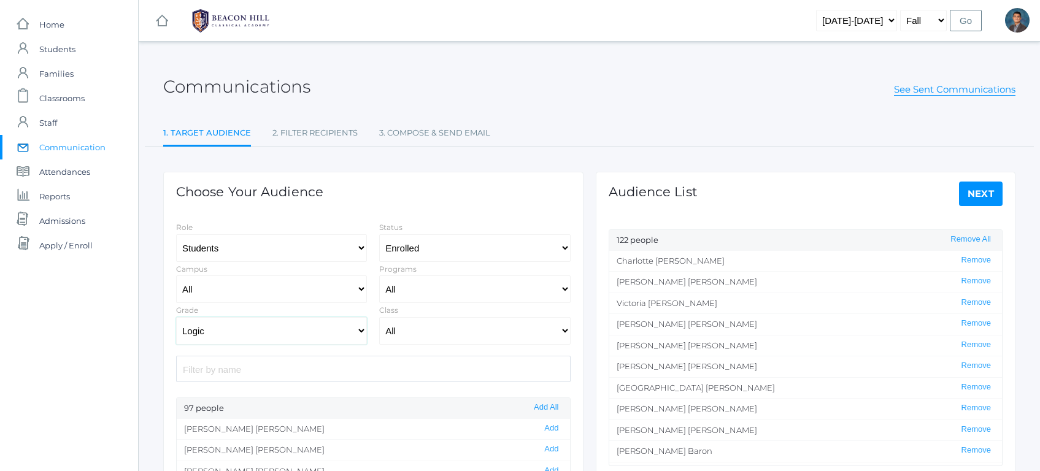
select select "Rhetoric"
click at [176, 317] on select "All Grammar - Kindergarten - 1st Grade - 2nd Grade - 3rd Grade - 4th Grade - 5t…" at bounding box center [271, 331] width 191 height 28
click at [532, 405] on button "Add All" at bounding box center [546, 407] width 32 height 10
click at [973, 189] on link "Next" at bounding box center [981, 194] width 44 height 25
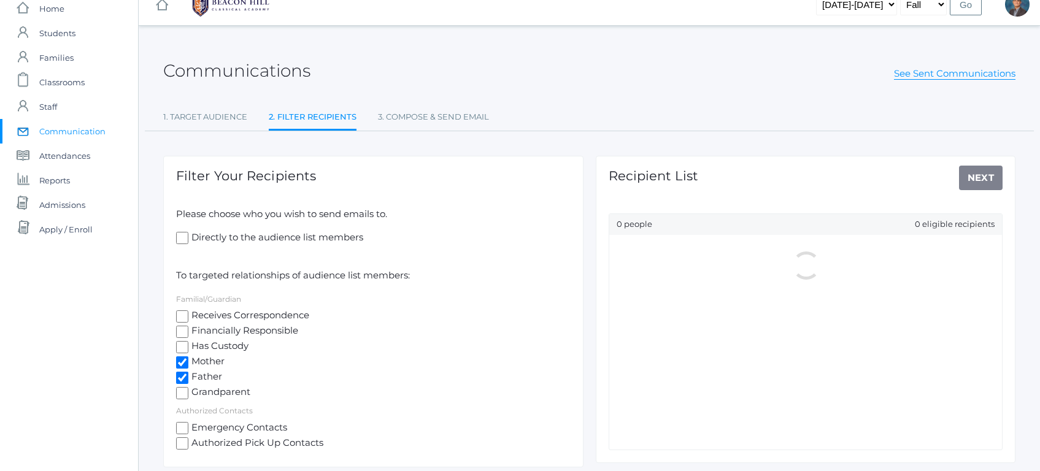
scroll to position [69, 0]
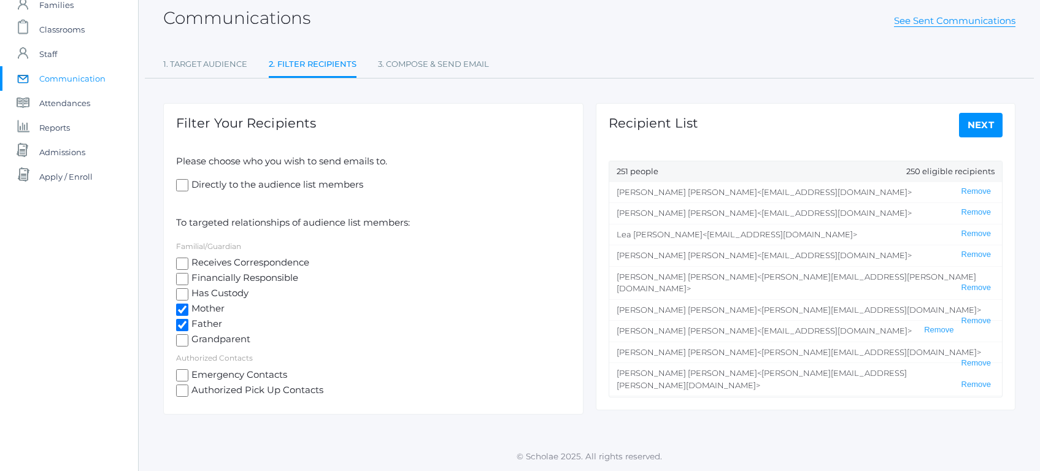
click at [672, 127] on h1 "Recipient List" at bounding box center [653, 123] width 90 height 14
click at [816, 131] on div "Recipient List Next 251 people 250 eligible recipients Melinda Cushing <mmcushi…" at bounding box center [806, 256] width 420 height 307
click at [980, 122] on link "Next" at bounding box center [981, 125] width 44 height 25
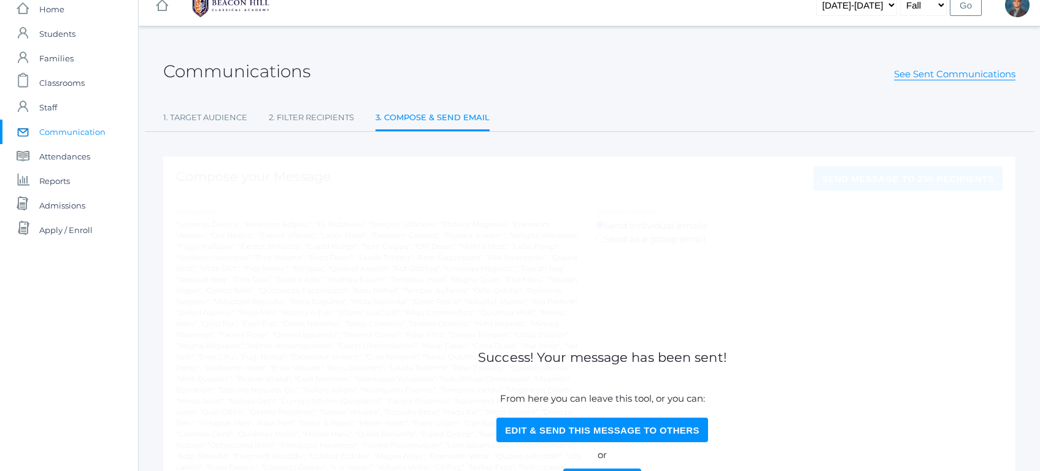
scroll to position [180, 0]
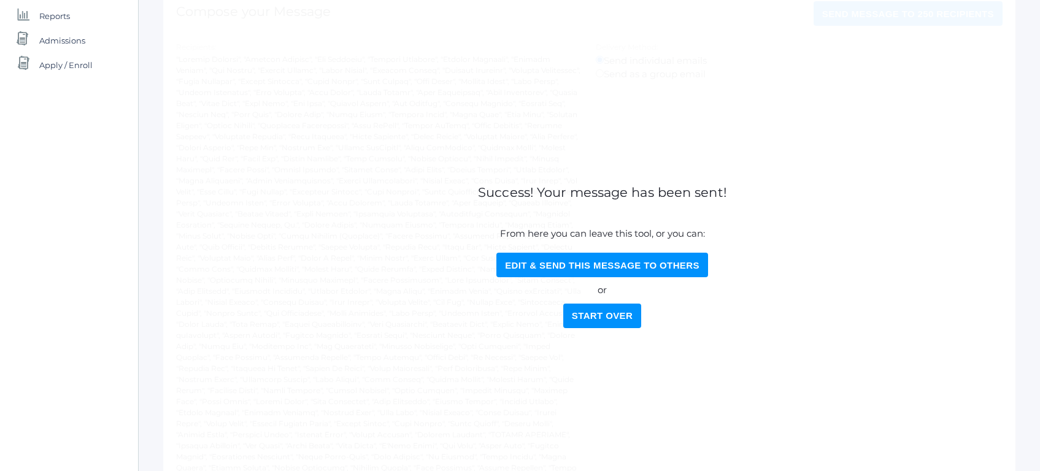
click at [574, 258] on button "Edit & Send this Message to Others" at bounding box center [602, 265] width 212 height 25
select select "Enrolled"
select select "Rhetoric"
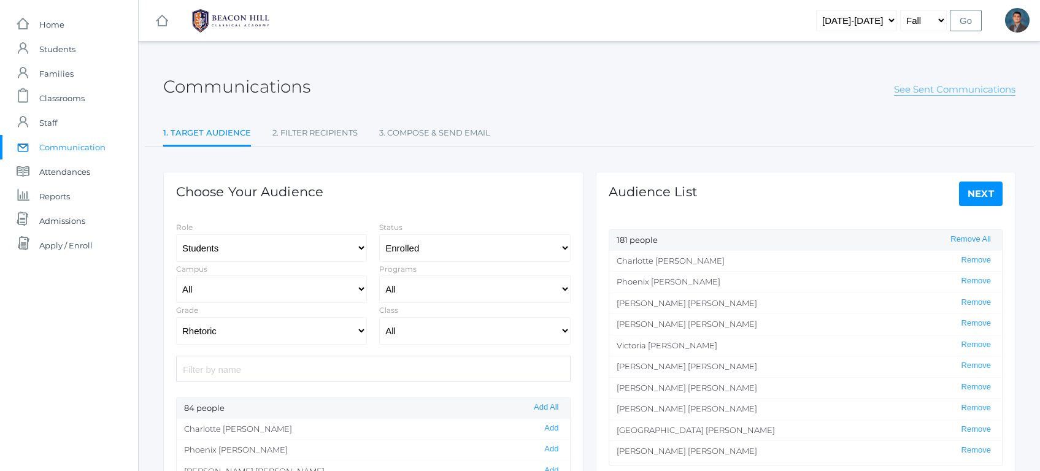
click at [919, 88] on link "See Sent Communications" at bounding box center [954, 89] width 121 height 12
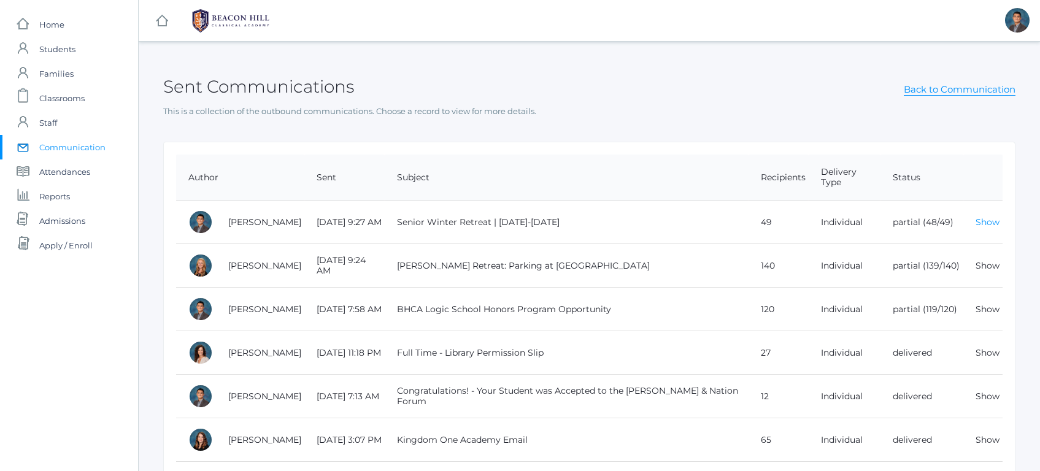
click at [995, 218] on link "Show" at bounding box center [987, 222] width 24 height 11
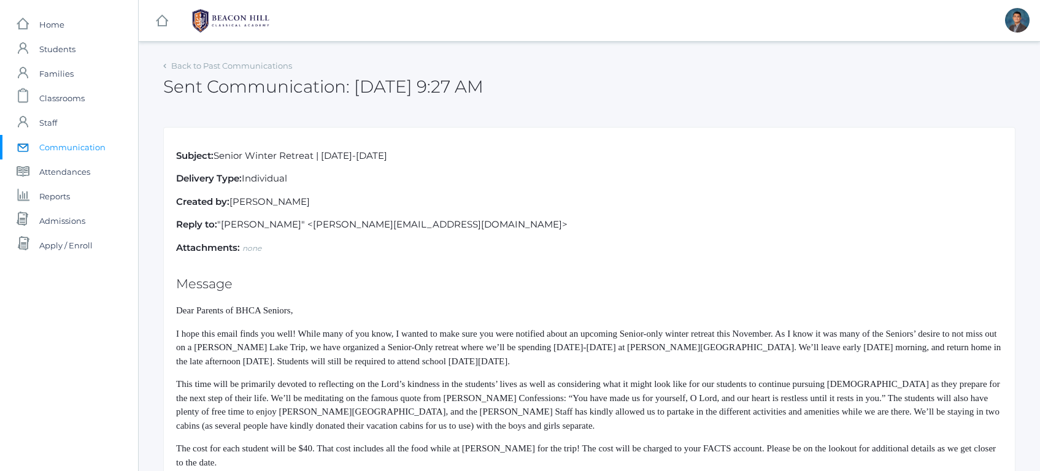
click at [218, 59] on div "Sent Communication: [DATE] 9:27 AM" at bounding box center [589, 79] width 852 height 45
click at [224, 66] on link "Back to Past Communications" at bounding box center [231, 66] width 121 height 10
click at [163, 25] on rect at bounding box center [162, 20] width 15 height 15
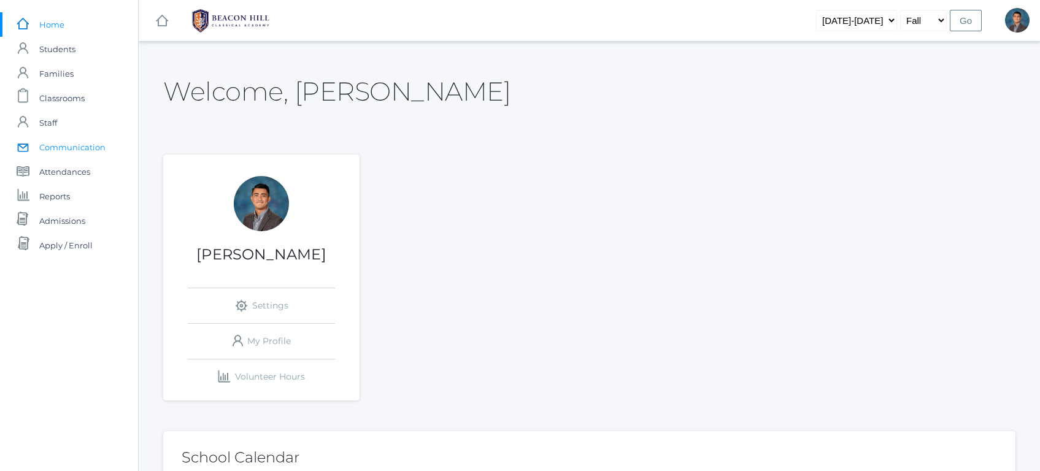
click at [86, 147] on span "Communication" at bounding box center [72, 147] width 66 height 25
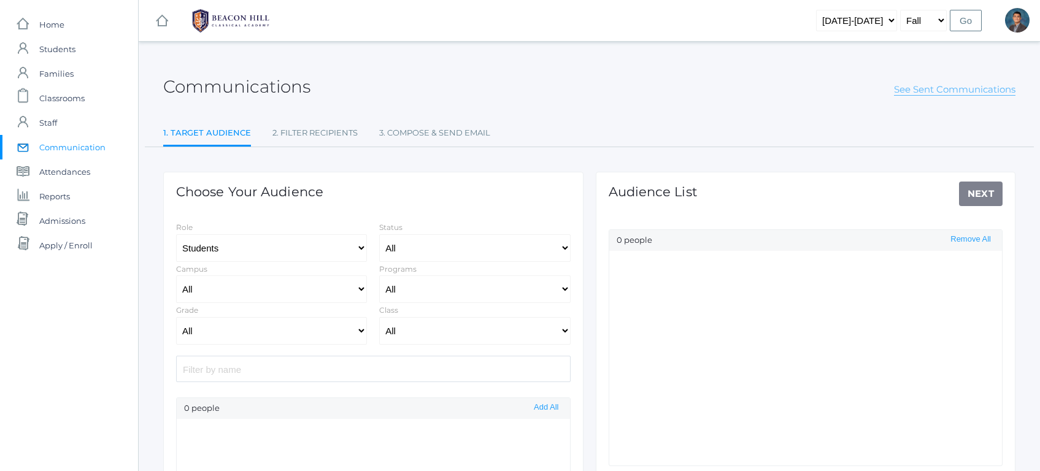
select select "Enrolled"
click at [947, 92] on div "Communications See Sent Communications" at bounding box center [589, 79] width 852 height 45
click at [947, 92] on link "See Sent Communications" at bounding box center [954, 89] width 121 height 12
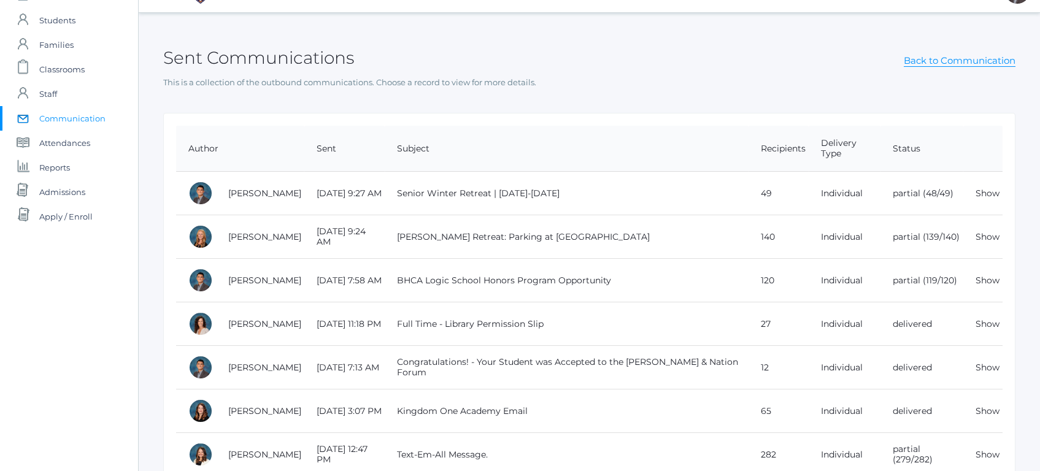
scroll to position [30, 0]
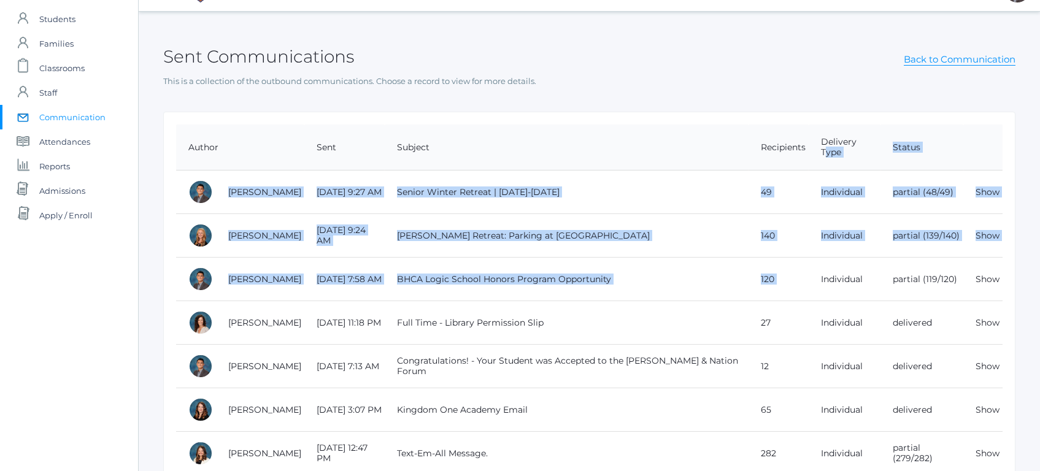
drag, startPoint x: 827, startPoint y: 156, endPoint x: 878, endPoint y: 263, distance: 118.5
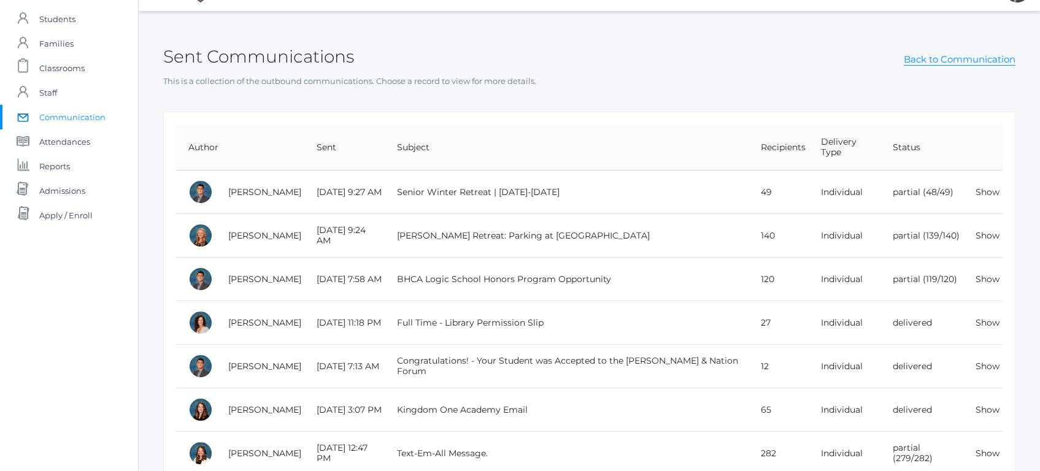
click at [704, 62] on div "Sent Communications Back to Communication" at bounding box center [589, 49] width 852 height 45
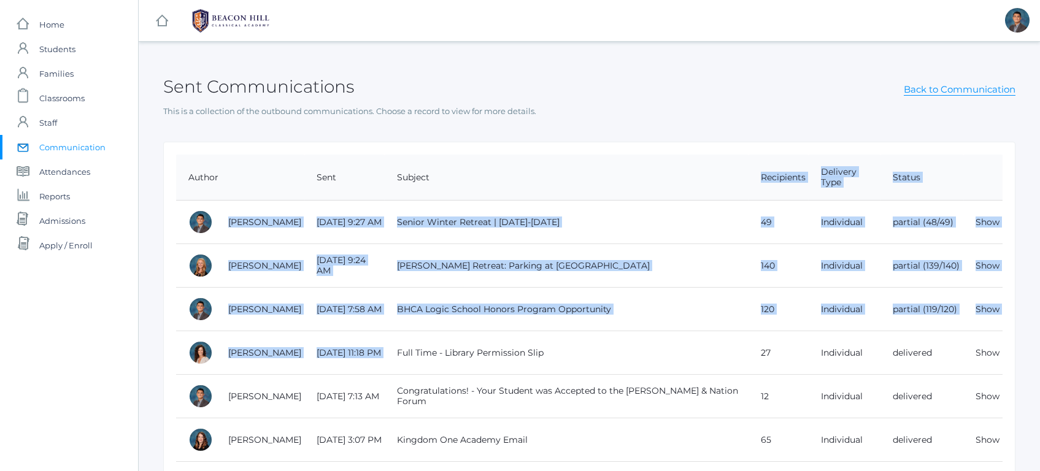
drag, startPoint x: 681, startPoint y: 231, endPoint x: 745, endPoint y: 333, distance: 120.5
click at [745, 334] on td "Full Time - Library Permission Slip" at bounding box center [567, 353] width 364 height 44
drag, startPoint x: 745, startPoint y: 334, endPoint x: 713, endPoint y: 209, distance: 128.5
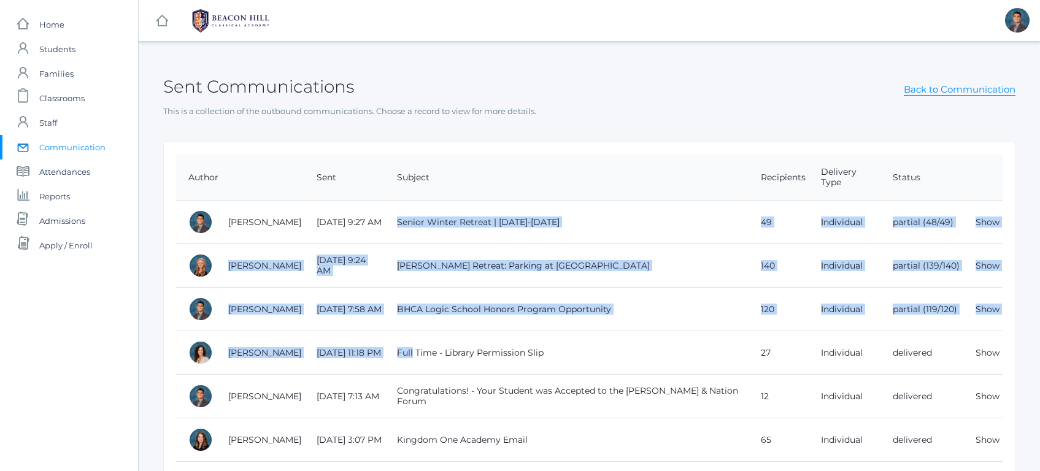
click at [713, 209] on td "Senior Winter Retreat | [DATE]-[DATE]" at bounding box center [567, 223] width 364 height 44
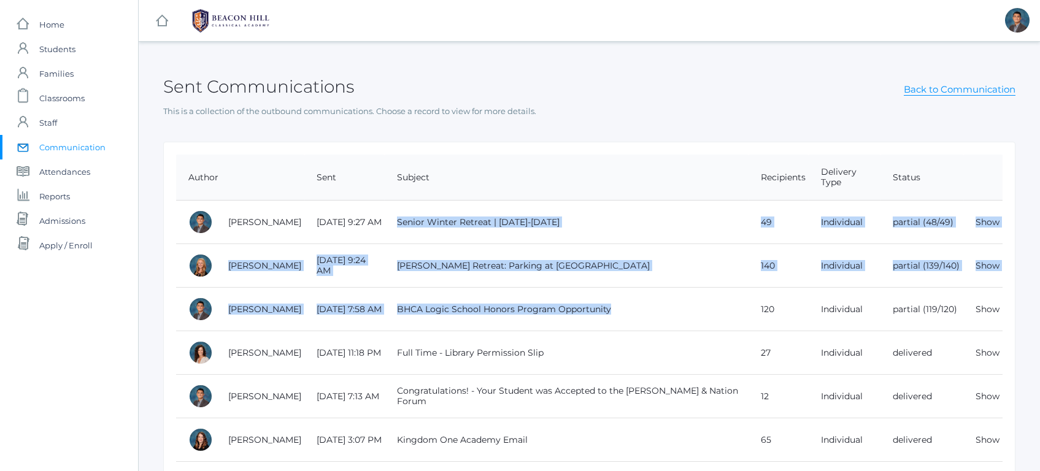
drag, startPoint x: 713, startPoint y: 209, endPoint x: 720, endPoint y: 322, distance: 113.1
click at [720, 322] on td "BHCA Logic School Honors Program Opportunity" at bounding box center [567, 310] width 364 height 44
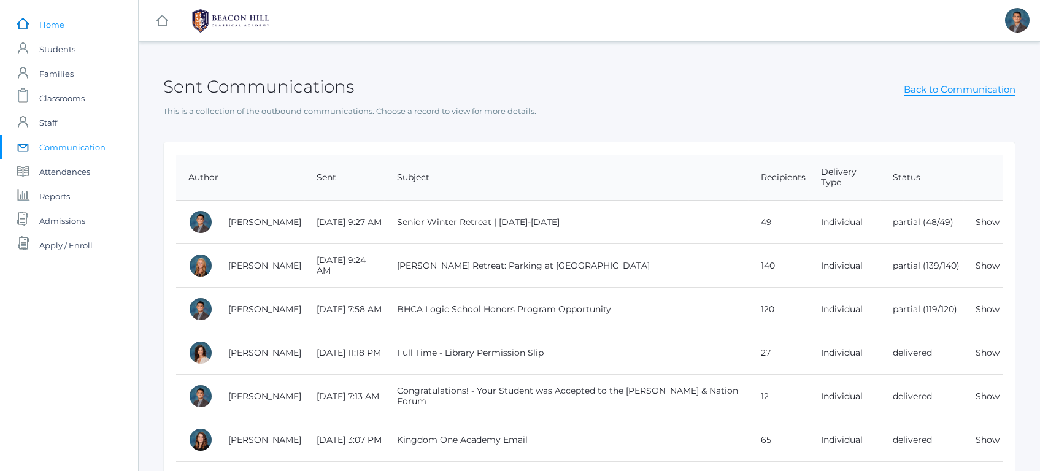
click at [76, 30] on link "icons/ui/navigation/home Created with Sketch. Home" at bounding box center [69, 24] width 138 height 25
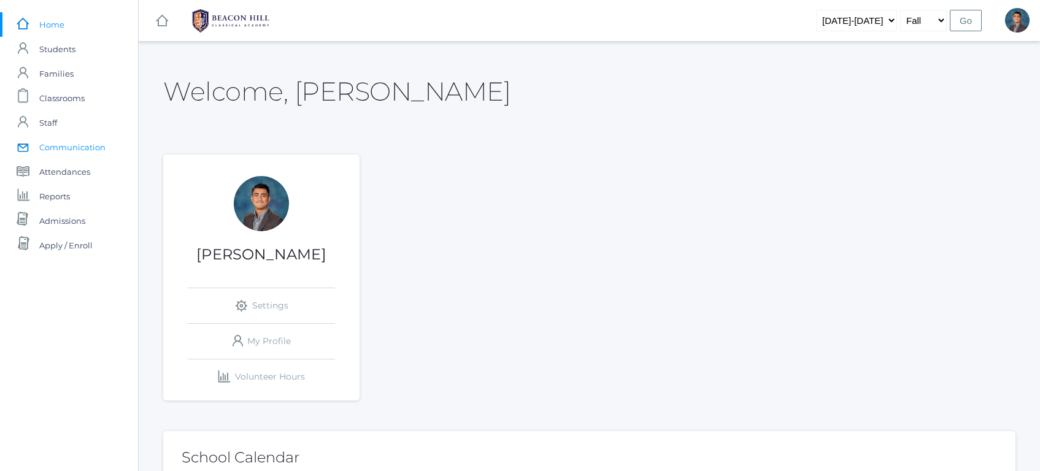
click at [61, 147] on span "Communication" at bounding box center [72, 147] width 66 height 25
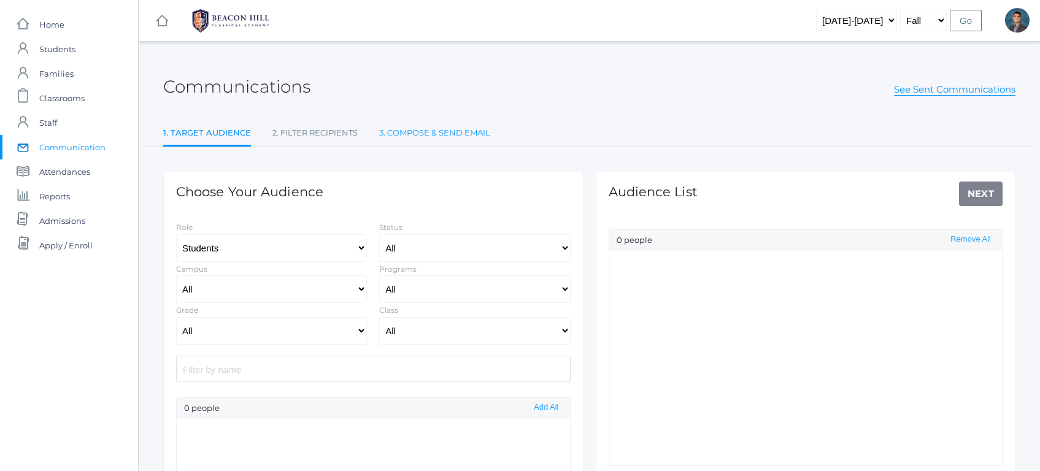
select select "Enrolled"
click at [431, 131] on link "3. Compose & Send Email" at bounding box center [434, 133] width 111 height 25
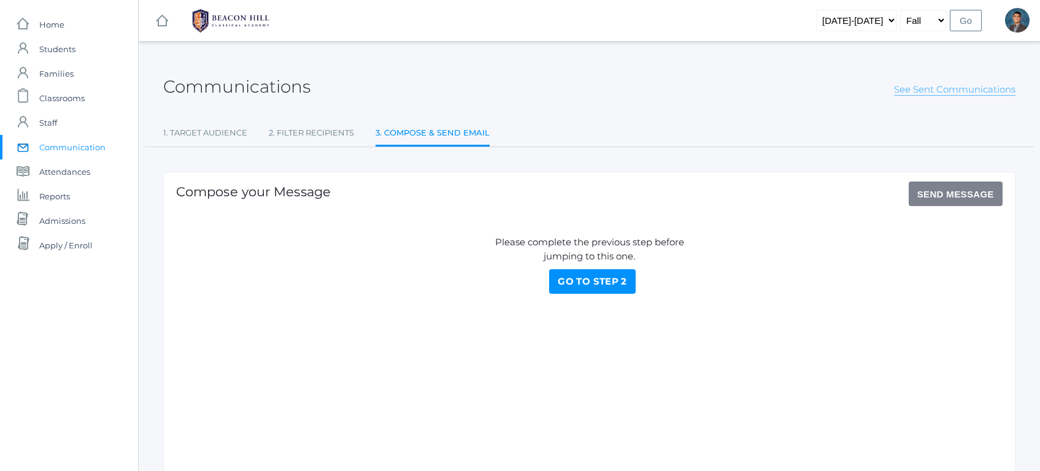
click at [926, 88] on link "See Sent Communications" at bounding box center [954, 89] width 121 height 12
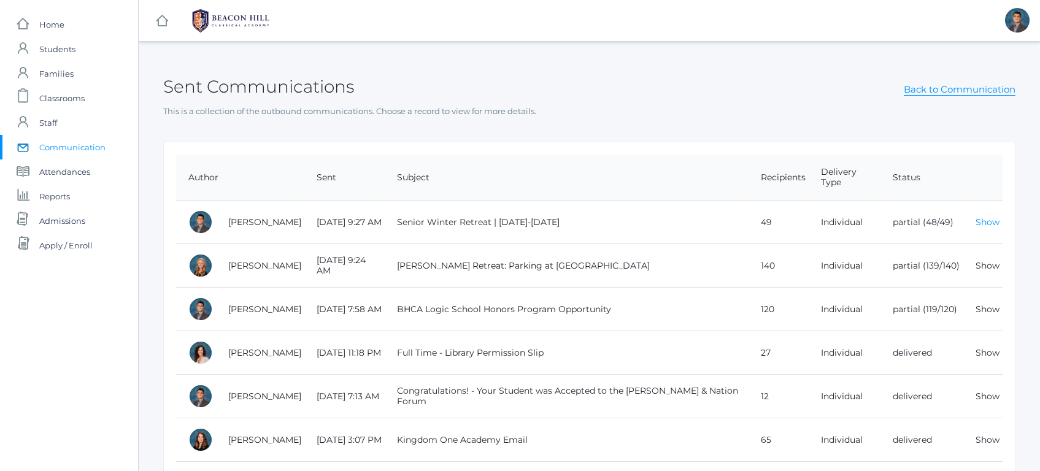
click at [996, 223] on link "Show" at bounding box center [987, 222] width 24 height 11
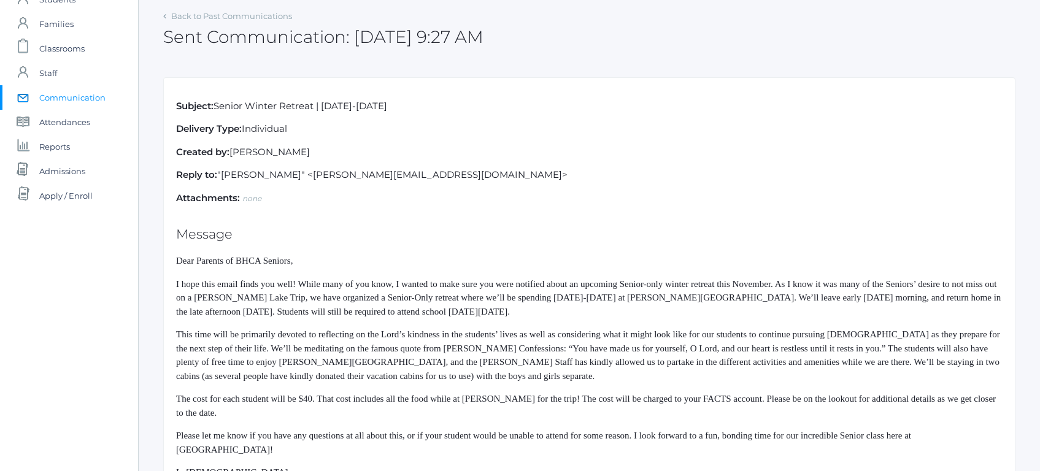
scroll to position [50, 0]
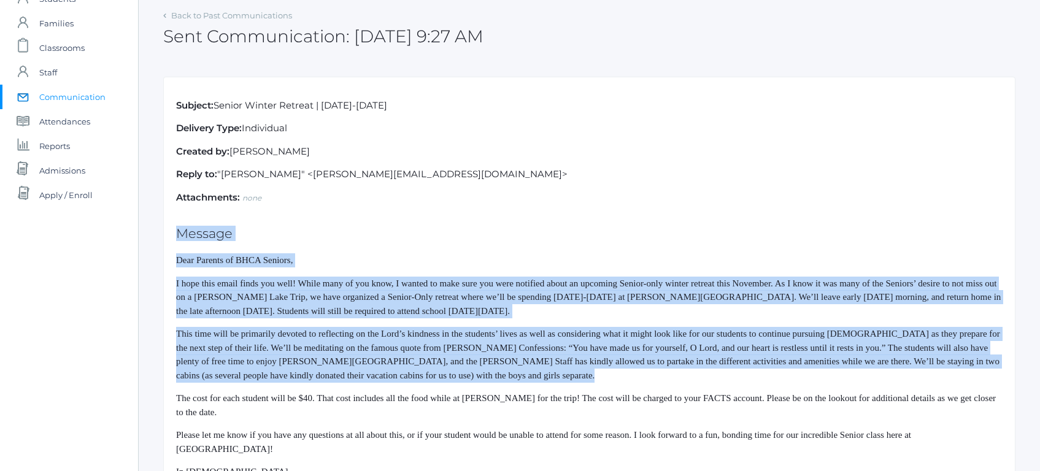
drag, startPoint x: 851, startPoint y: 208, endPoint x: 884, endPoint y: 393, distance: 188.3
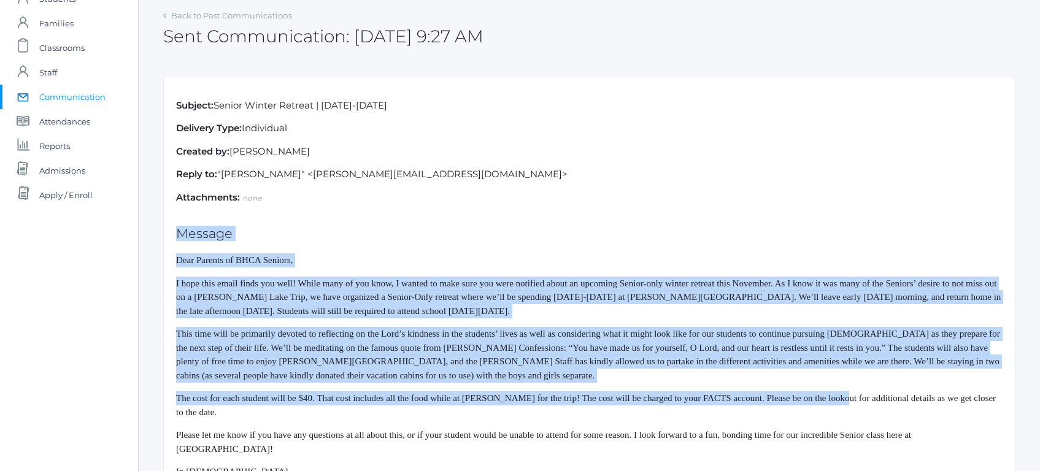
click at [884, 393] on span "The cost for each student will be $40. That cost includes all the food while at…" at bounding box center [585, 405] width 819 height 24
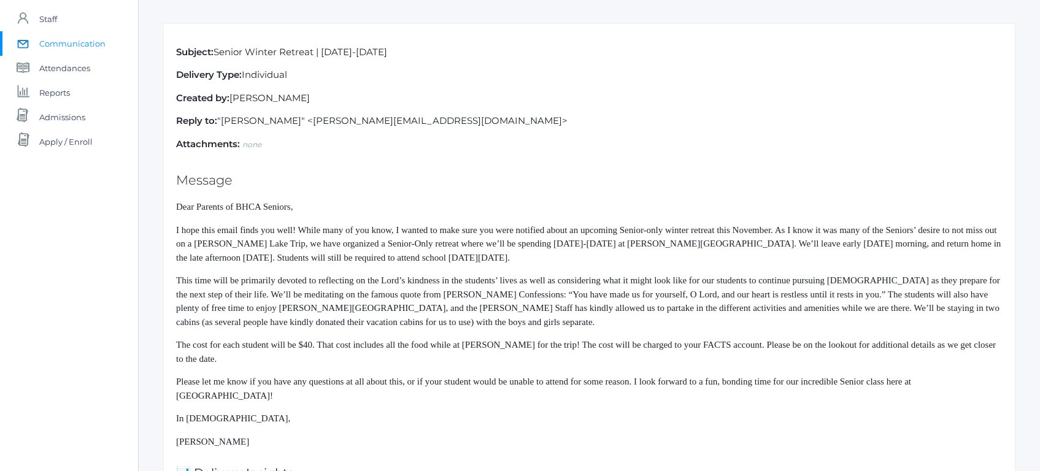
scroll to position [122, 0]
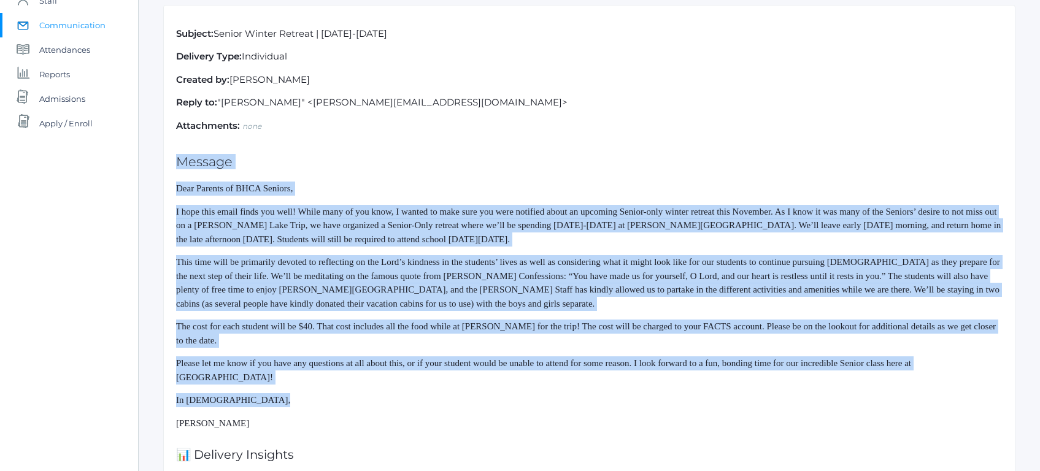
drag, startPoint x: 806, startPoint y: 150, endPoint x: 856, endPoint y: 412, distance: 266.7
drag, startPoint x: 856, startPoint y: 412, endPoint x: 797, endPoint y: 155, distance: 263.2
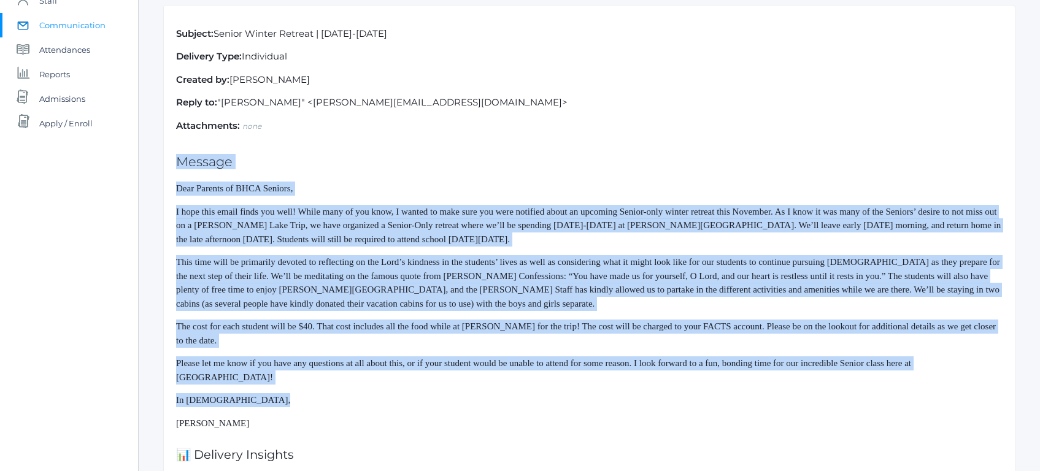
drag, startPoint x: 796, startPoint y: 144, endPoint x: 822, endPoint y: 396, distance: 254.1
click at [822, 396] on p "In [DEMOGRAPHIC_DATA]," at bounding box center [589, 400] width 826 height 14
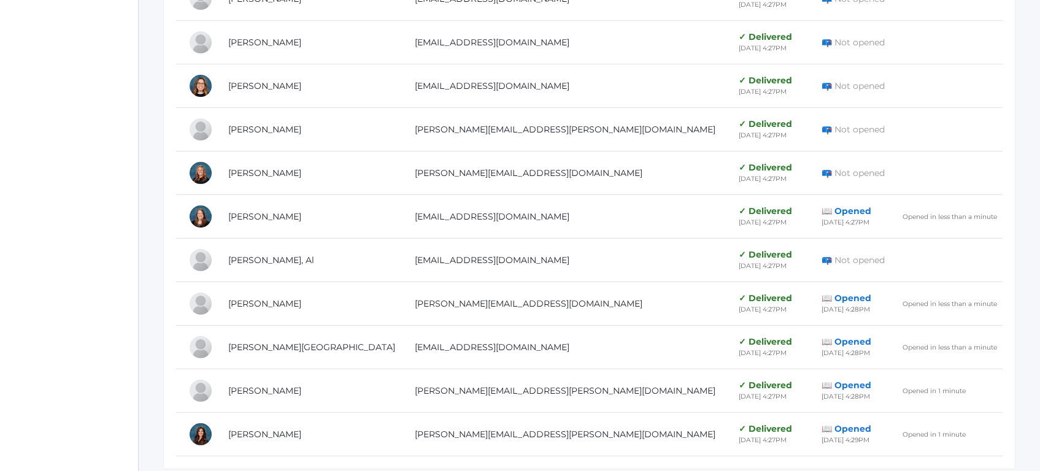
scroll to position [2478, 0]
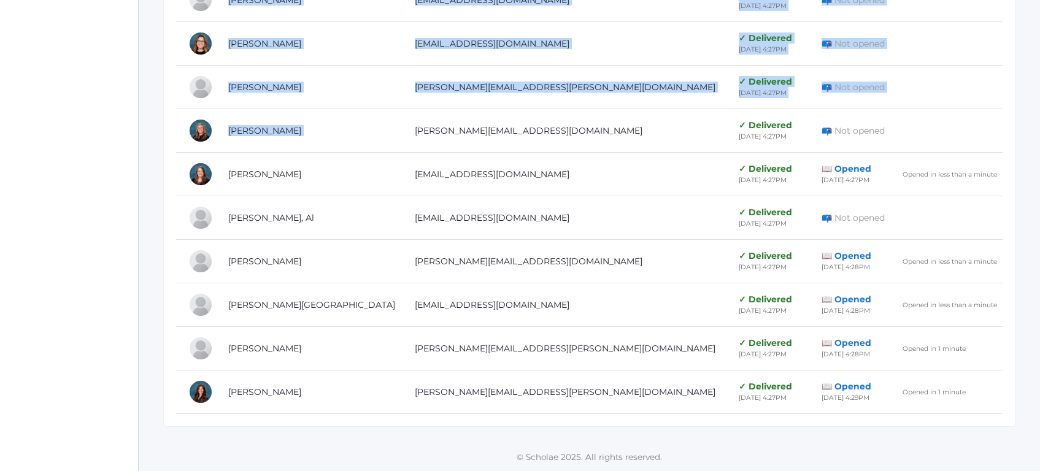
drag, startPoint x: 550, startPoint y: 124, endPoint x: 619, endPoint y: 431, distance: 315.0
drag, startPoint x: 619, startPoint y: 432, endPoint x: 578, endPoint y: 229, distance: 206.7
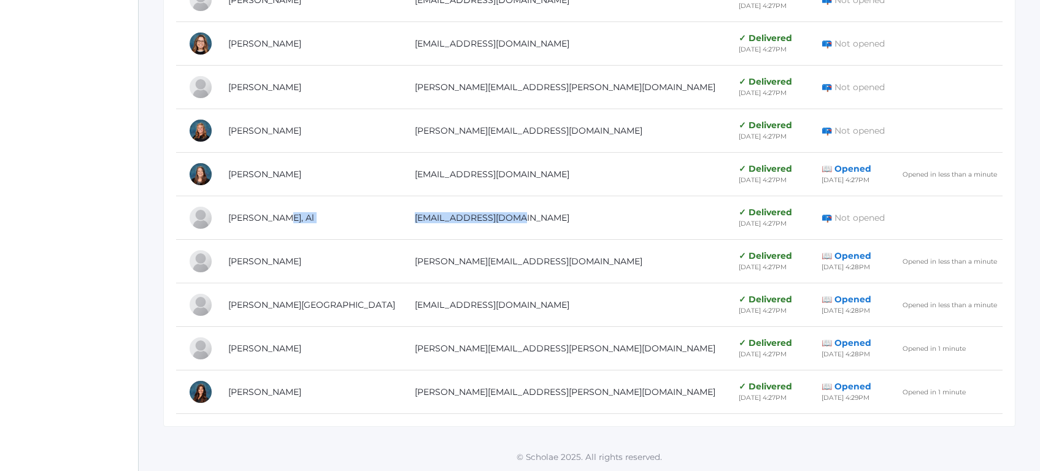
drag, startPoint x: 578, startPoint y: 229, endPoint x: 327, endPoint y: 221, distance: 251.0
click at [331, 224] on tr "[PERSON_NAME], Al [EMAIL_ADDRESS][DOMAIN_NAME] ✓ Delivered [DATE] 4:27PM 📪 Not …" at bounding box center [589, 218] width 826 height 44
drag, startPoint x: 197, startPoint y: 260, endPoint x: 494, endPoint y: 418, distance: 335.6
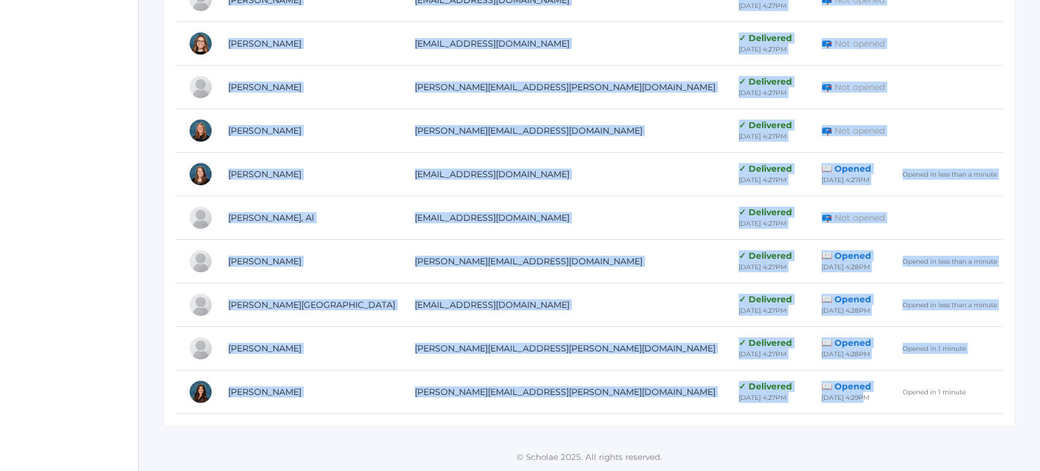
drag, startPoint x: 494, startPoint y: 418, endPoint x: 828, endPoint y: 410, distance: 334.4
click at [828, 410] on td "📖 Opened [DATE] 4:29PM" at bounding box center [849, 392] width 80 height 44
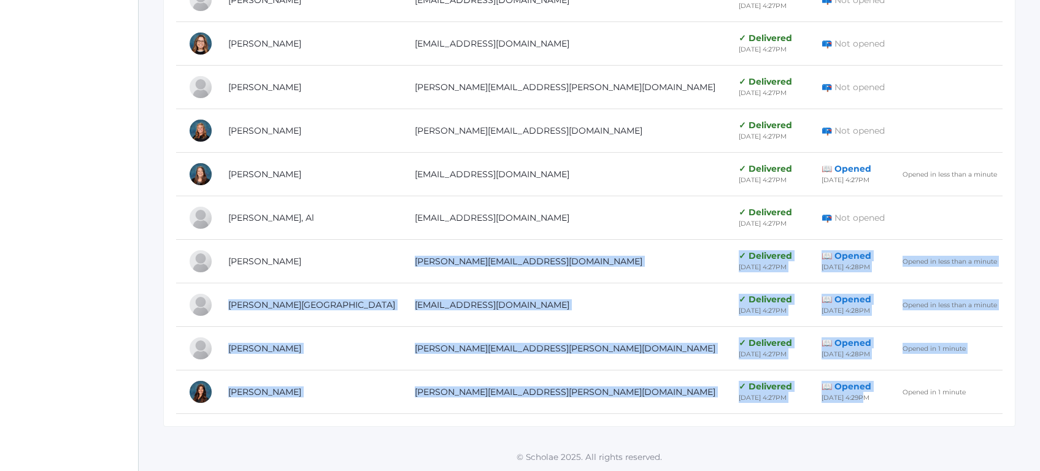
drag, startPoint x: 828, startPoint y: 410, endPoint x: 505, endPoint y: 255, distance: 358.3
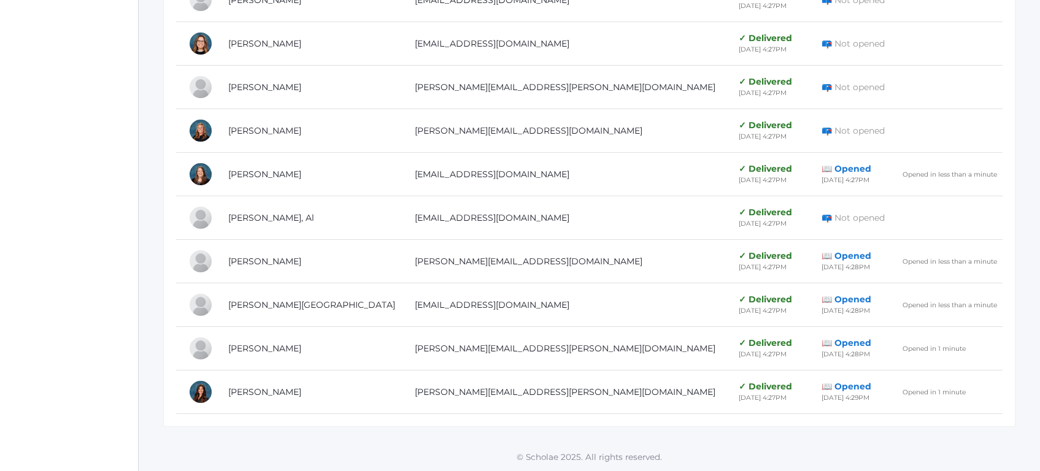
click at [177, 288] on td at bounding box center [196, 305] width 40 height 44
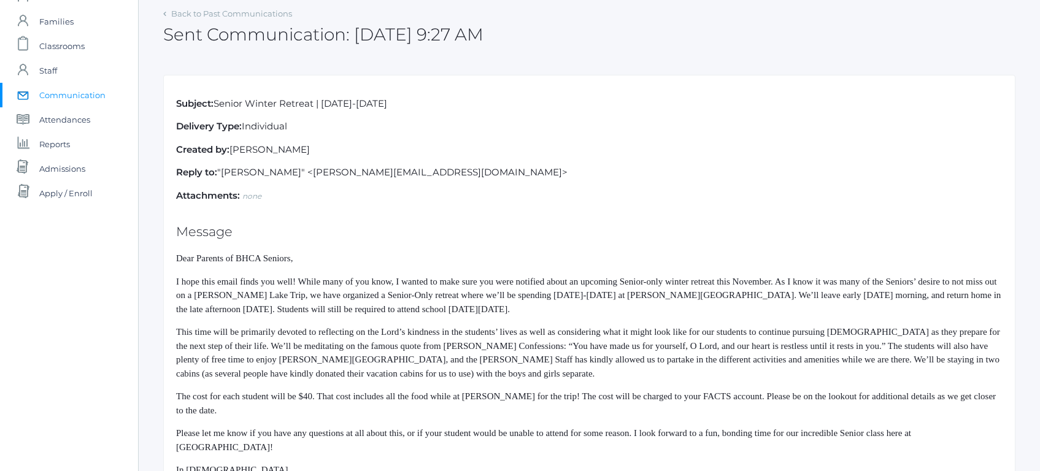
scroll to position [125, 0]
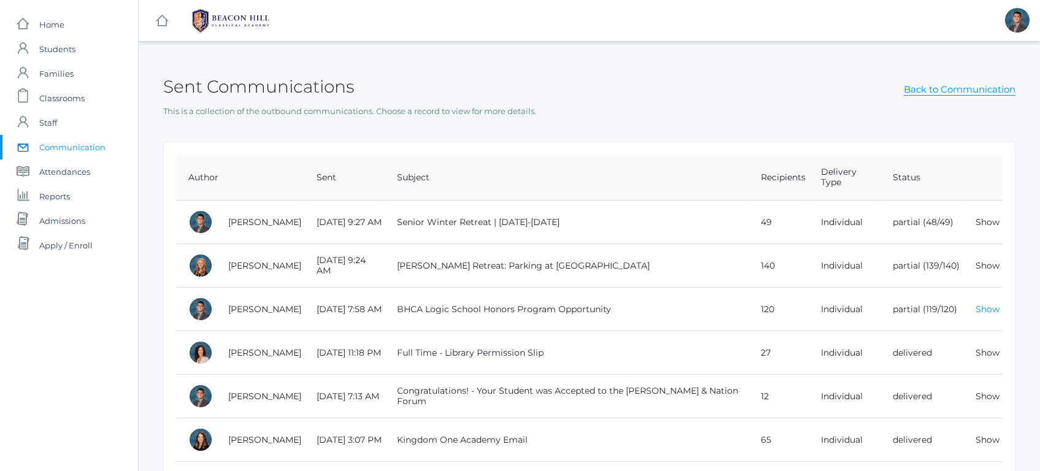
click at [994, 311] on link "Show" at bounding box center [987, 309] width 24 height 11
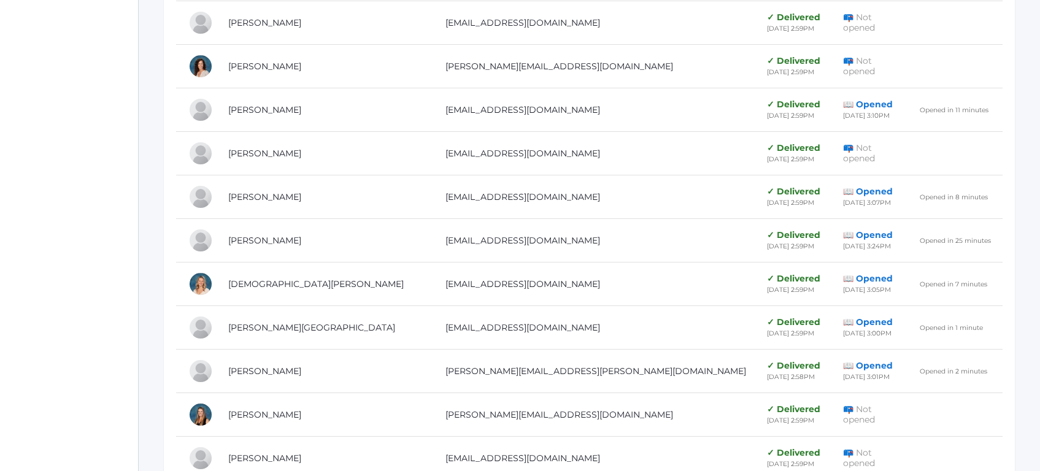
scroll to position [1328, 0]
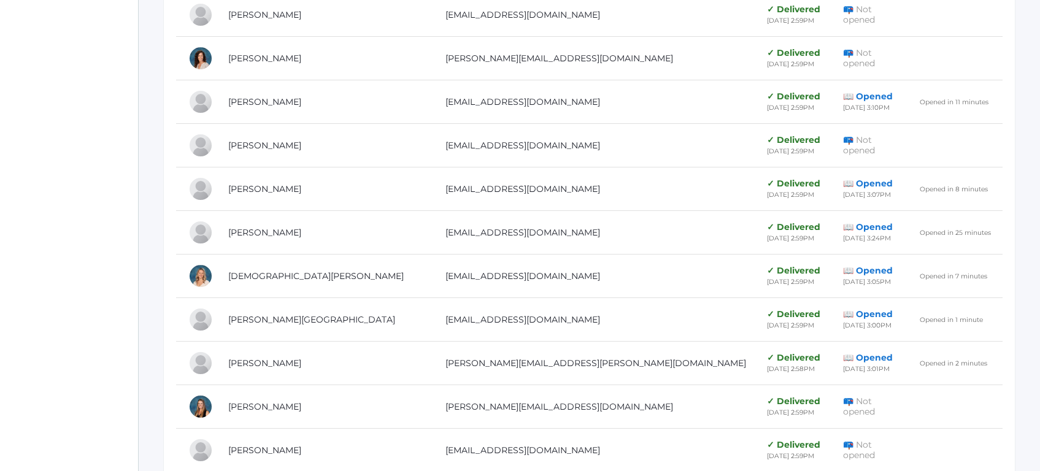
drag, startPoint x: 161, startPoint y: 182, endPoint x: 967, endPoint y: 375, distance: 828.9
click at [967, 375] on td "Opened in 2 minutes" at bounding box center [954, 364] width 95 height 44
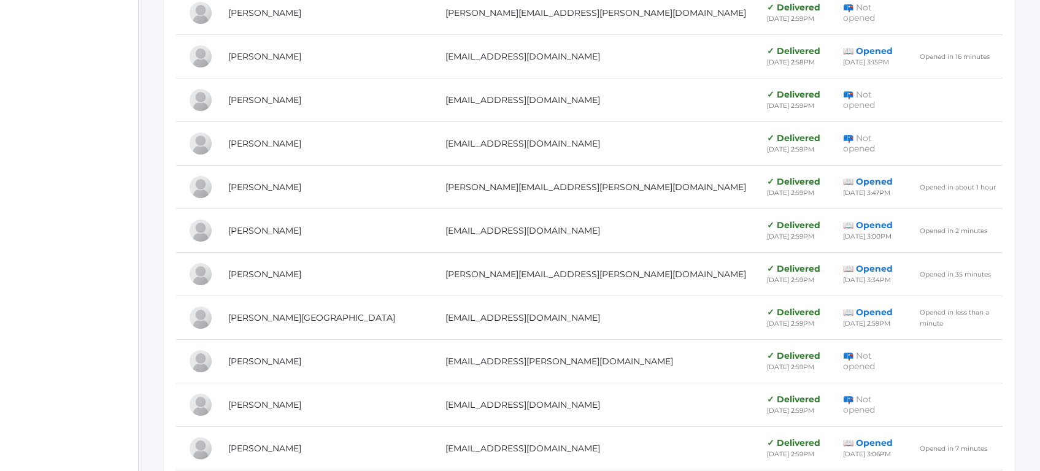
scroll to position [3527, 0]
